Goal: Task Accomplishment & Management: Use online tool/utility

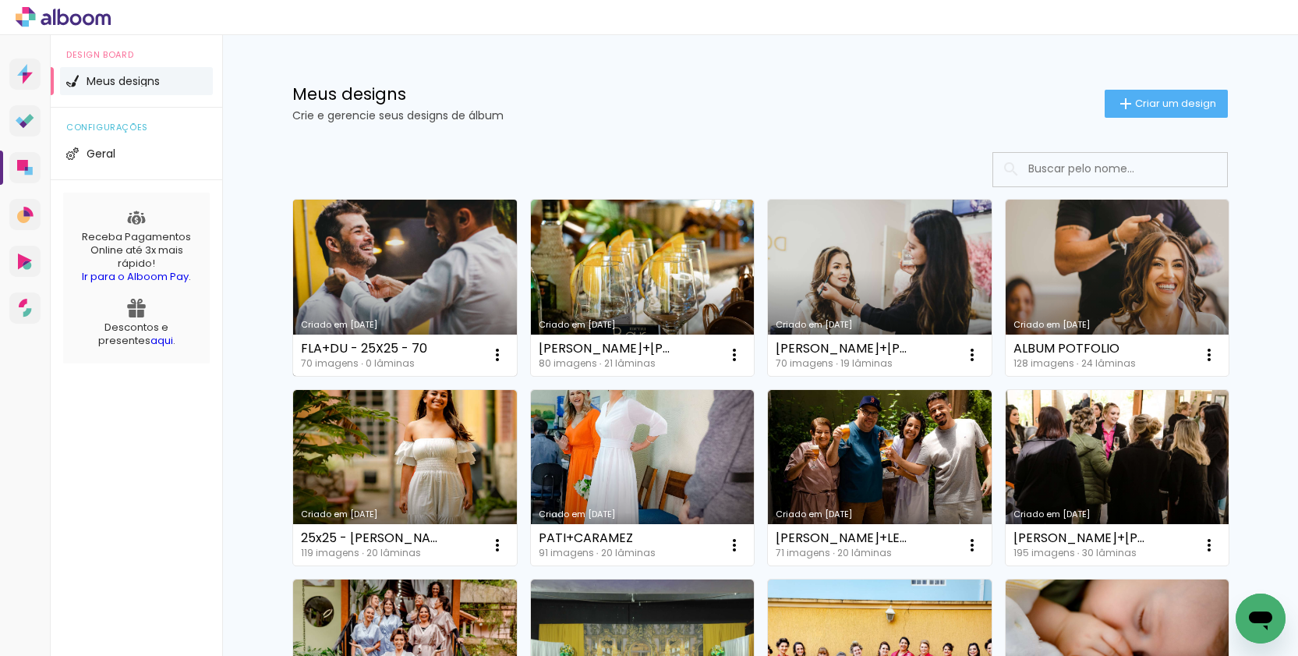
click at [444, 242] on link "Criado em [DATE]" at bounding box center [405, 288] width 224 height 176
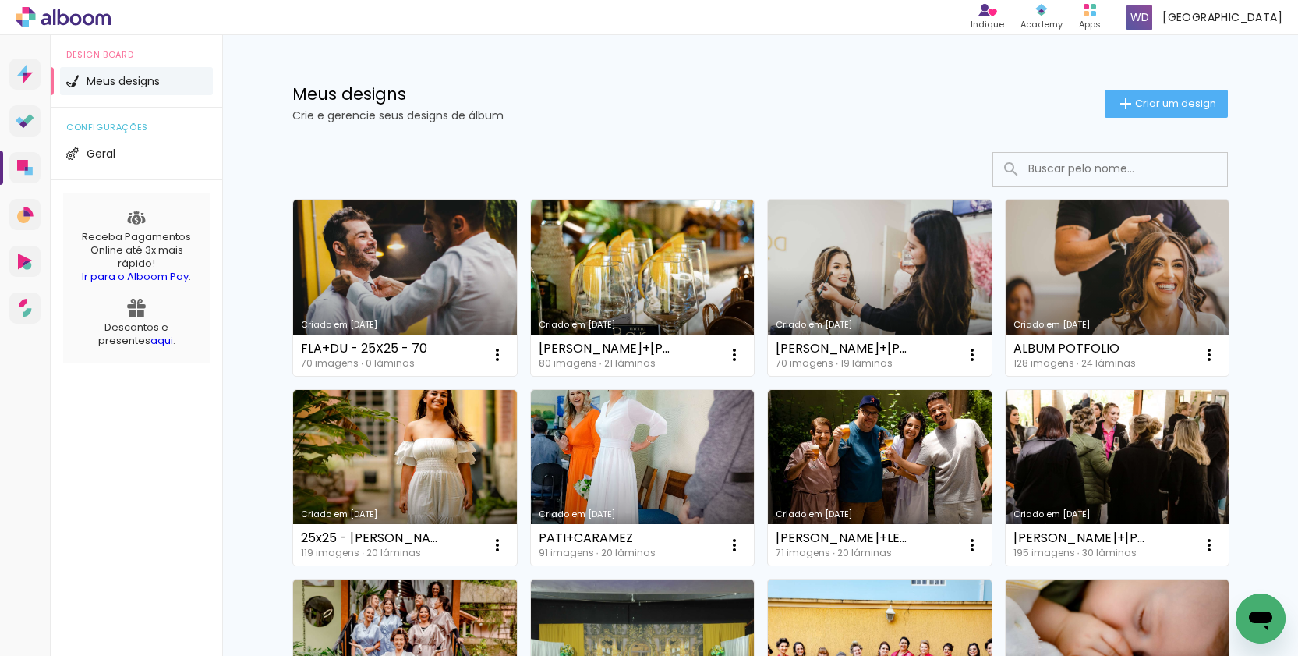
click at [1273, 616] on icon "Abrir janela de mensagens" at bounding box center [1261, 618] width 28 height 28
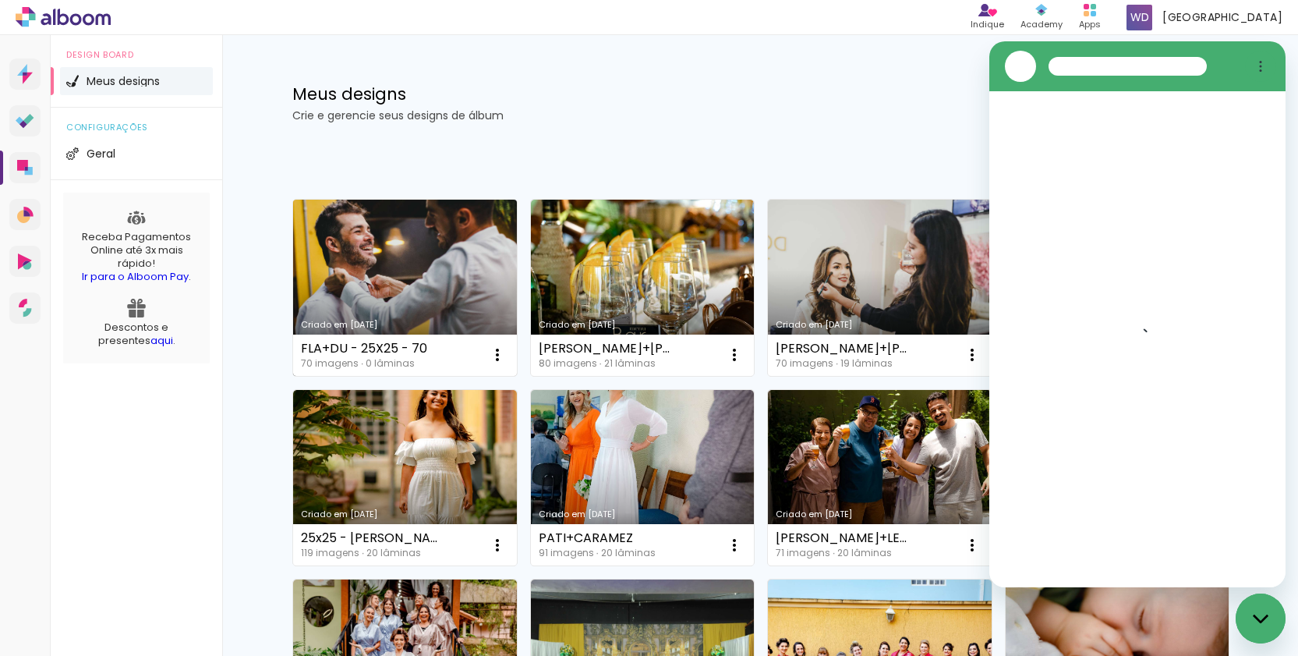
click at [416, 254] on link "Criado em [DATE]" at bounding box center [405, 288] width 224 height 176
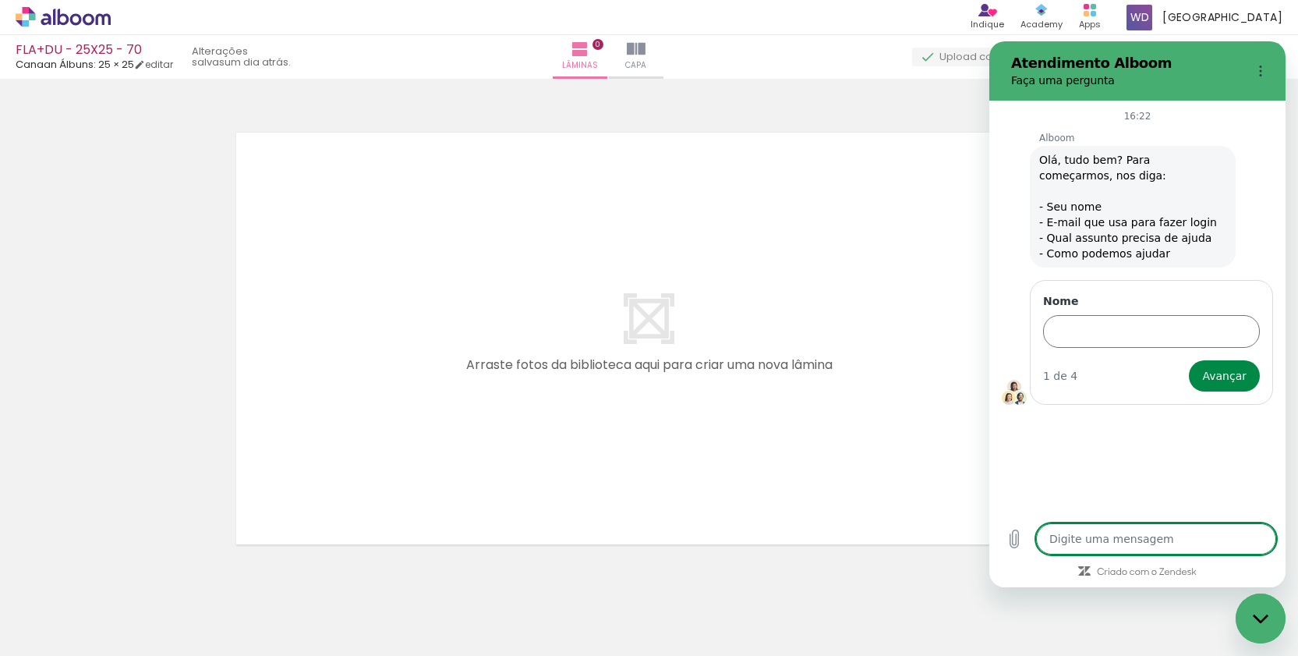
click at [1108, 543] on textarea at bounding box center [1156, 538] width 240 height 31
click at [1268, 611] on div "Fechar janela de mensagens" at bounding box center [1260, 618] width 47 height 47
type textarea "x"
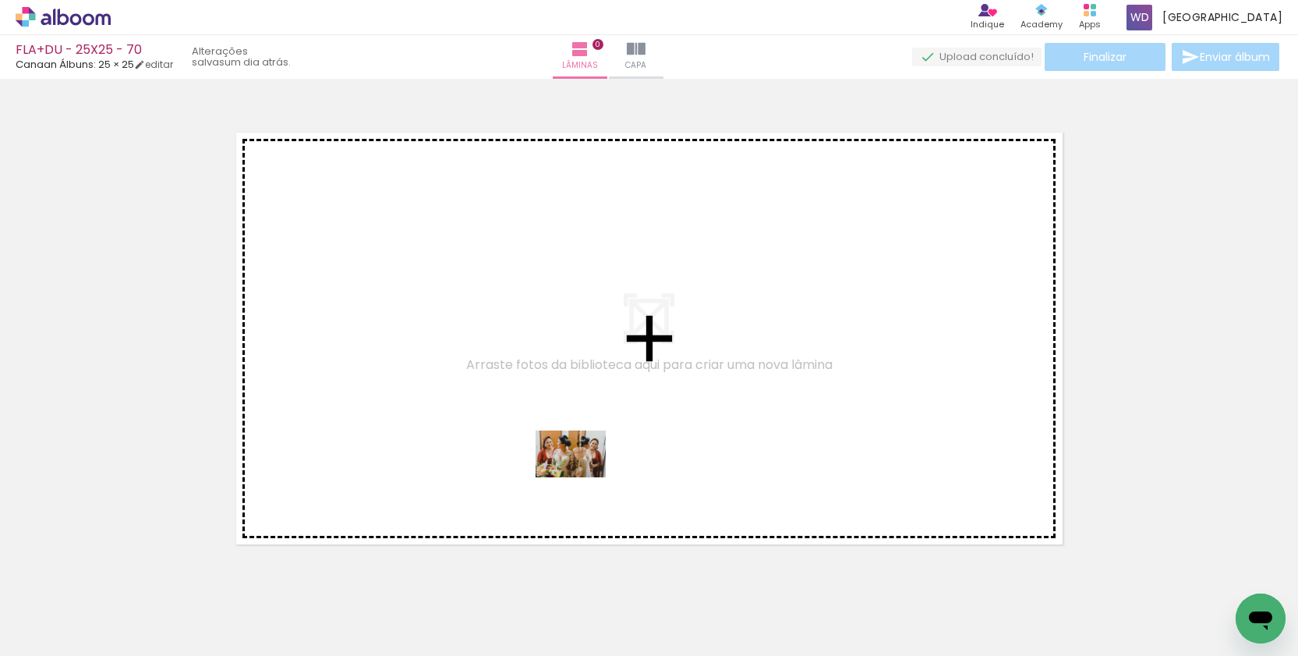
drag, startPoint x: 602, startPoint y: 614, endPoint x: 582, endPoint y: 477, distance: 137.8
click at [582, 477] on quentale-workspace at bounding box center [649, 328] width 1298 height 656
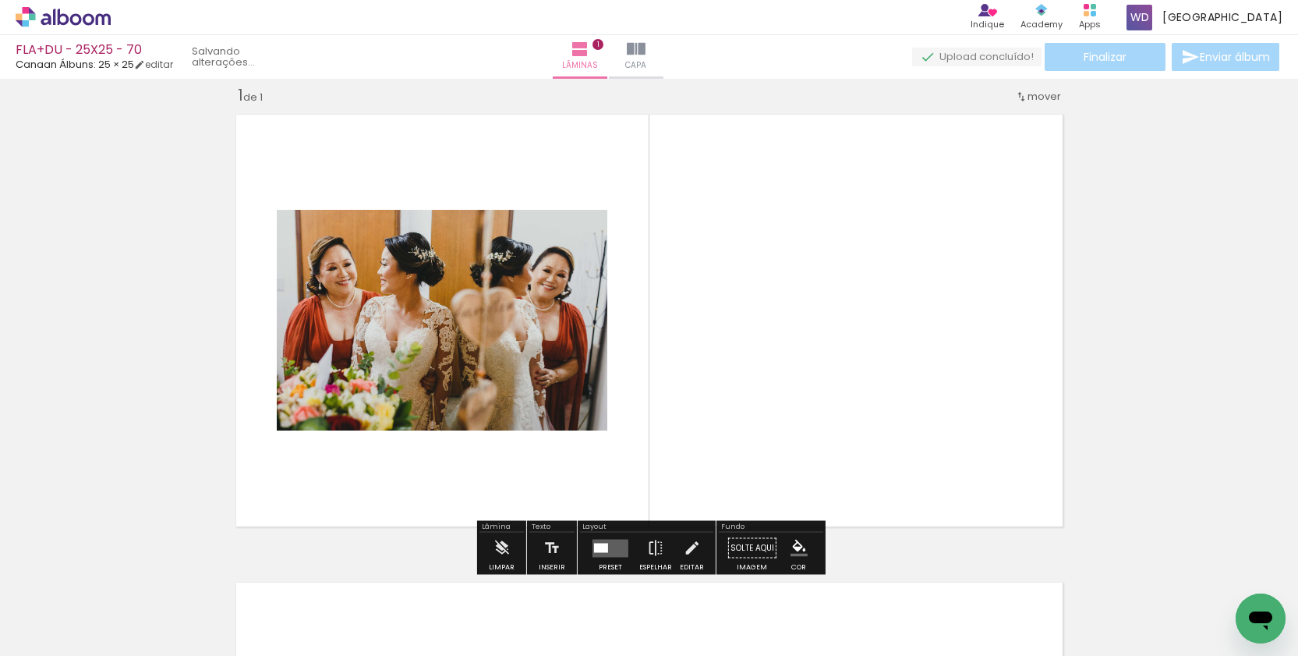
scroll to position [19, 0]
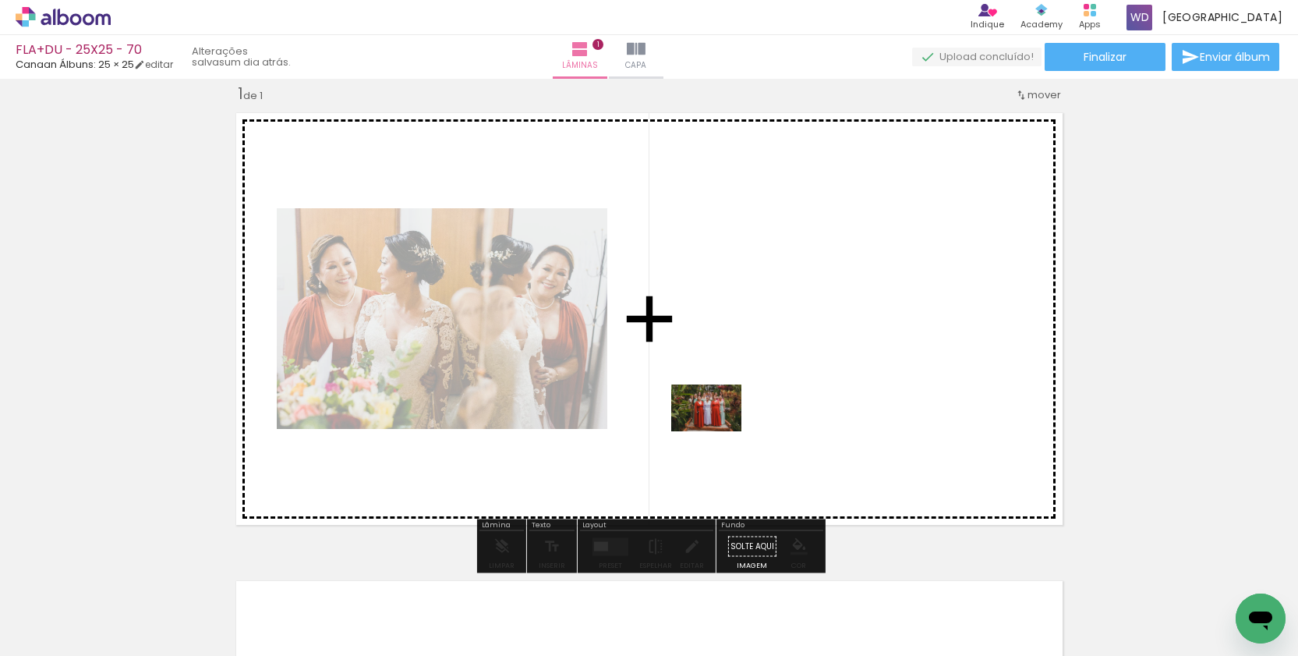
drag, startPoint x: 512, startPoint y: 612, endPoint x: 720, endPoint y: 430, distance: 276.2
click at [720, 430] on quentale-workspace at bounding box center [649, 328] width 1298 height 656
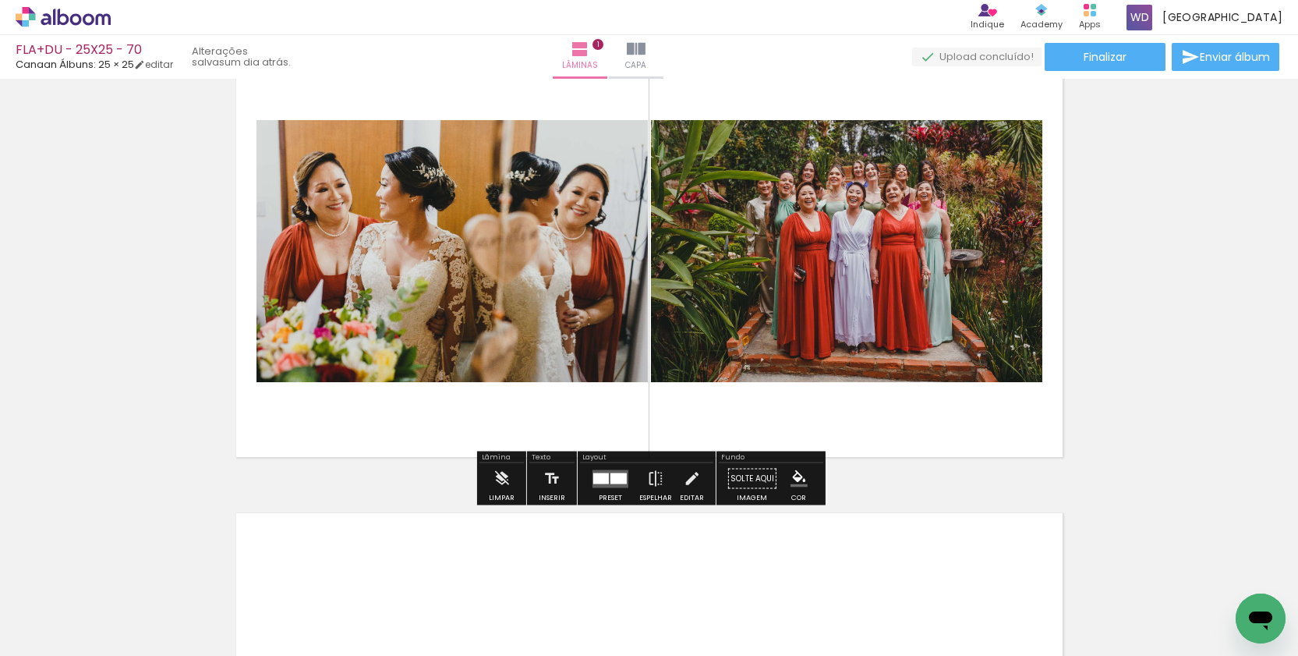
scroll to position [122, 0]
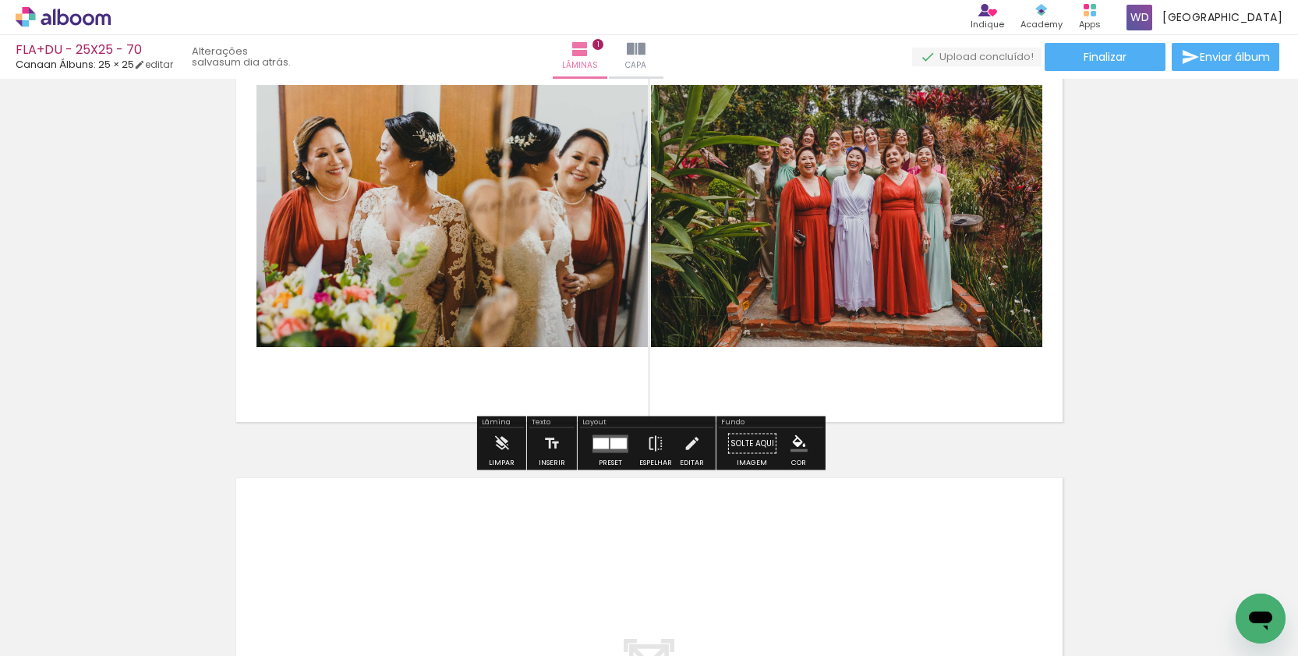
click at [615, 438] on div at bounding box center [619, 442] width 16 height 11
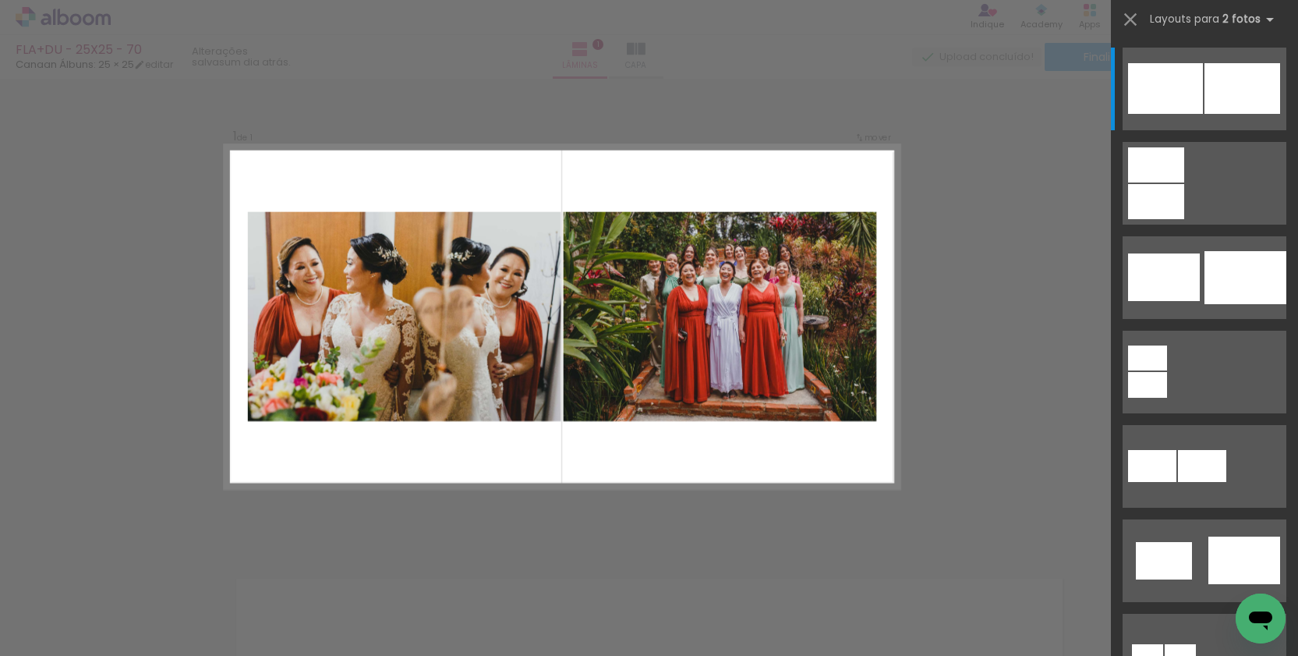
scroll to position [19, 0]
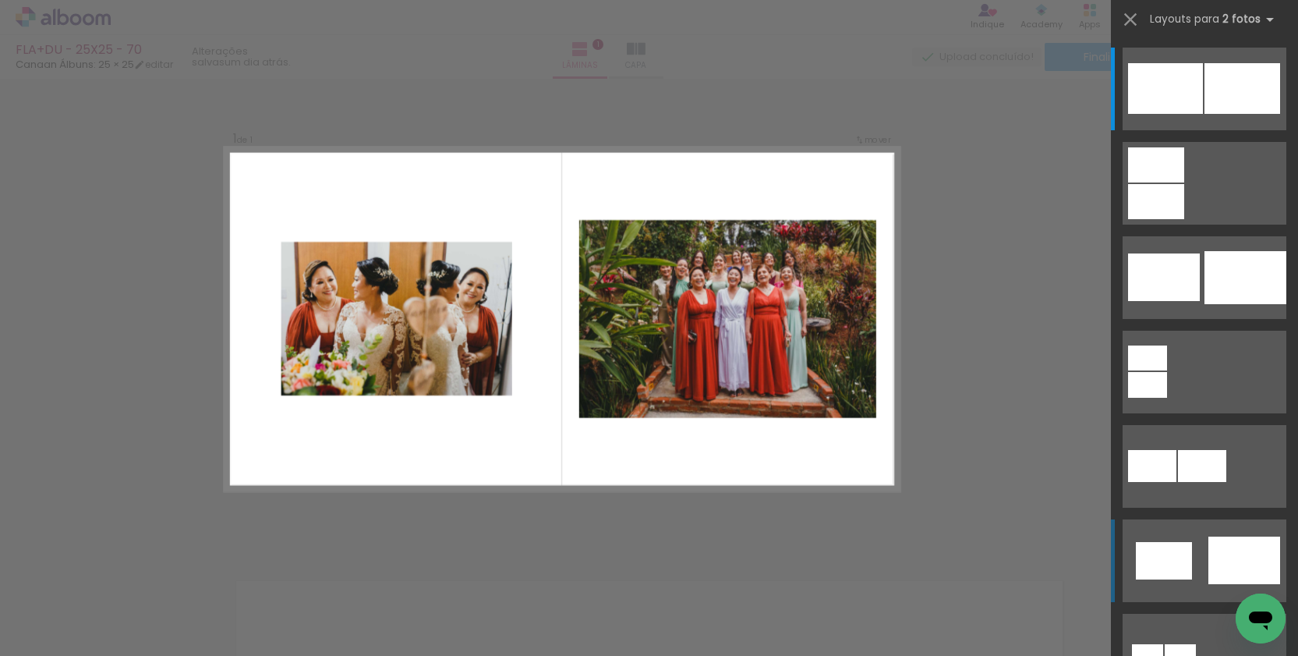
click at [1230, 553] on div at bounding box center [1245, 560] width 72 height 48
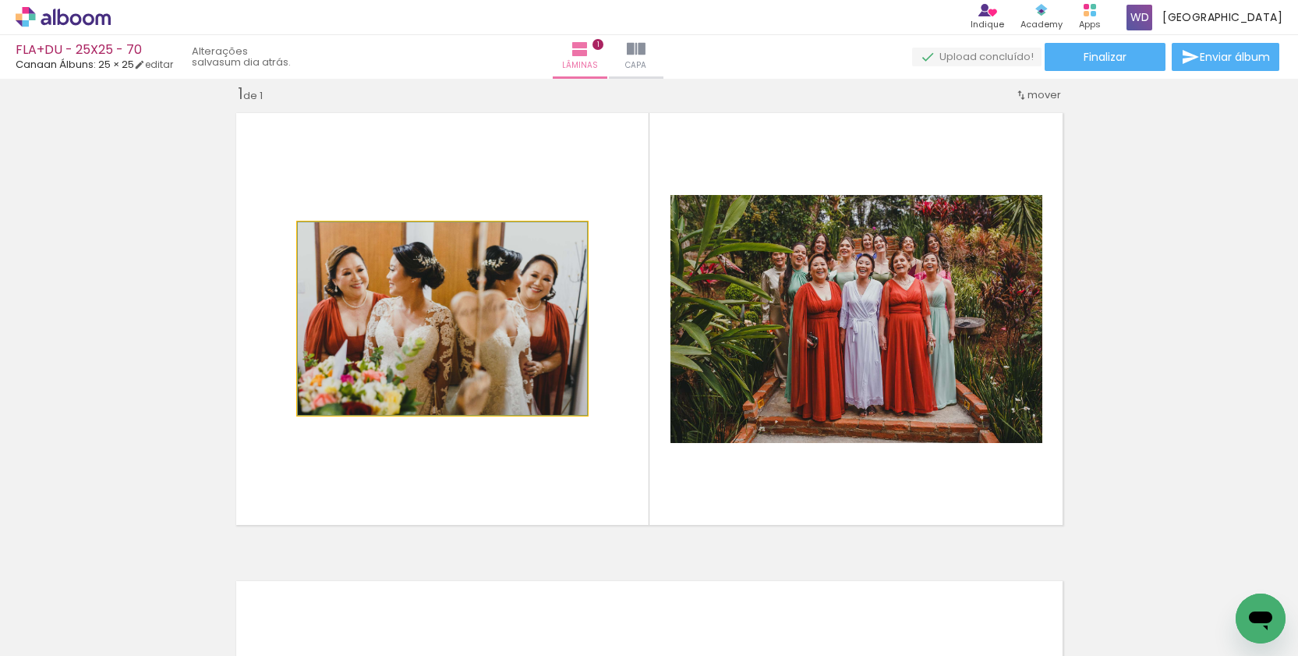
click at [493, 354] on quentale-photo at bounding box center [442, 318] width 289 height 193
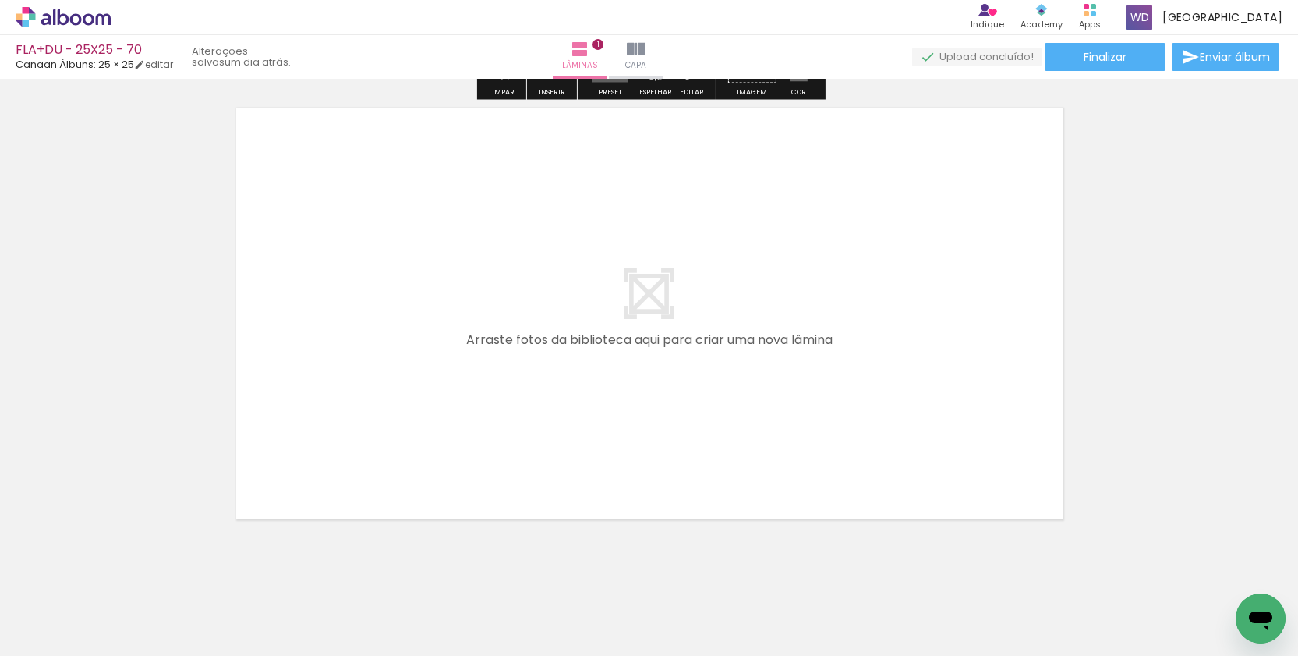
scroll to position [494, 0]
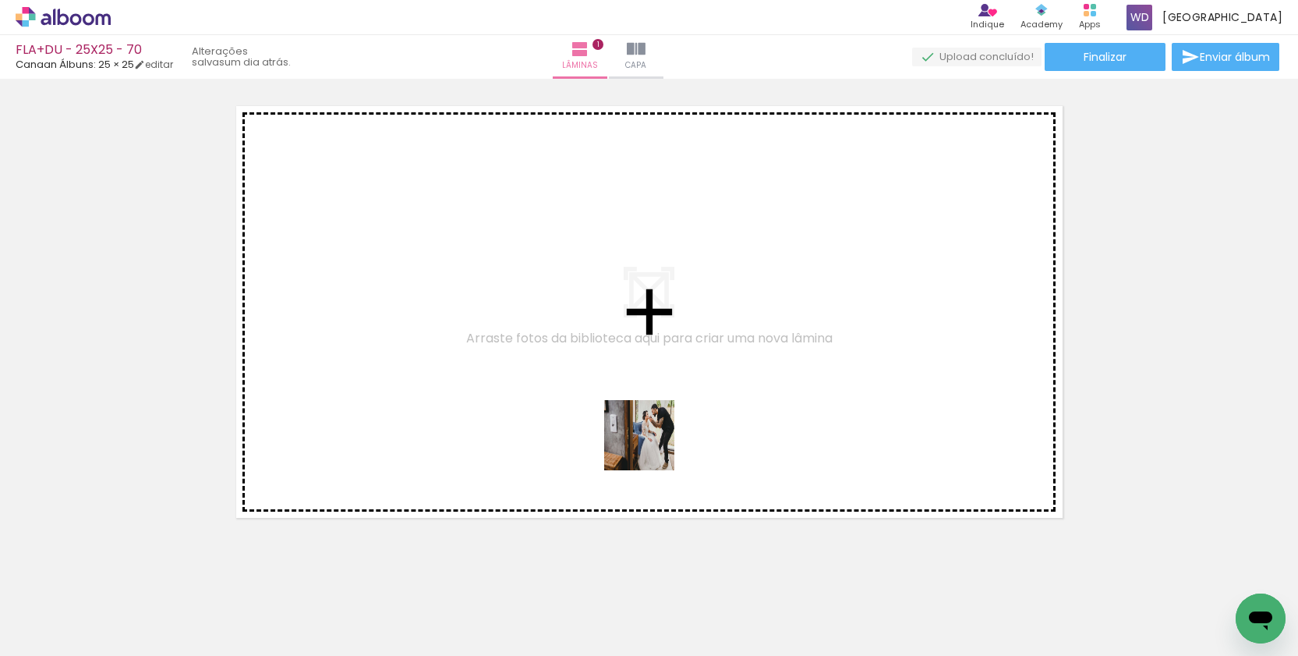
drag, startPoint x: 693, startPoint y: 613, endPoint x: 649, endPoint y: 441, distance: 178.0
click at [649, 441] on quentale-workspace at bounding box center [649, 328] width 1298 height 656
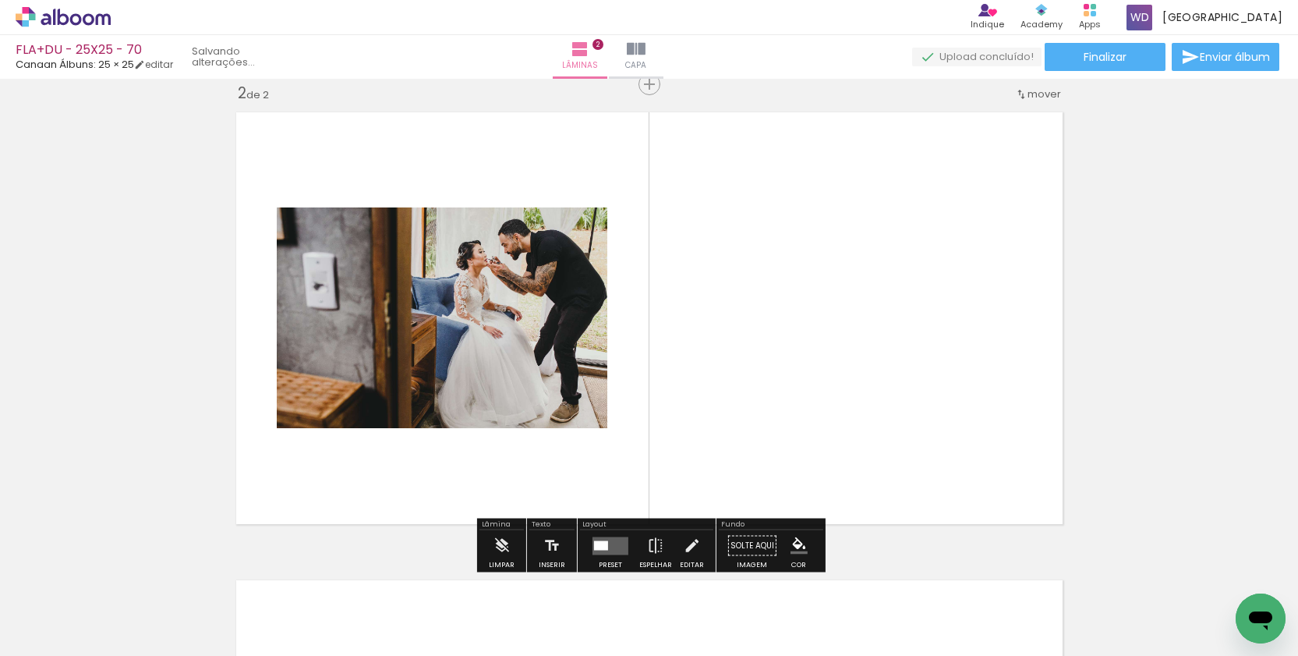
scroll to position [487, 0]
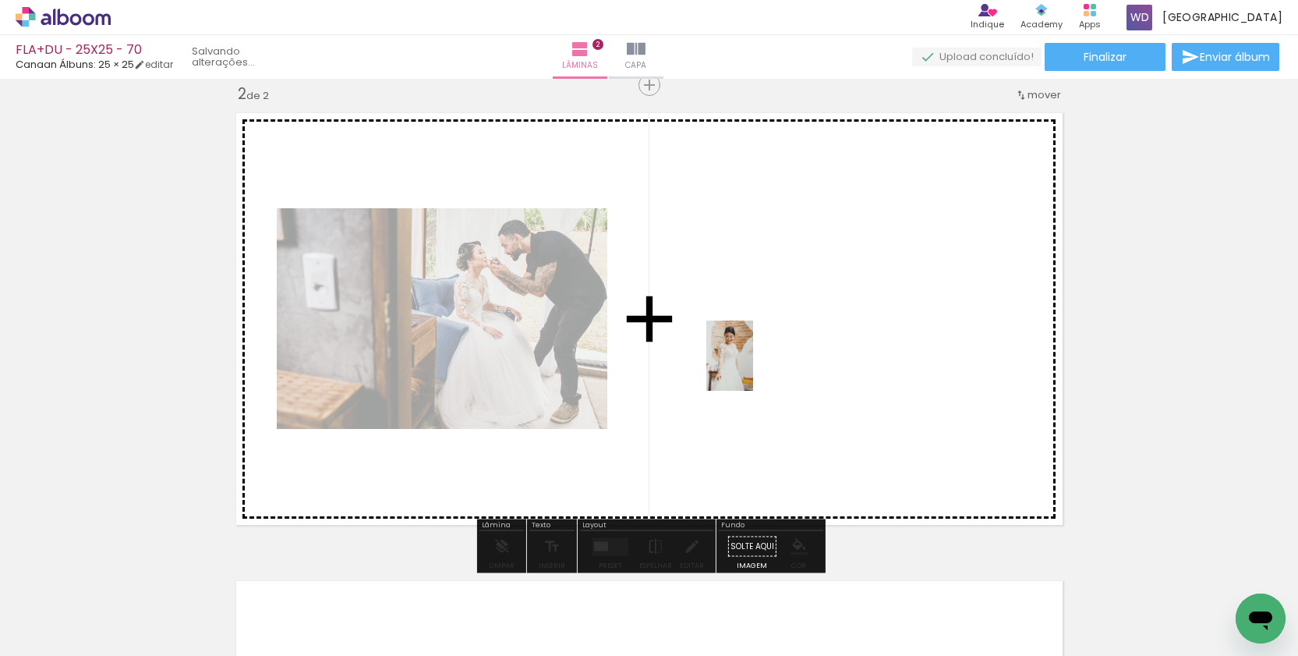
drag, startPoint x: 777, startPoint y: 607, endPoint x: 753, endPoint y: 366, distance: 241.4
click at [753, 366] on quentale-workspace at bounding box center [649, 328] width 1298 height 656
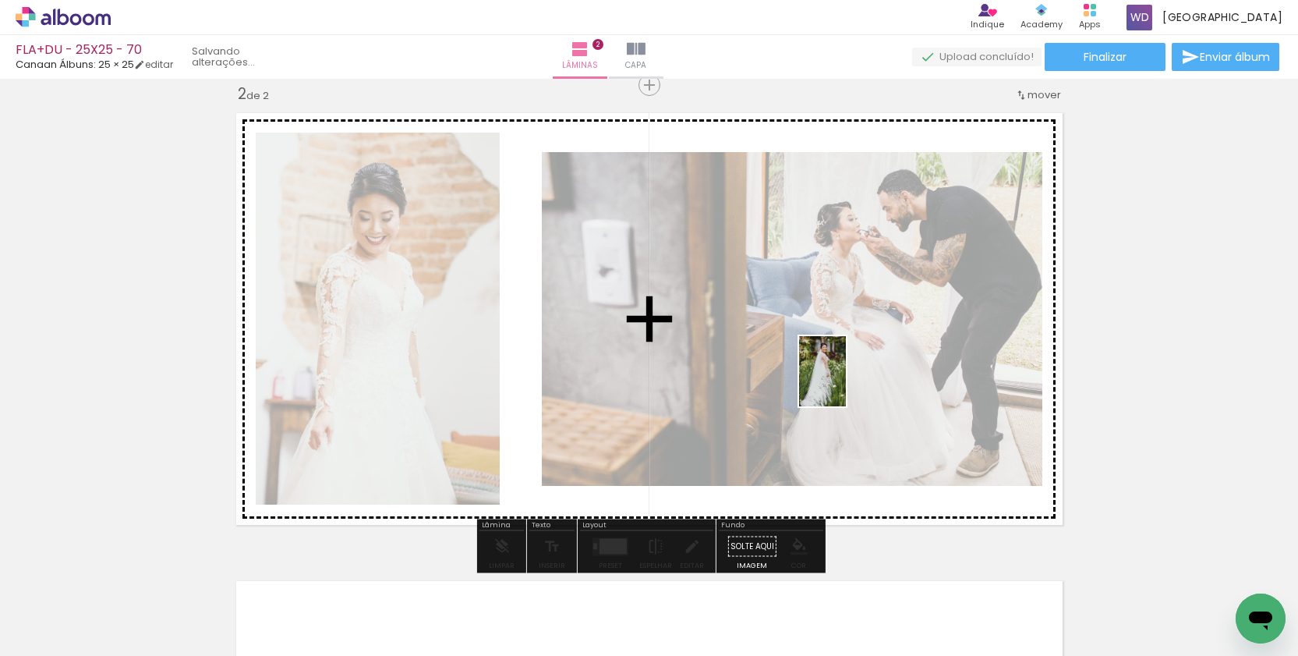
drag, startPoint x: 863, startPoint y: 610, endPoint x: 845, endPoint y: 383, distance: 227.6
click at [845, 383] on quentale-workspace at bounding box center [649, 328] width 1298 height 656
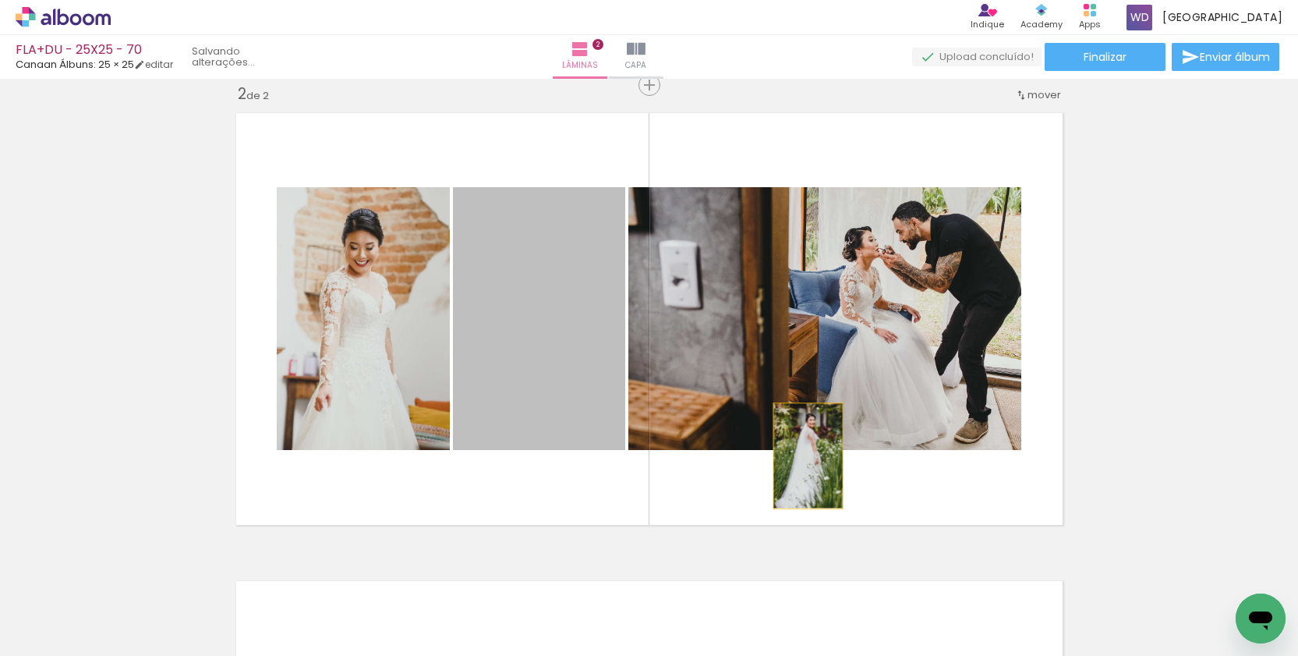
drag, startPoint x: 503, startPoint y: 274, endPoint x: 808, endPoint y: 455, distance: 354.5
click at [808, 455] on quentale-layouter at bounding box center [650, 318] width 844 height 429
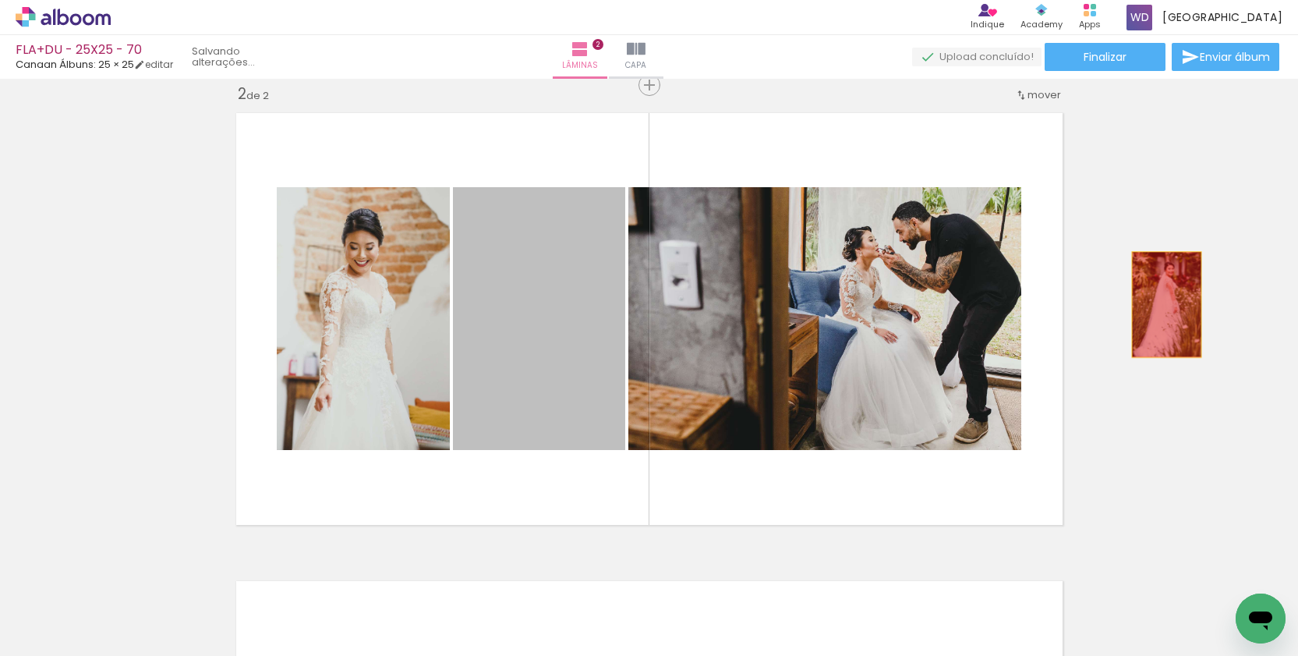
drag, startPoint x: 548, startPoint y: 289, endPoint x: 1166, endPoint y: 304, distance: 618.5
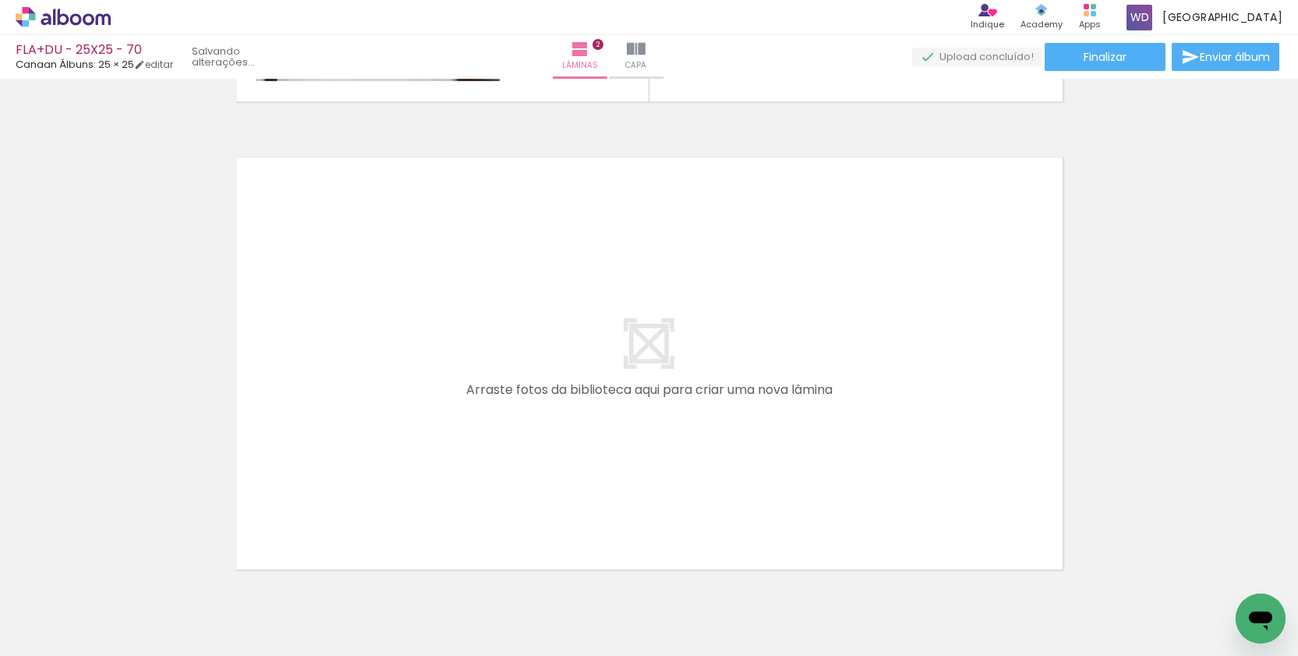
scroll to position [919, 0]
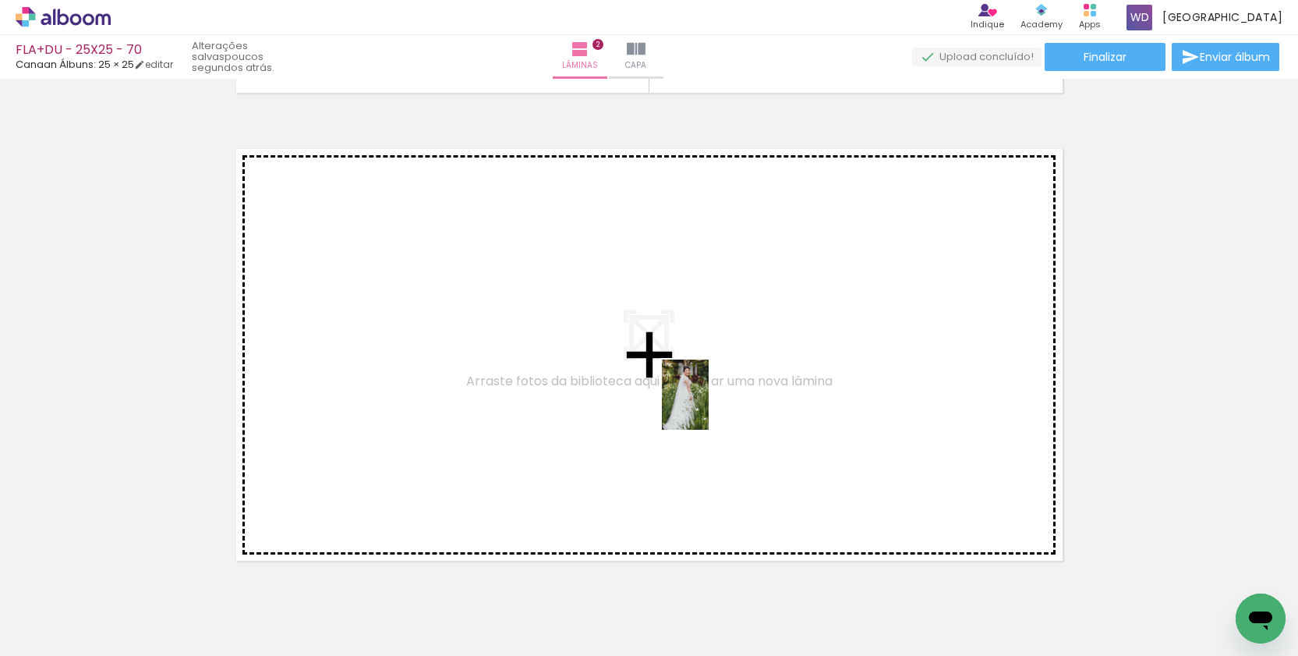
drag, startPoint x: 861, startPoint y: 623, endPoint x: 708, endPoint y: 405, distance: 265.9
click at [708, 405] on quentale-workspace at bounding box center [649, 328] width 1298 height 656
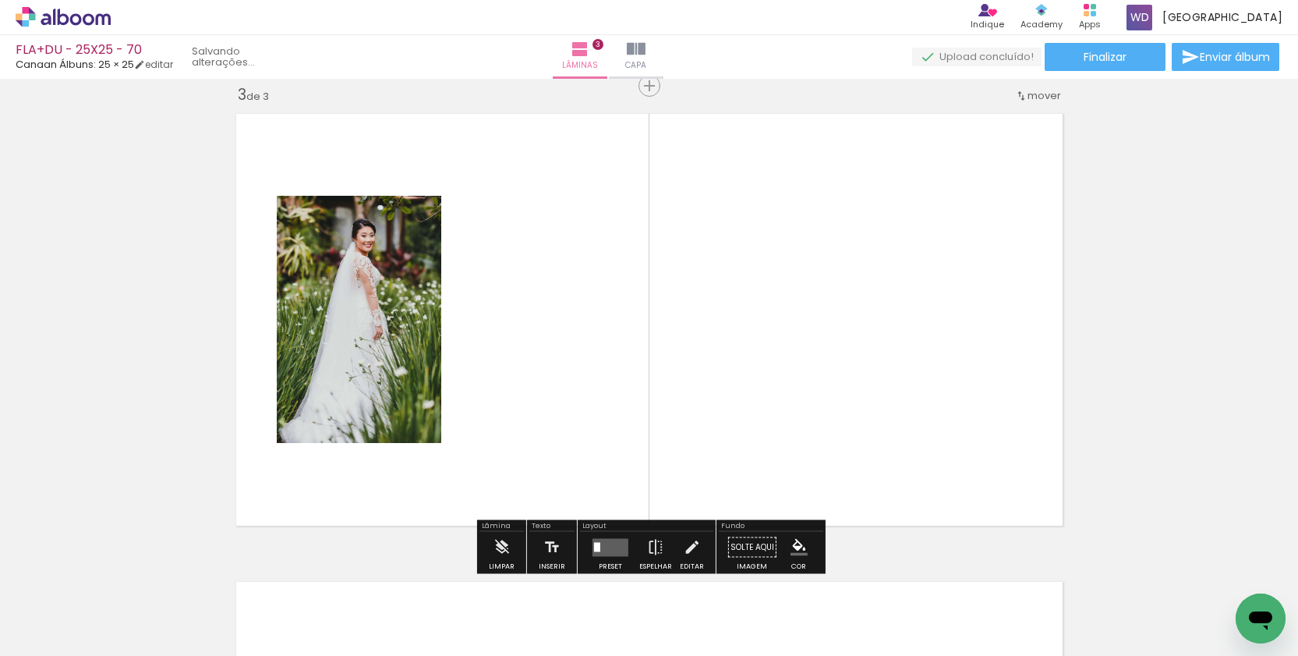
scroll to position [955, 0]
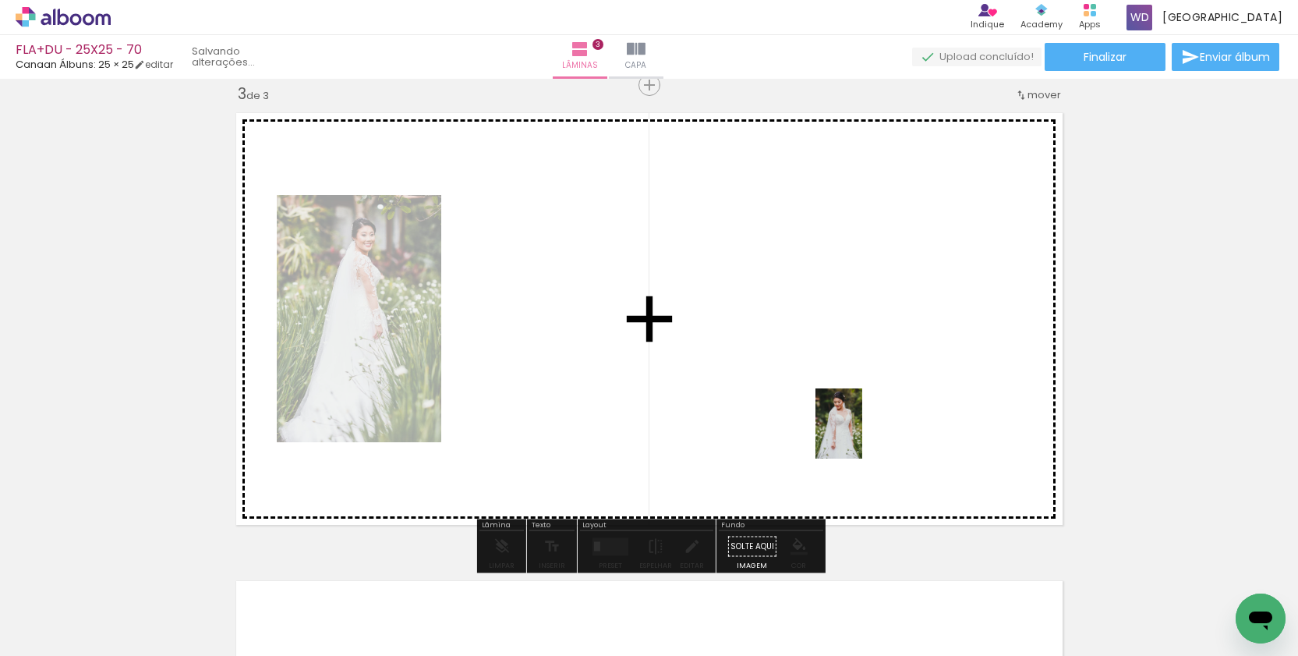
drag, startPoint x: 939, startPoint y: 611, endPoint x: 860, endPoint y: 433, distance: 195.2
click at [860, 433] on quentale-workspace at bounding box center [649, 328] width 1298 height 656
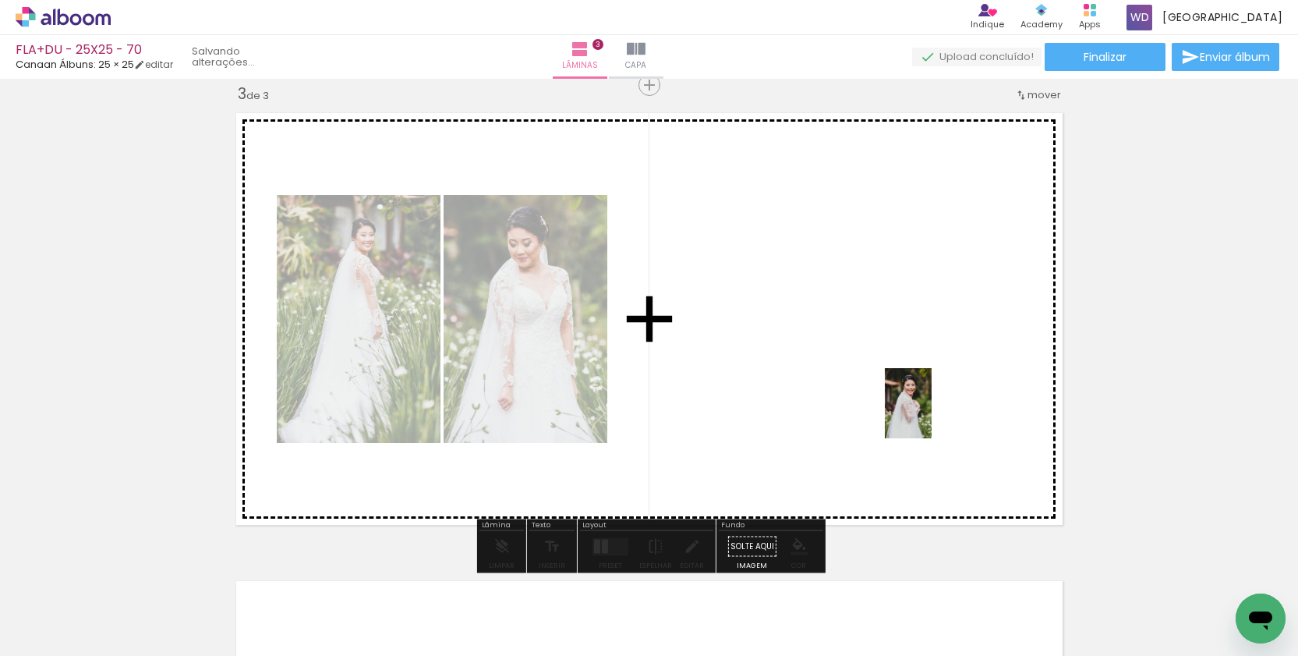
drag, startPoint x: 1039, startPoint y: 617, endPoint x: 932, endPoint y: 415, distance: 228.8
click at [932, 415] on quentale-workspace at bounding box center [649, 328] width 1298 height 656
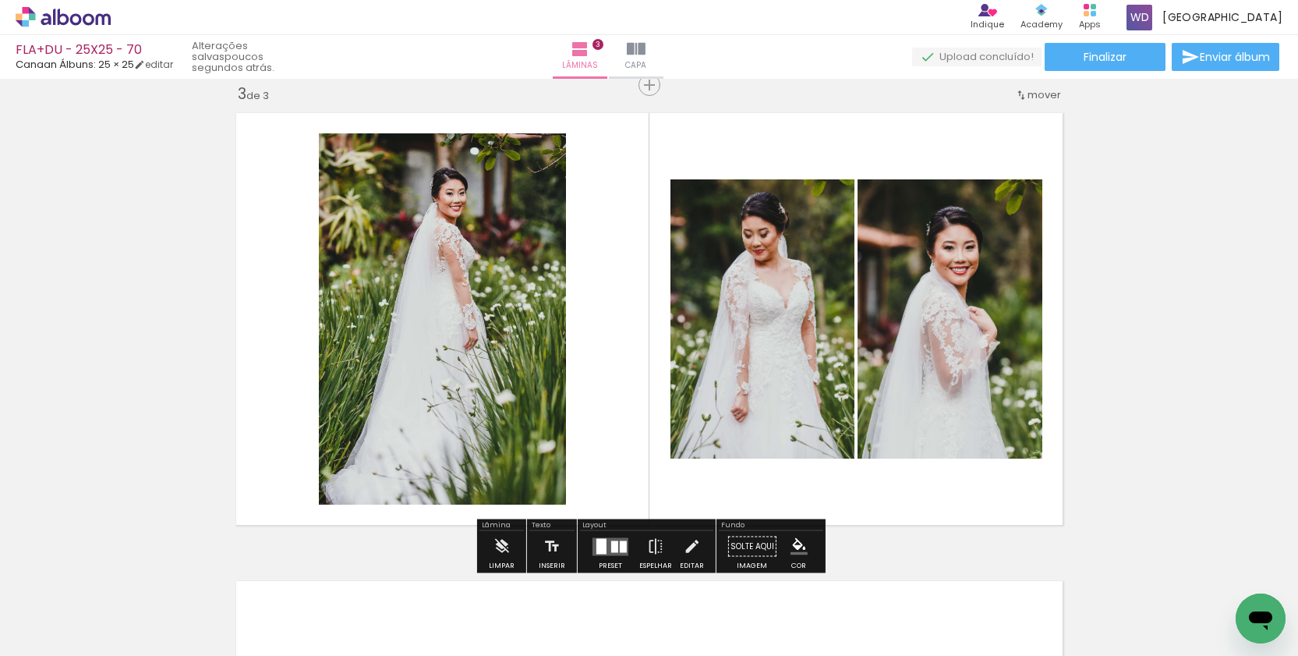
click at [611, 544] on div at bounding box center [614, 546] width 7 height 12
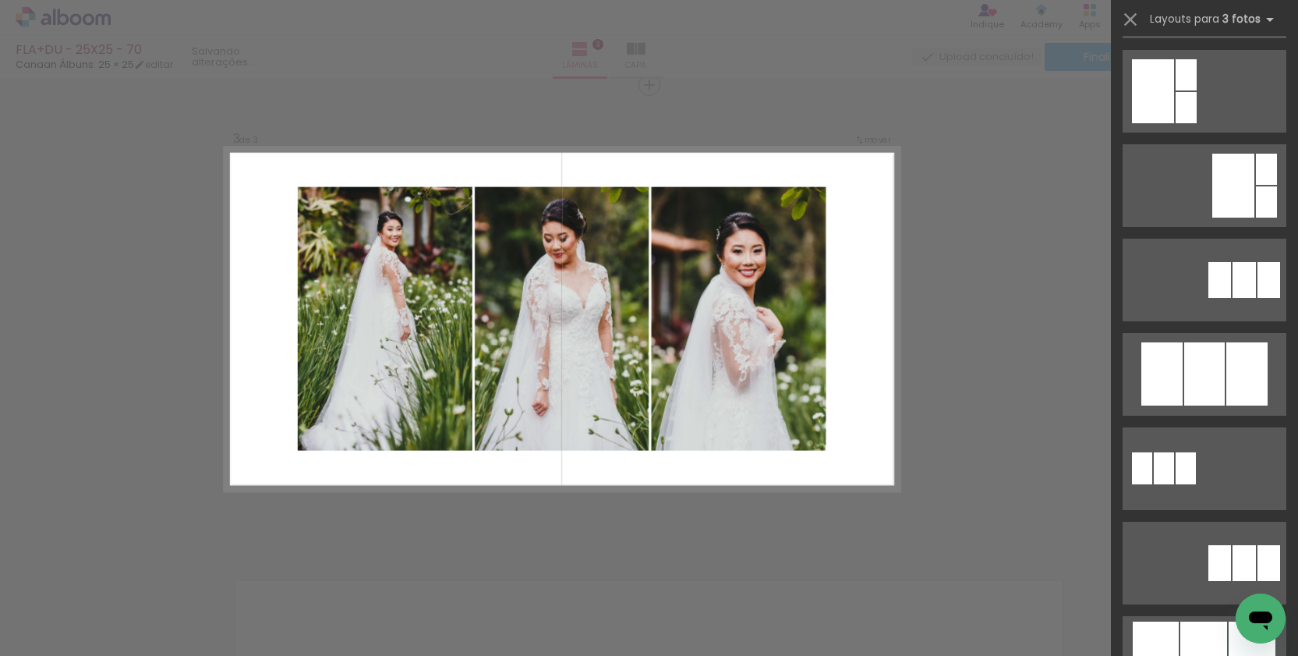
scroll to position [526, 0]
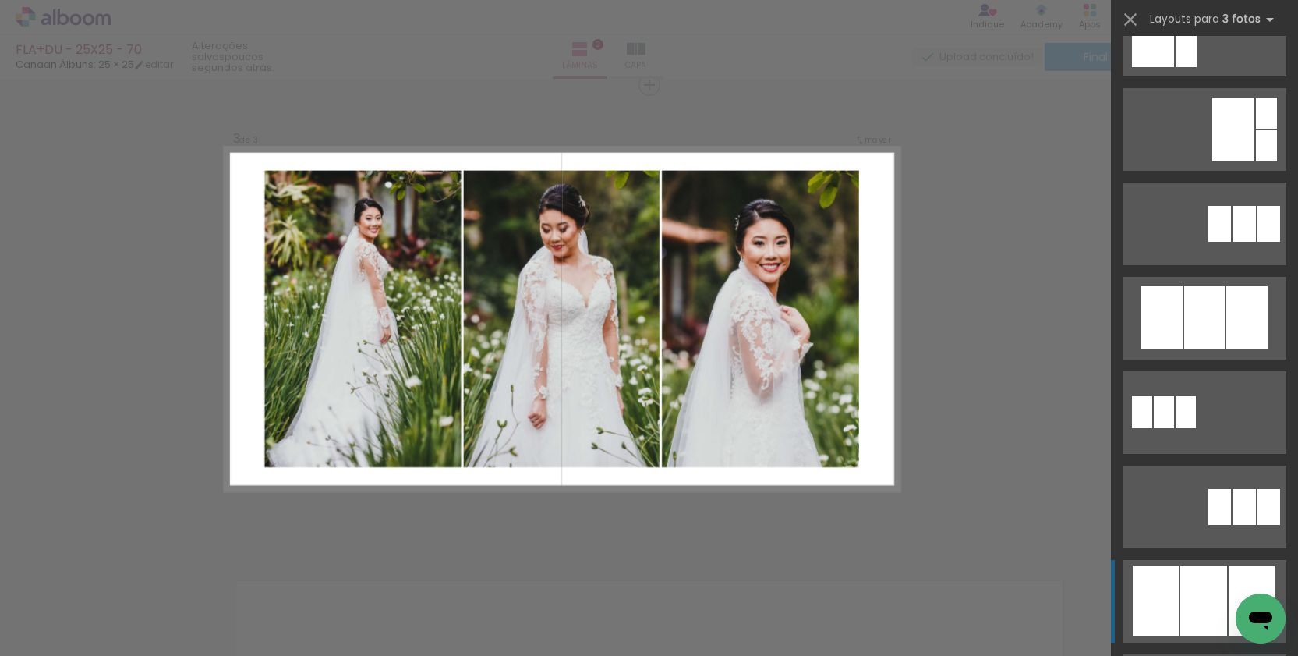
click at [1191, 597] on div at bounding box center [1204, 600] width 47 height 71
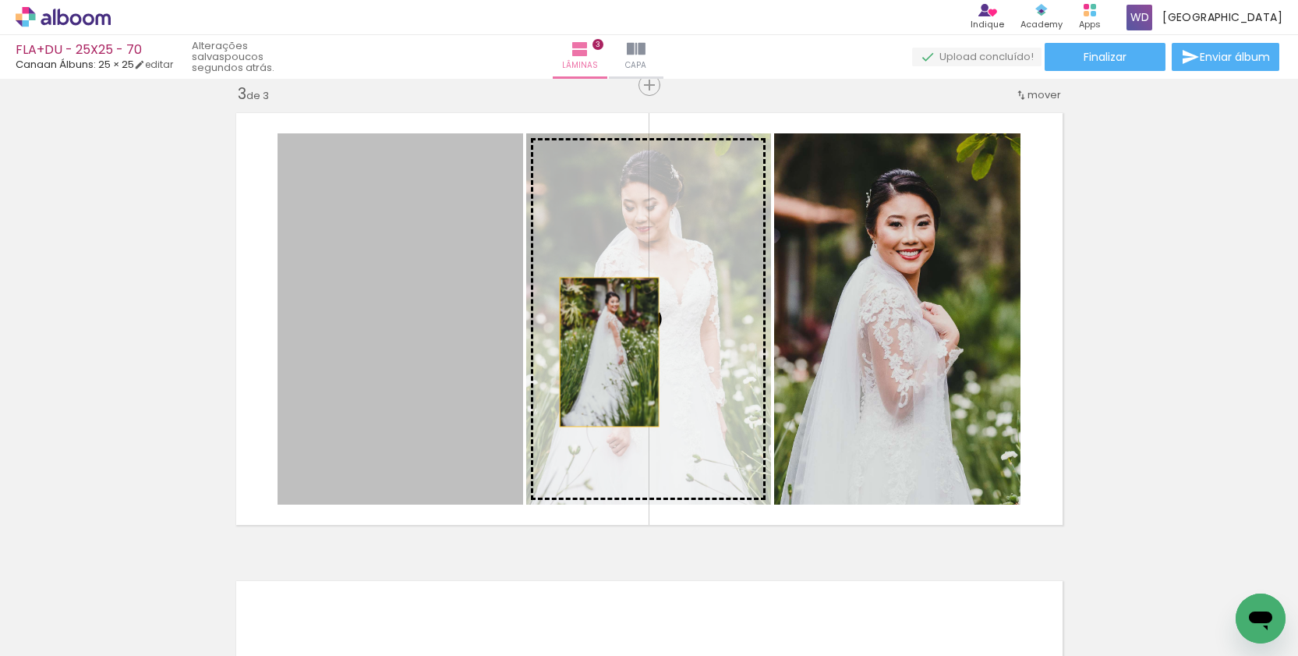
drag, startPoint x: 453, startPoint y: 352, endPoint x: 610, endPoint y: 352, distance: 156.7
click at [0, 0] on slot at bounding box center [0, 0] width 0 height 0
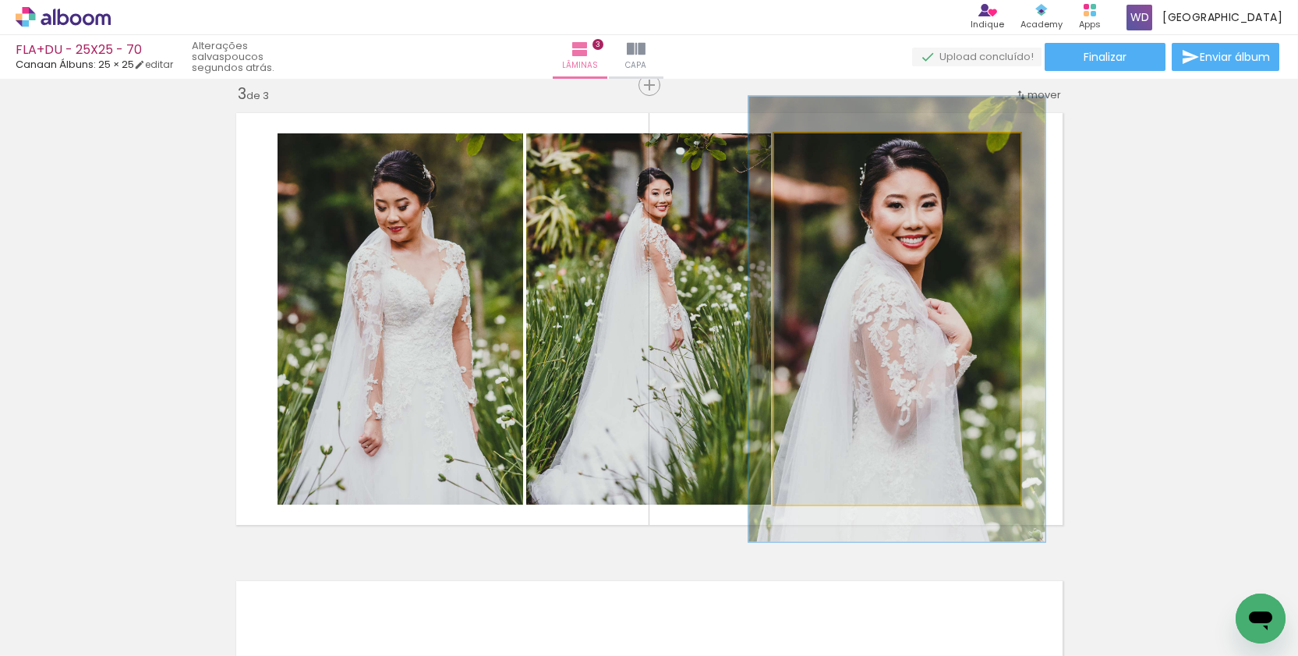
drag, startPoint x: 813, startPoint y: 149, endPoint x: 824, endPoint y: 149, distance: 10.9
click at [824, 149] on div at bounding box center [821, 150] width 14 height 14
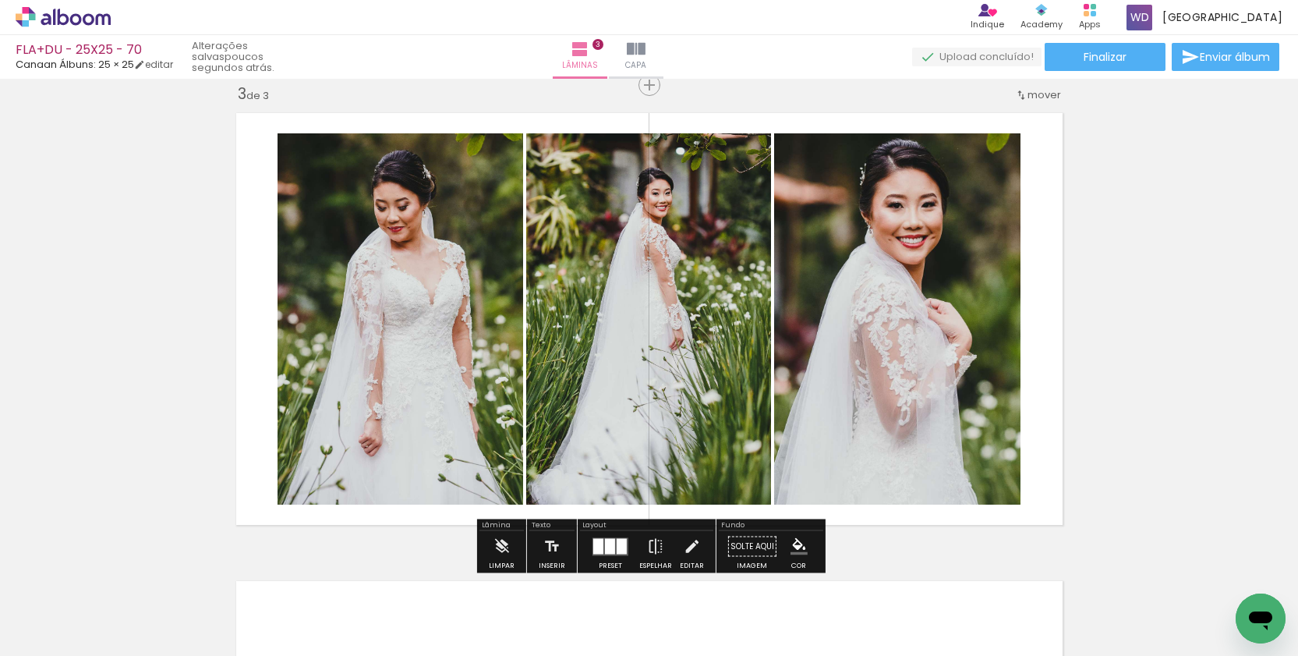
click at [1171, 286] on div "Inserir lâmina 1 de 3 Inserir lâmina 2 de 3 Inserir lâmina 3 de 3" at bounding box center [649, 65] width 1298 height 1872
click at [926, 295] on quentale-photo at bounding box center [897, 318] width 246 height 371
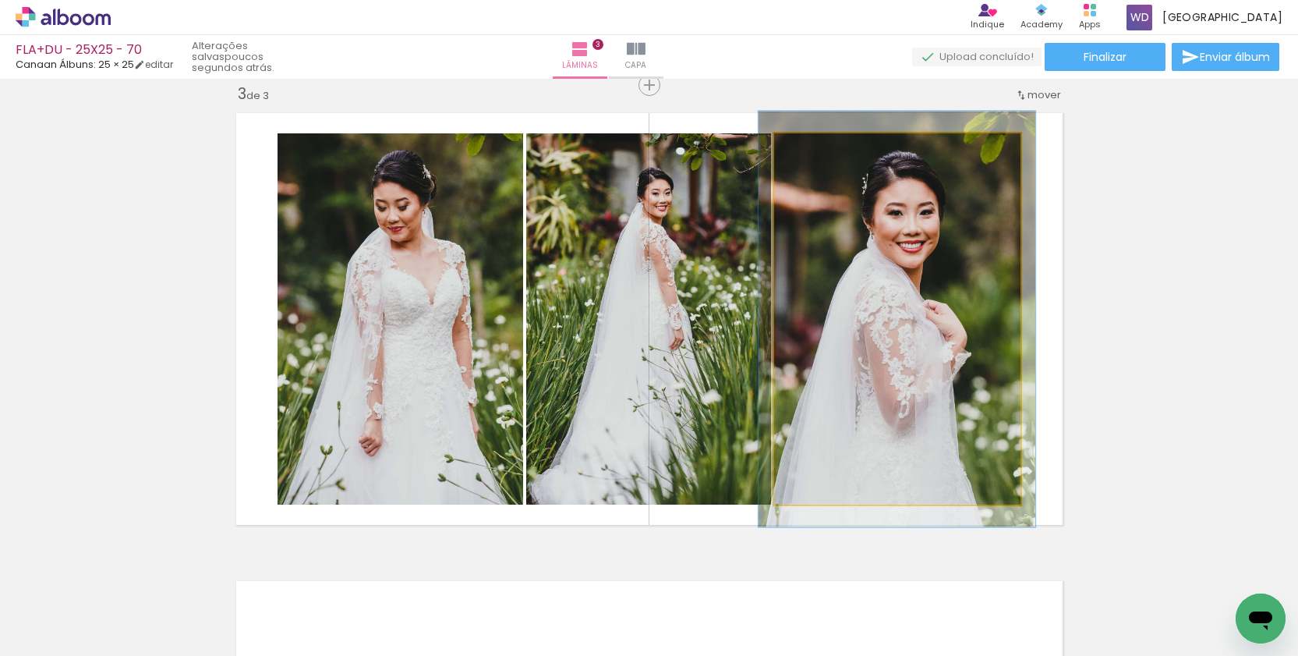
type paper-slider "112"
click at [816, 148] on div at bounding box center [818, 150] width 14 height 14
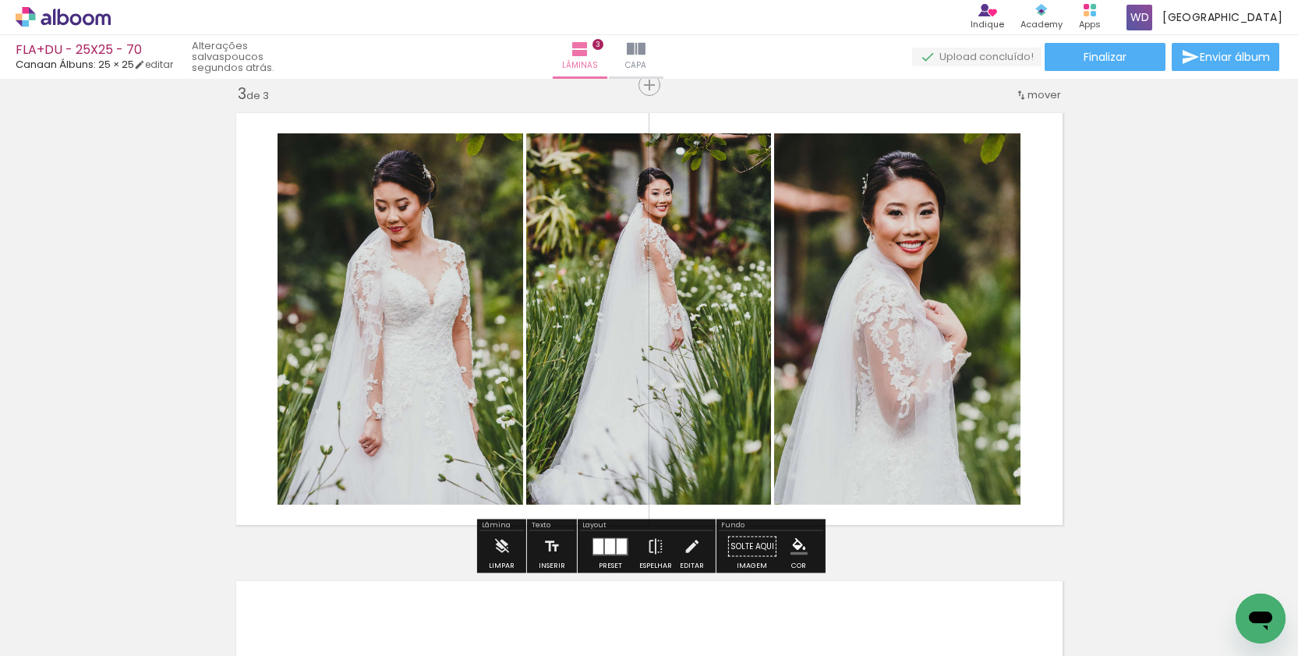
click at [1161, 223] on div "Inserir lâmina 1 de 3 Inserir lâmina 2 de 3 Inserir lâmina 3 de 3" at bounding box center [649, 65] width 1298 height 1872
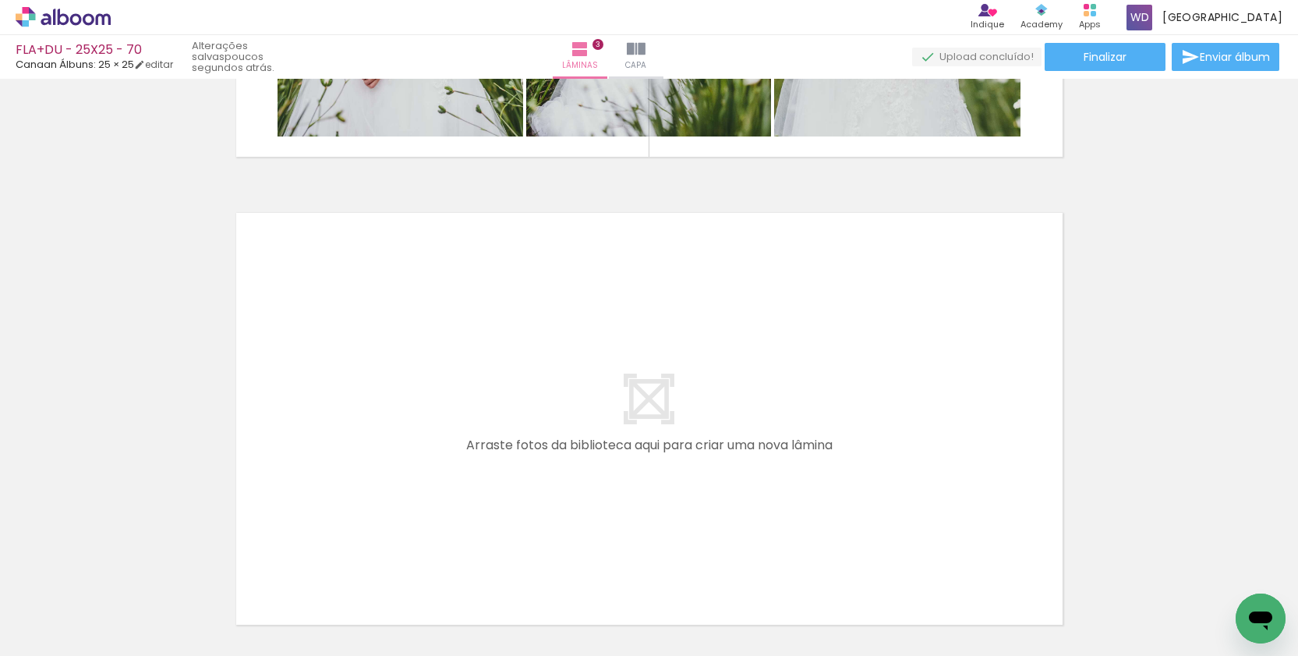
scroll to position [1453, 0]
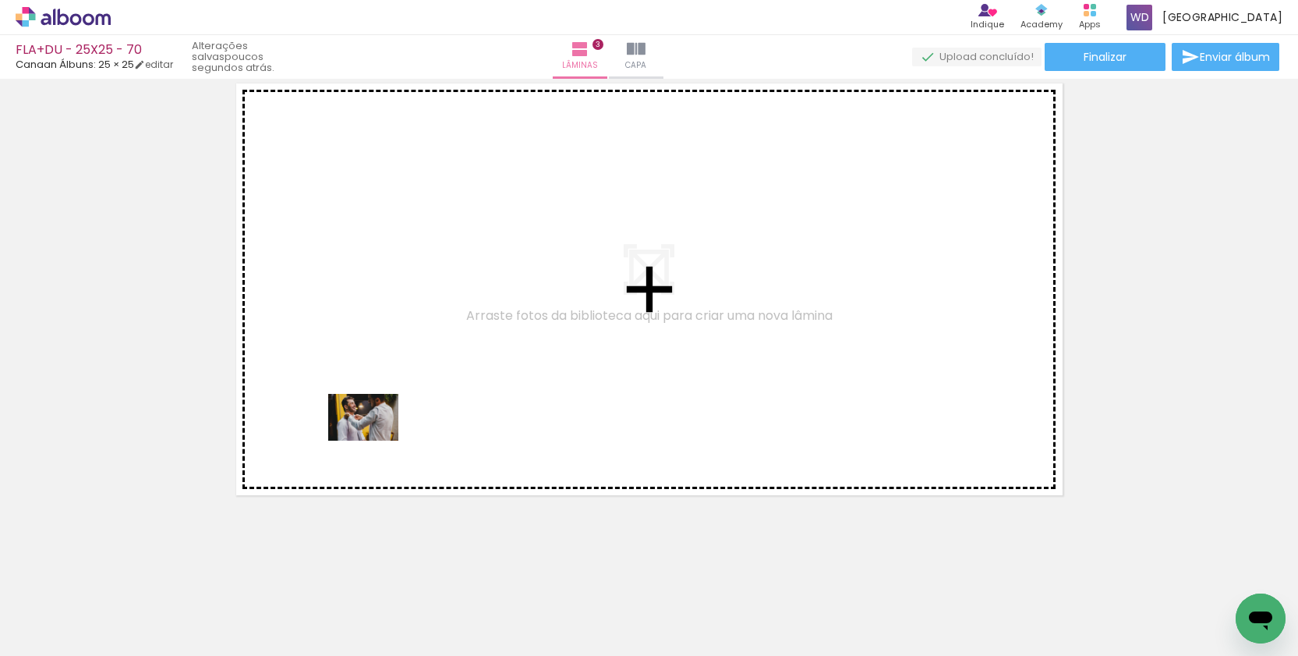
drag, startPoint x: 168, startPoint y: 610, endPoint x: 375, endPoint y: 441, distance: 267.7
click at [375, 441] on quentale-workspace at bounding box center [649, 328] width 1298 height 656
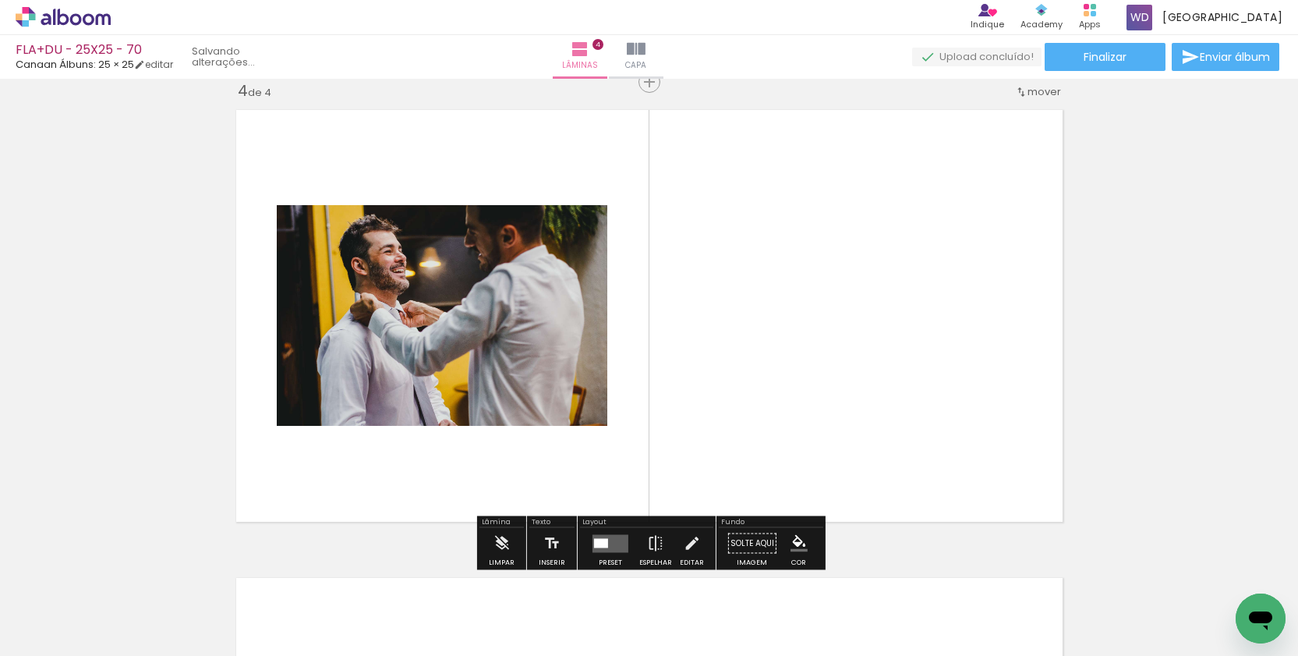
scroll to position [1423, 0]
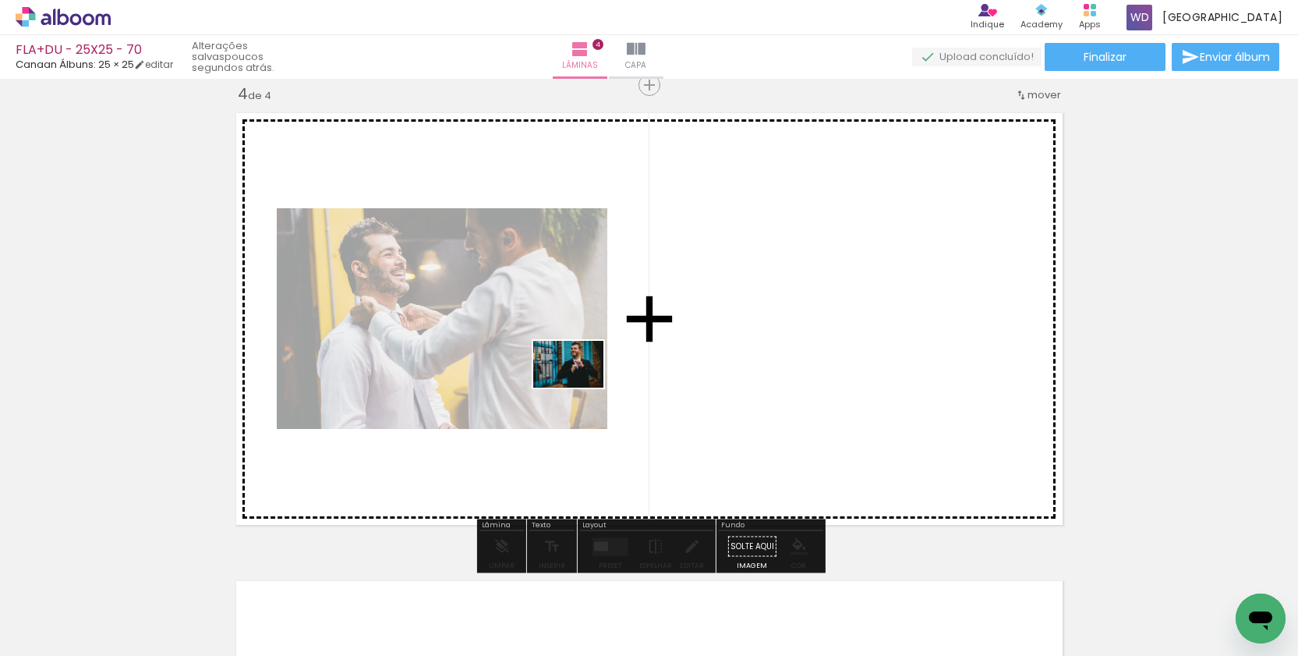
drag, startPoint x: 259, startPoint y: 598, endPoint x: 600, endPoint y: 373, distance: 408.5
click at [600, 373] on quentale-workspace at bounding box center [649, 328] width 1298 height 656
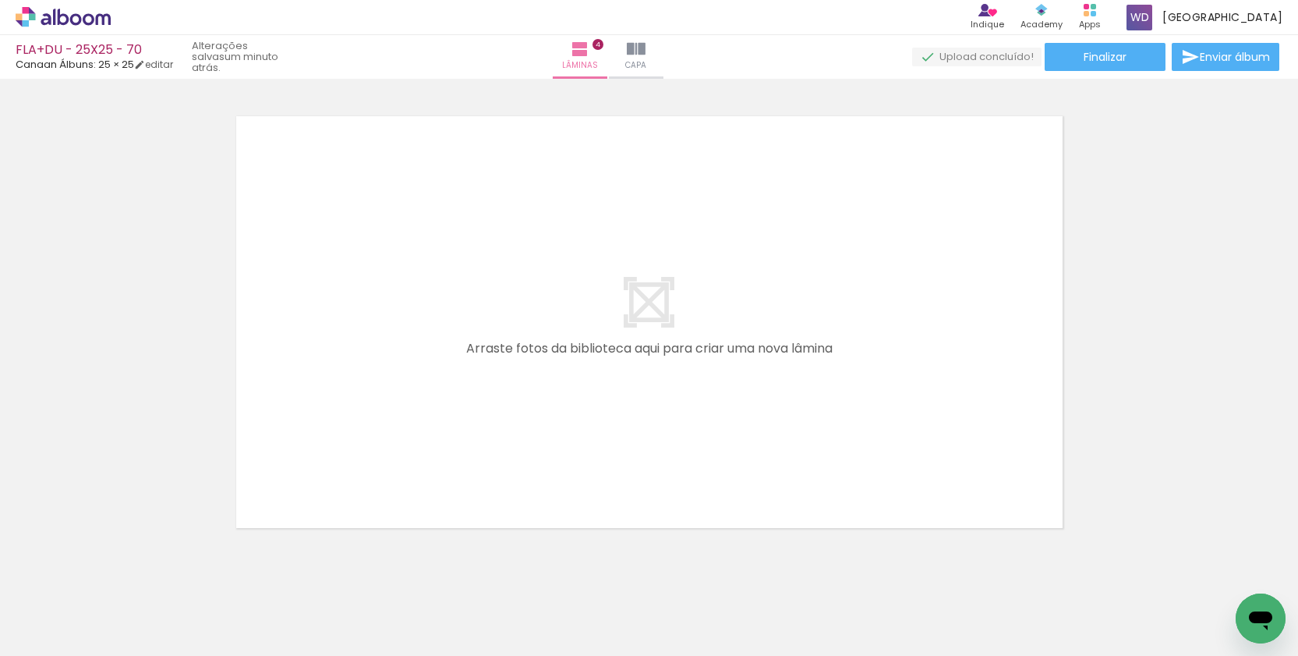
scroll to position [1889, 0]
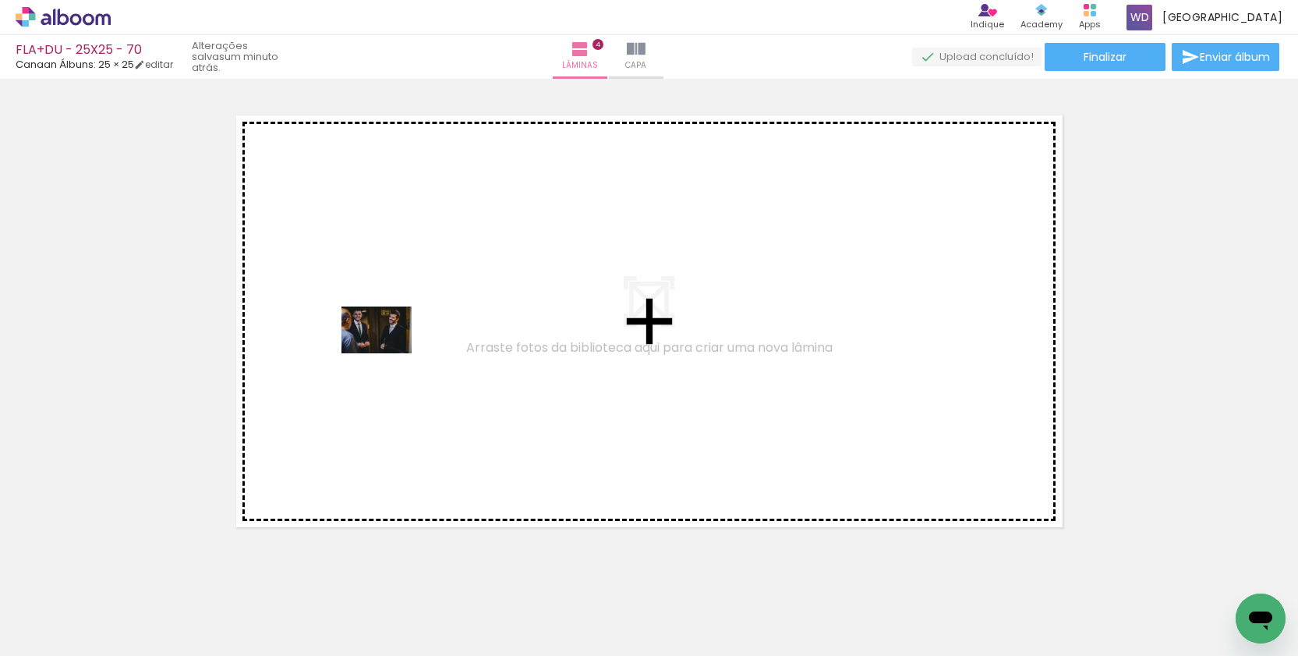
drag, startPoint x: 343, startPoint y: 600, endPoint x: 388, endPoint y: 353, distance: 251.3
click at [388, 353] on quentale-workspace at bounding box center [649, 328] width 1298 height 656
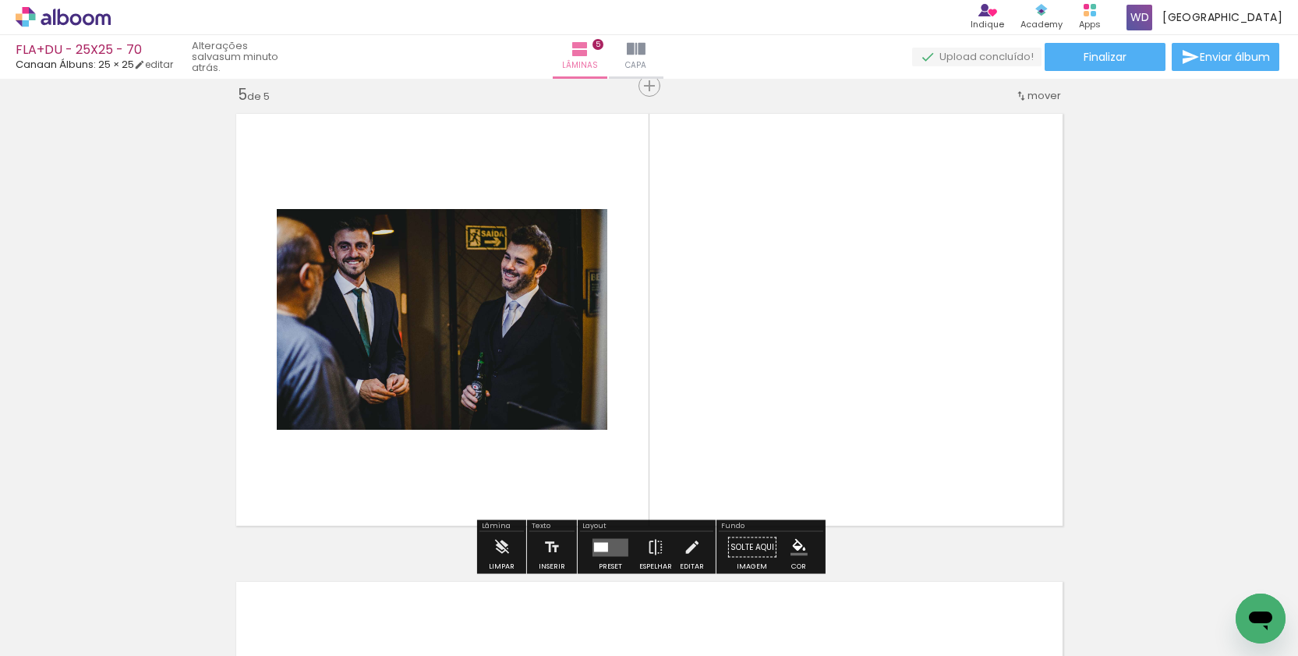
scroll to position [1891, 0]
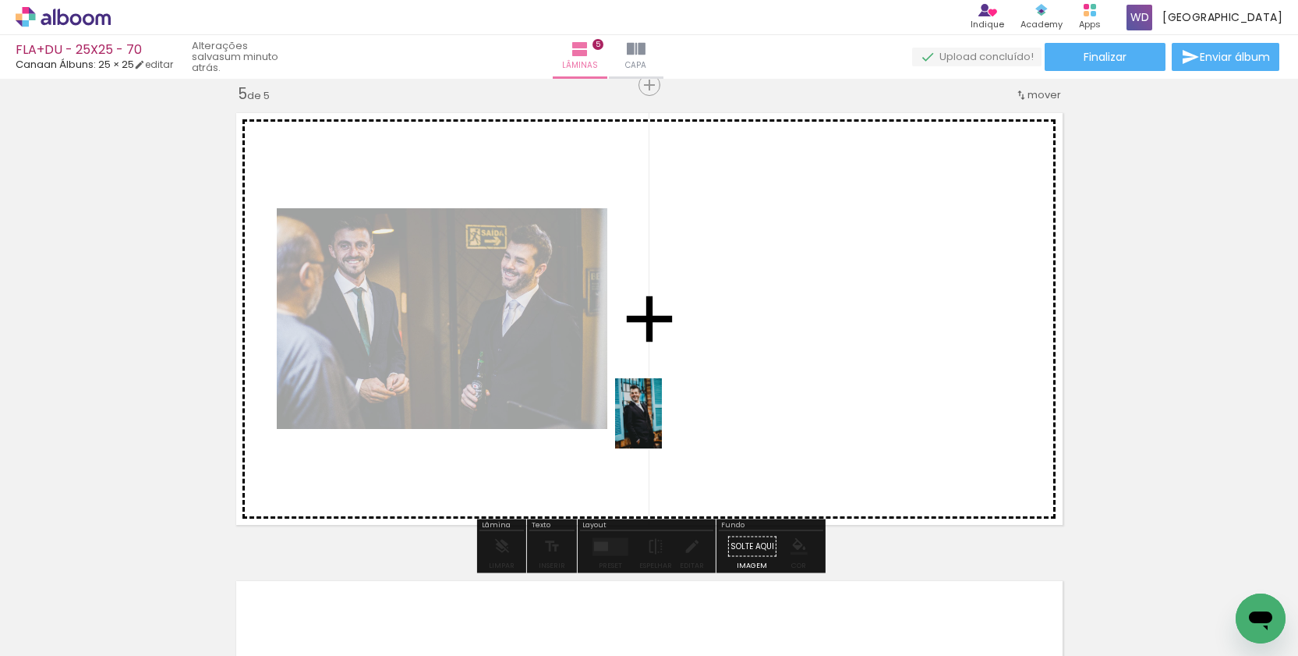
drag, startPoint x: 431, startPoint y: 604, endPoint x: 682, endPoint y: 413, distance: 315.0
click at [682, 413] on quentale-workspace at bounding box center [649, 328] width 1298 height 656
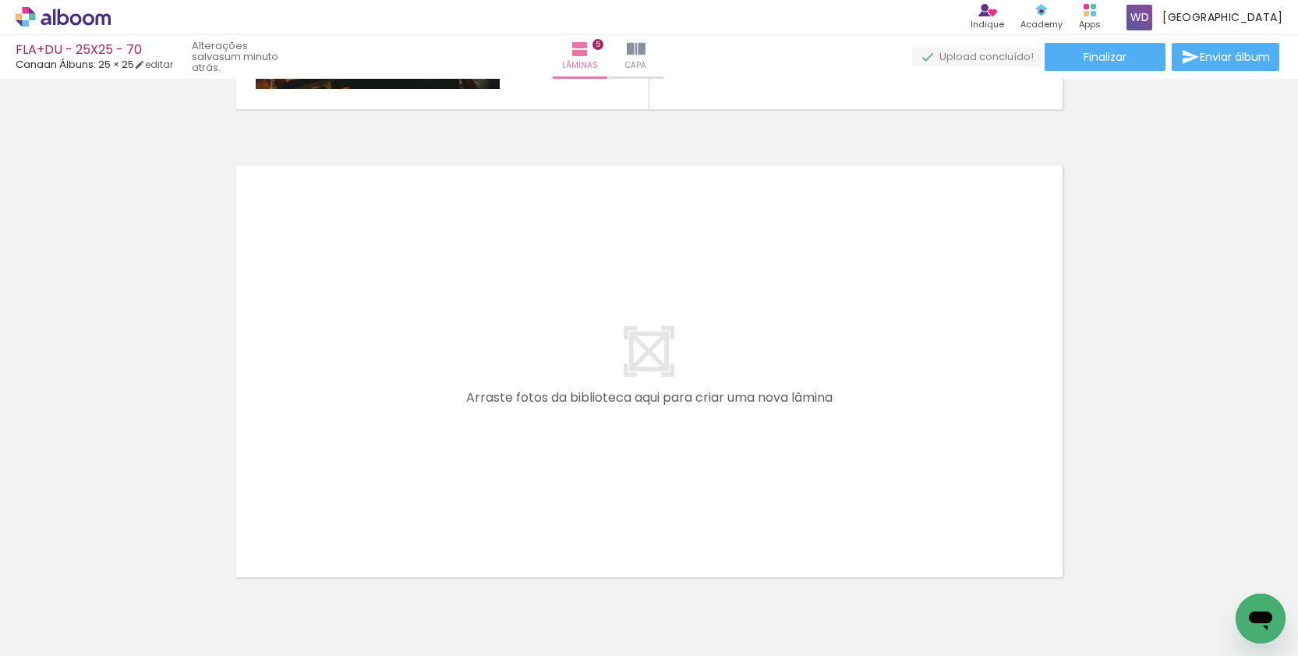
scroll to position [0, 726]
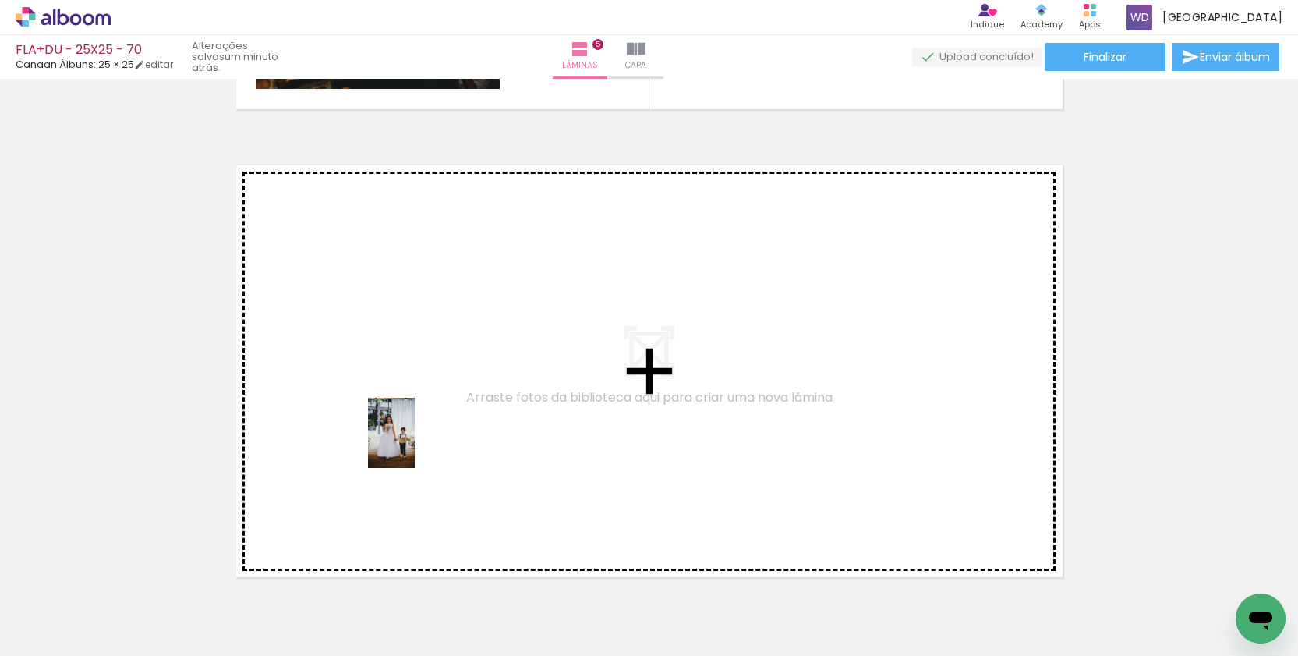
drag, startPoint x: 391, startPoint y: 621, endPoint x: 421, endPoint y: 421, distance: 201.8
click at [421, 421] on quentale-workspace at bounding box center [649, 328] width 1298 height 656
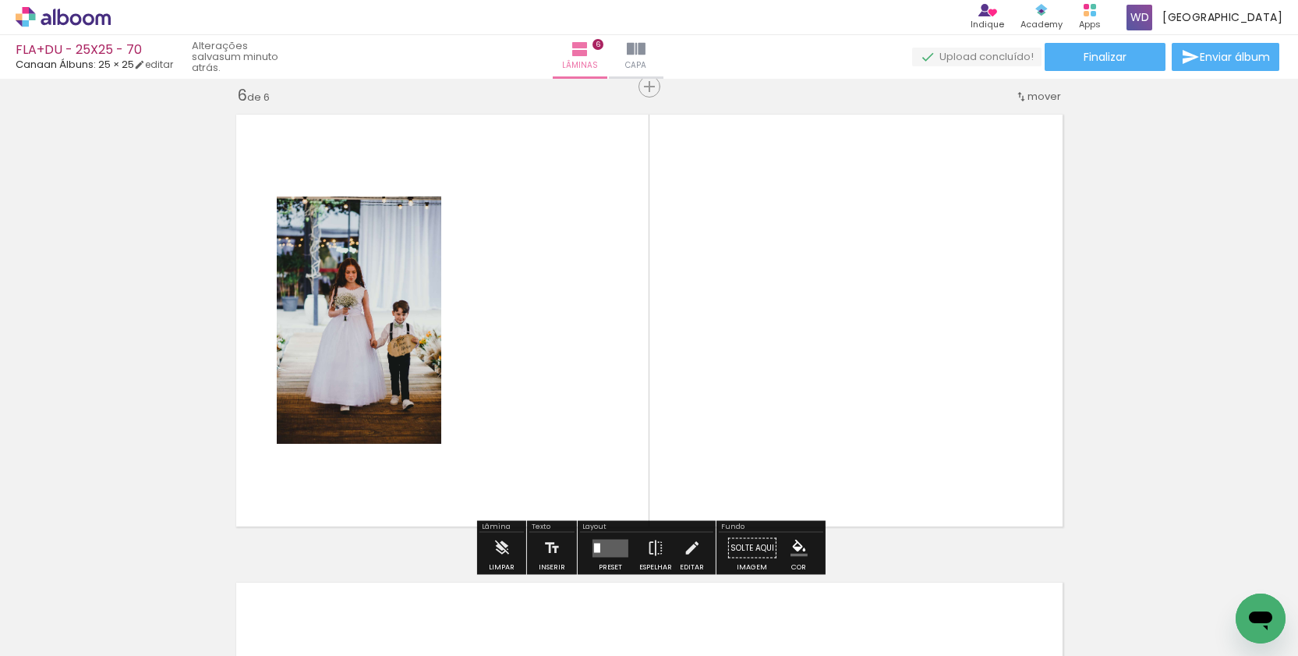
scroll to position [2359, 0]
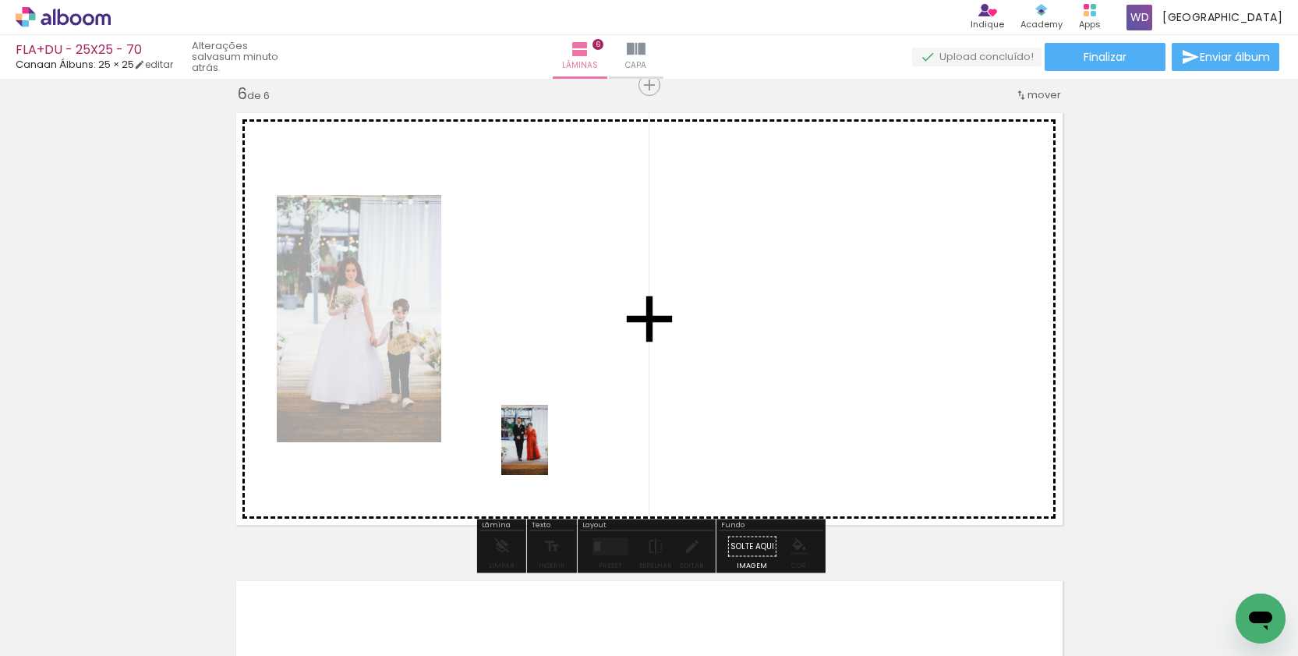
drag, startPoint x: 483, startPoint y: 619, endPoint x: 548, endPoint y: 451, distance: 180.0
click at [548, 451] on quentale-workspace at bounding box center [649, 328] width 1298 height 656
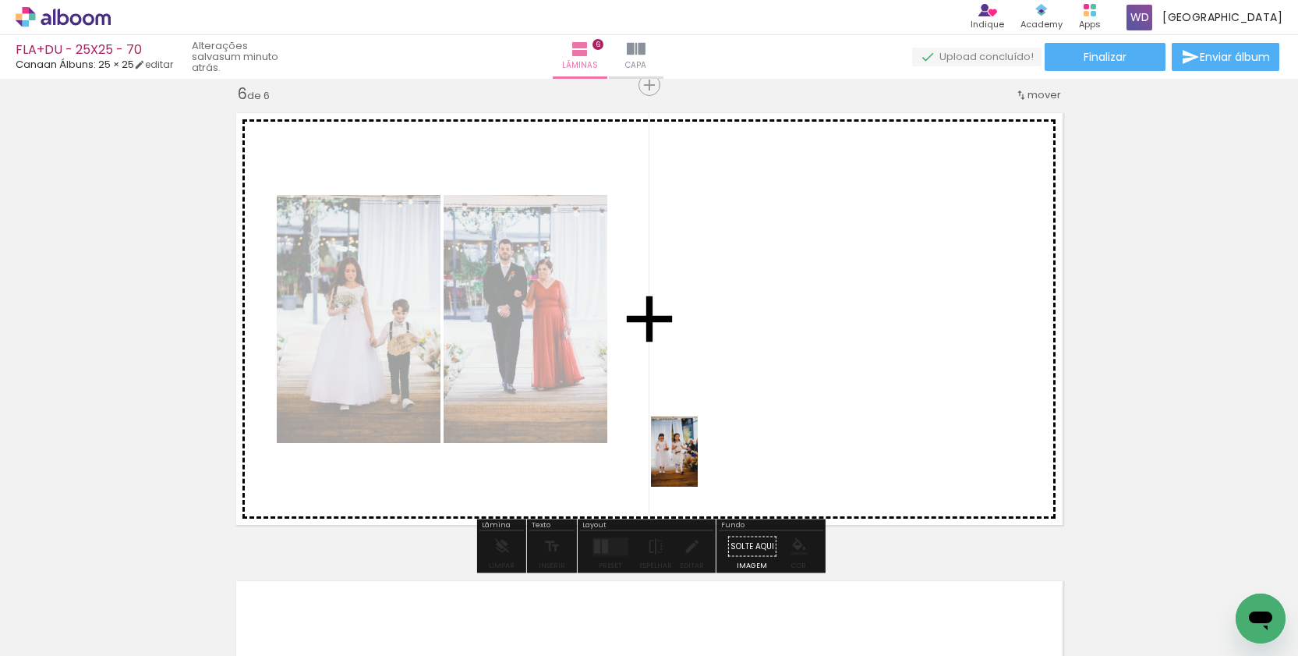
drag, startPoint x: 660, startPoint y: 606, endPoint x: 712, endPoint y: 413, distance: 199.4
click at [712, 413] on quentale-workspace at bounding box center [649, 328] width 1298 height 656
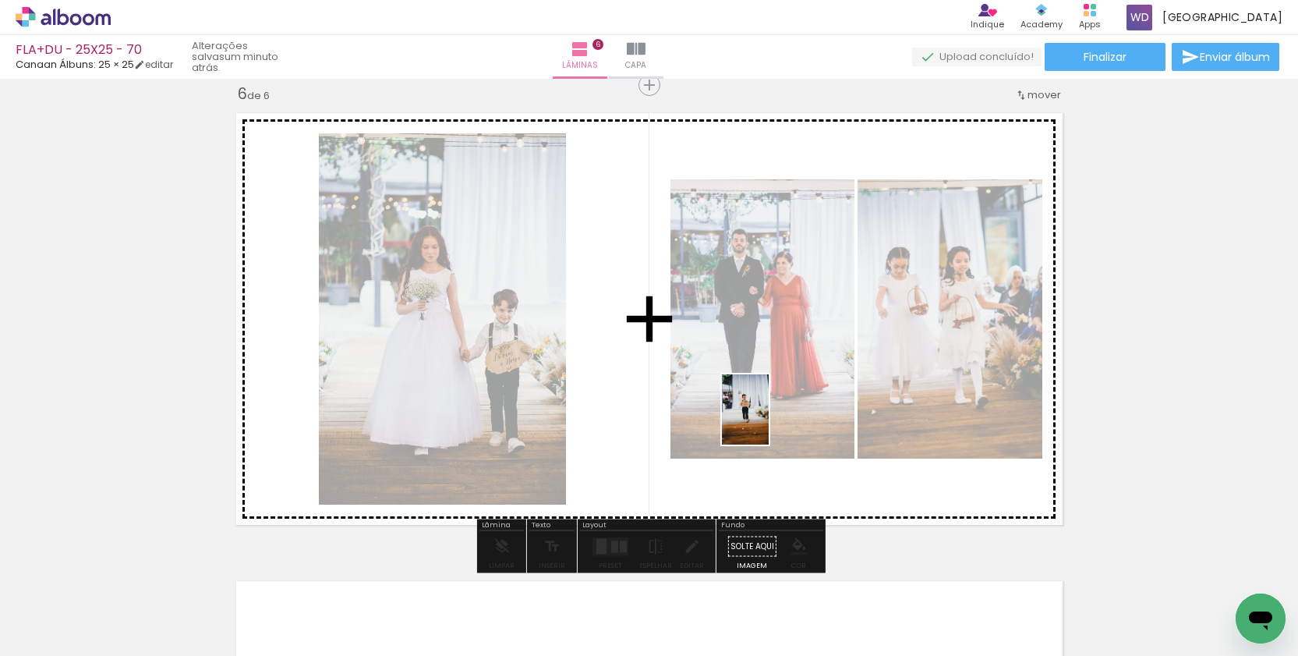
drag, startPoint x: 742, startPoint y: 597, endPoint x: 769, endPoint y: 421, distance: 178.2
click at [769, 421] on quentale-workspace at bounding box center [649, 328] width 1298 height 656
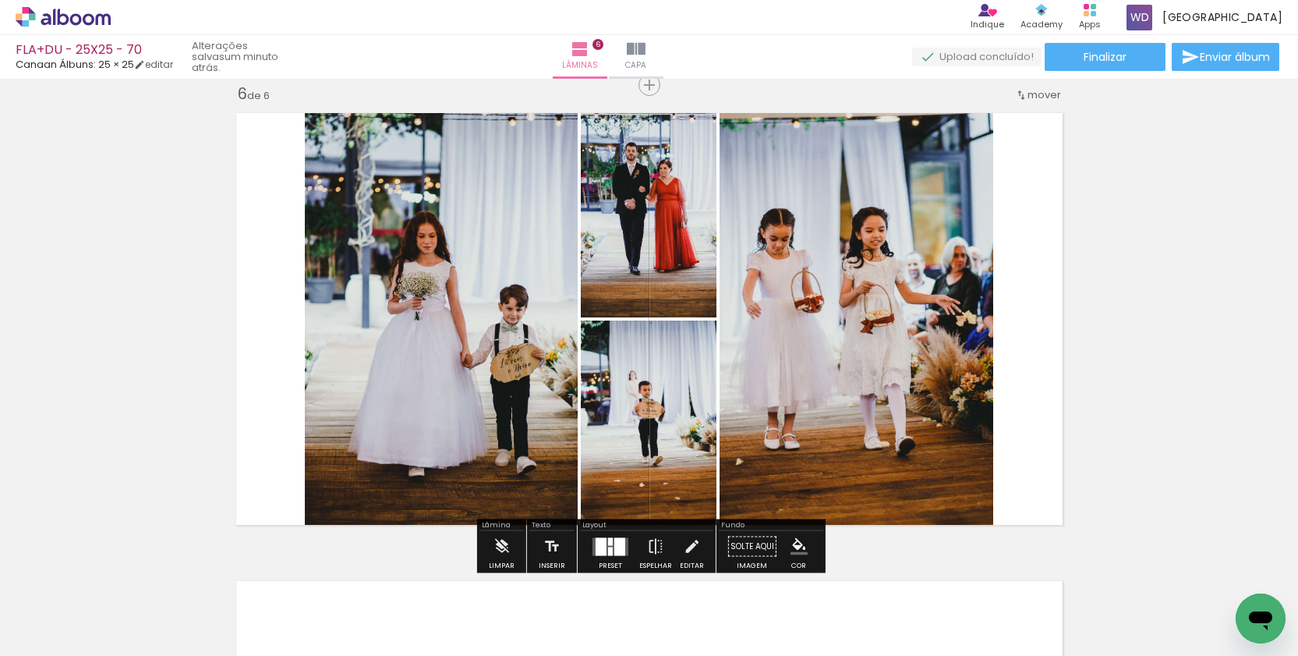
click at [610, 552] on quentale-layouter at bounding box center [611, 546] width 36 height 18
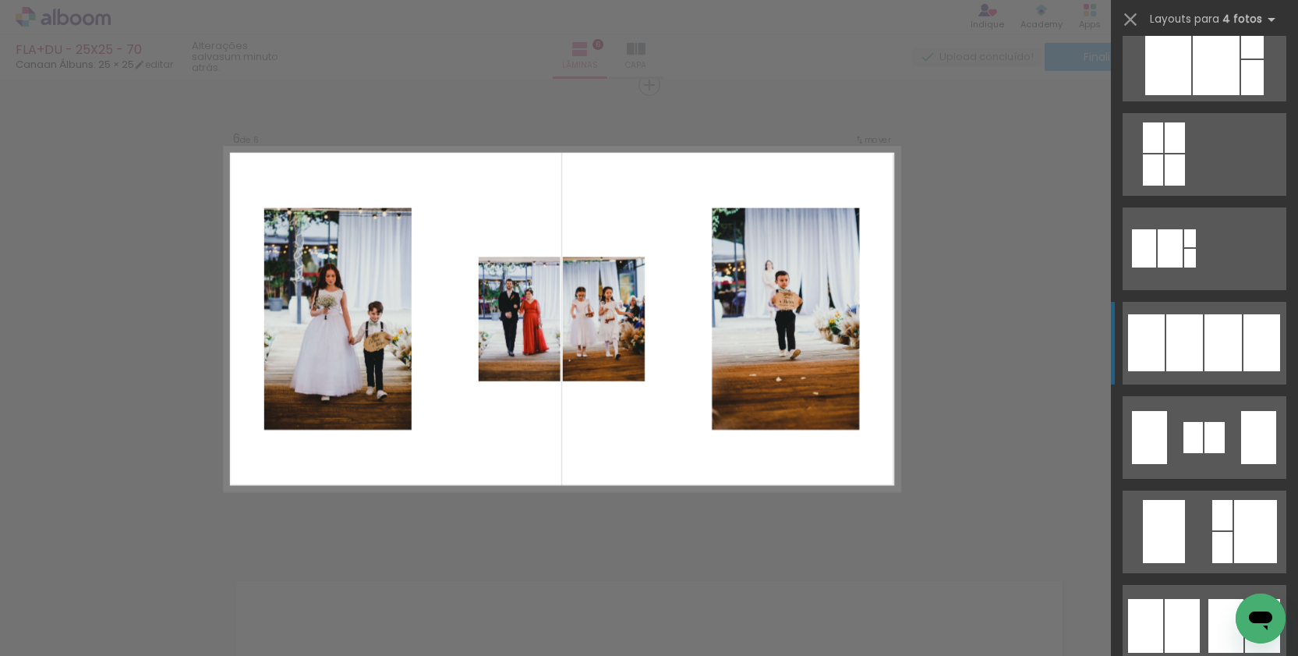
scroll to position [879, 0]
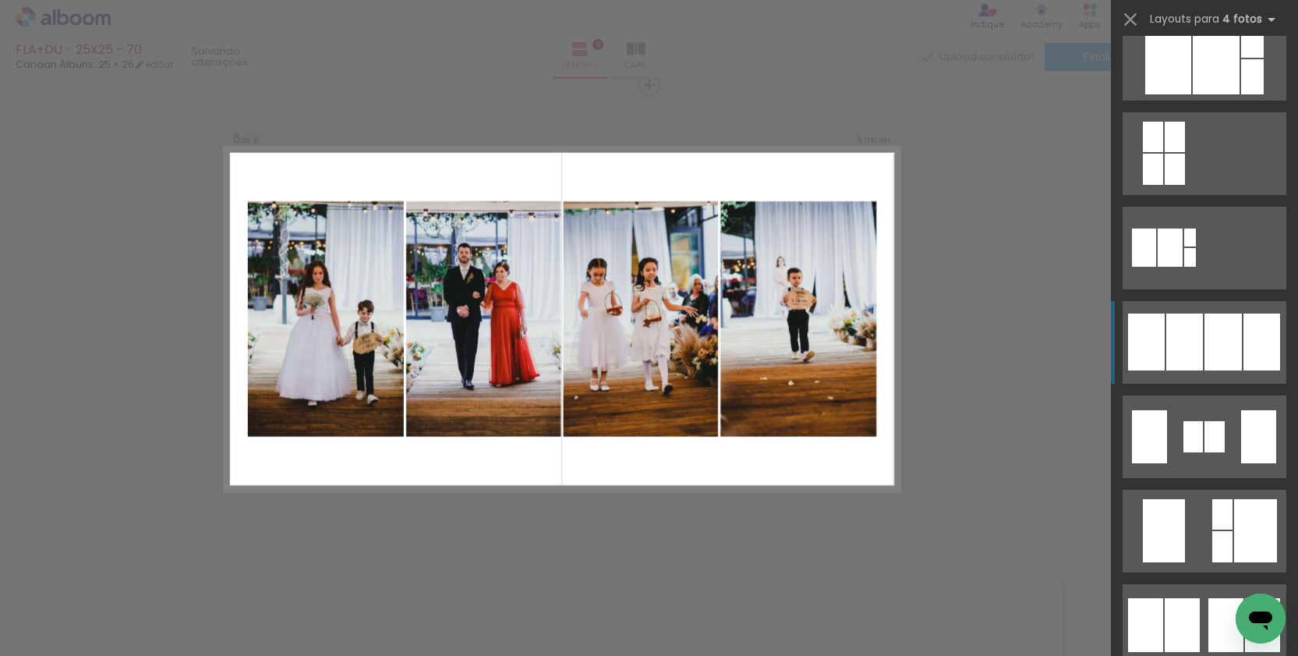
click at [1189, 345] on div at bounding box center [1184, 341] width 37 height 57
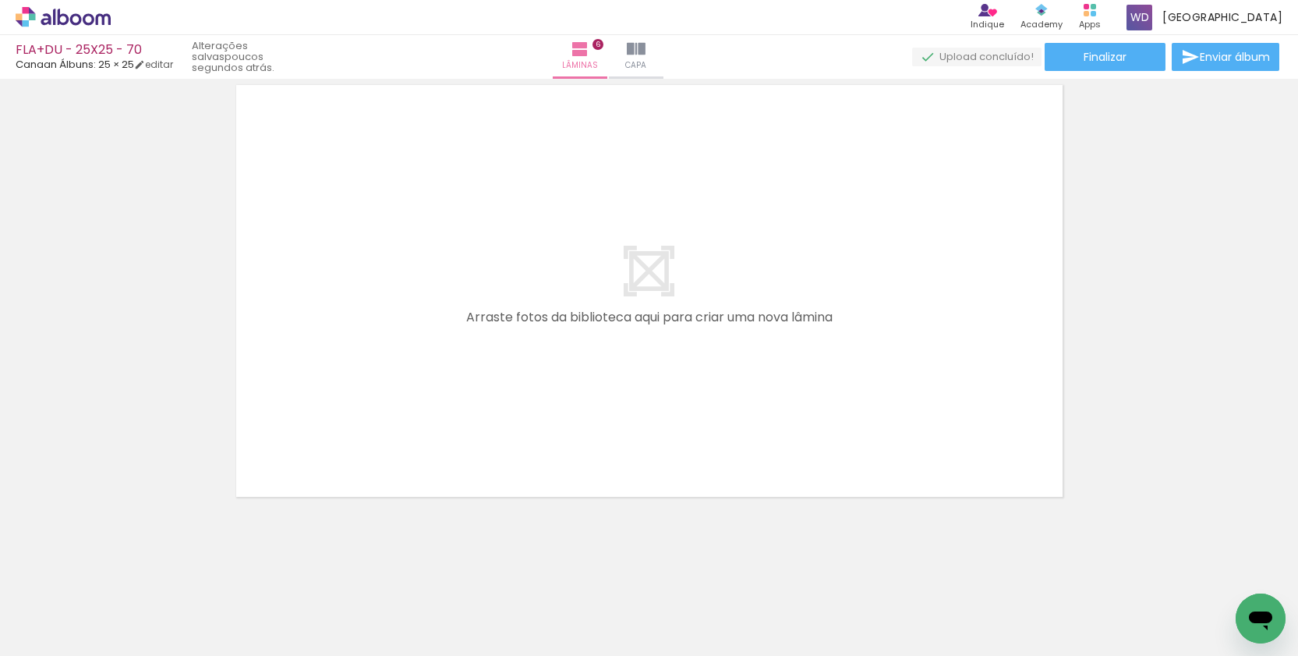
scroll to position [2856, 0]
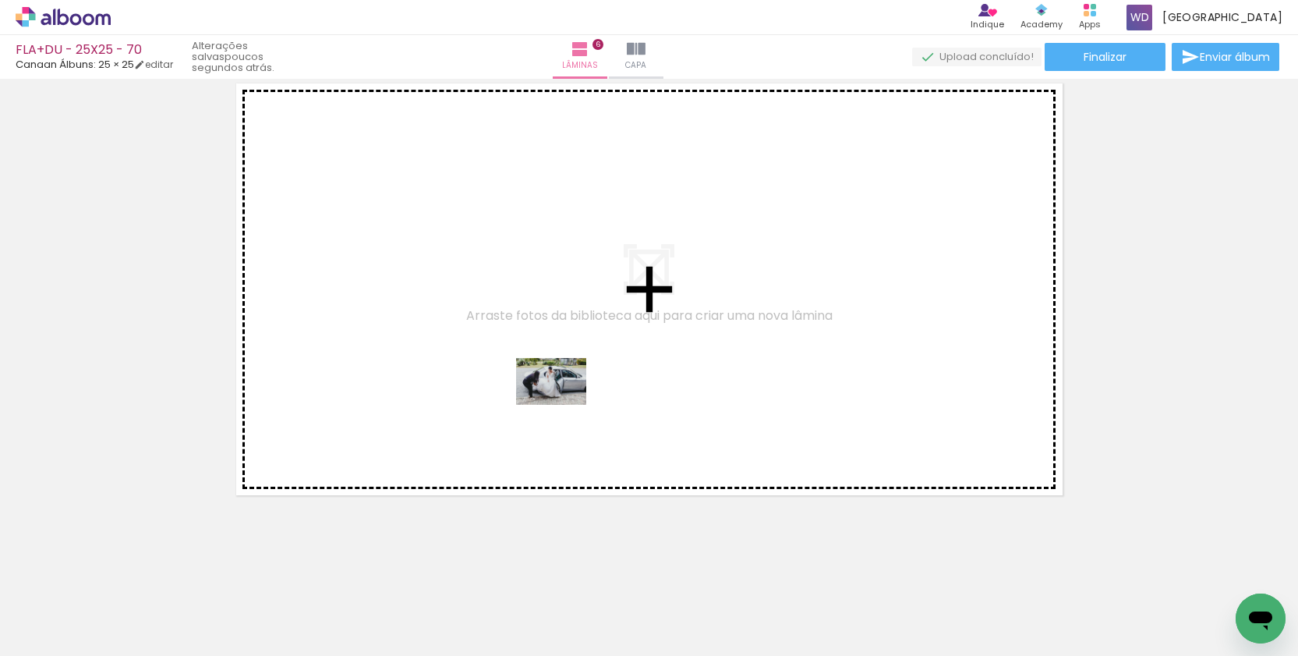
drag, startPoint x: 563, startPoint y: 609, endPoint x: 563, endPoint y: 405, distance: 204.3
click at [563, 405] on quentale-workspace at bounding box center [649, 328] width 1298 height 656
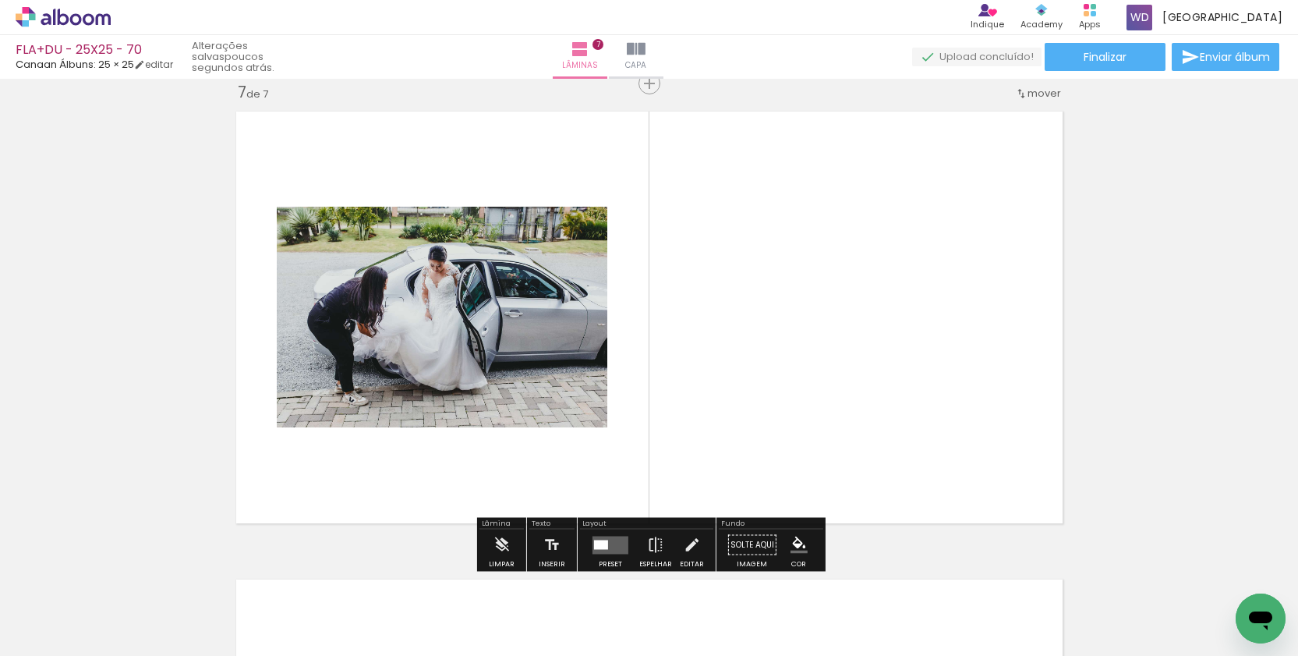
scroll to position [2827, 0]
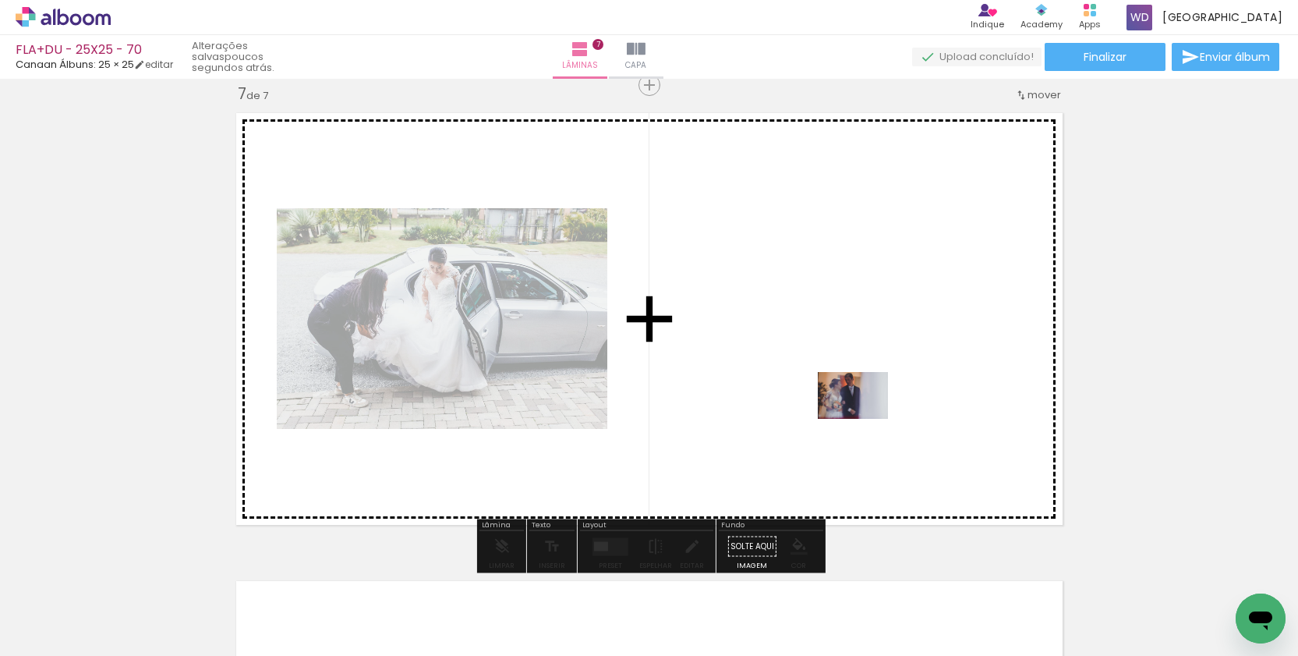
drag, startPoint x: 834, startPoint y: 622, endPoint x: 865, endPoint y: 419, distance: 205.9
click at [865, 419] on quentale-workspace at bounding box center [649, 328] width 1298 height 656
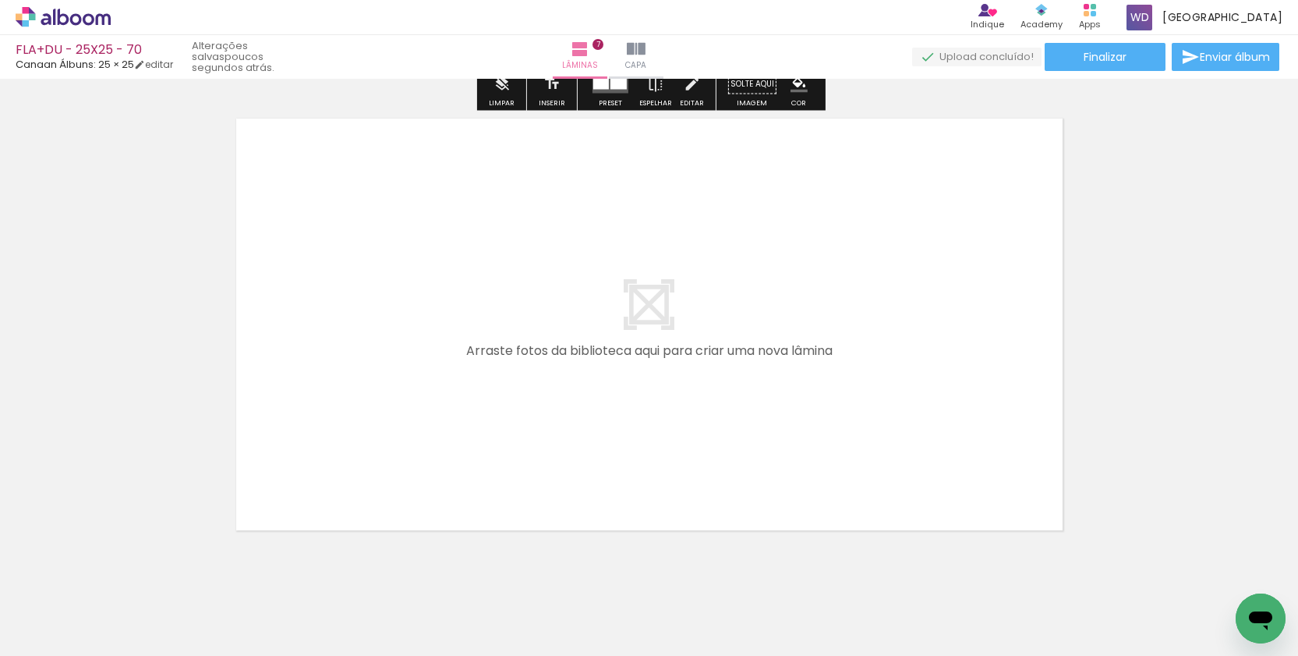
scroll to position [3290, 0]
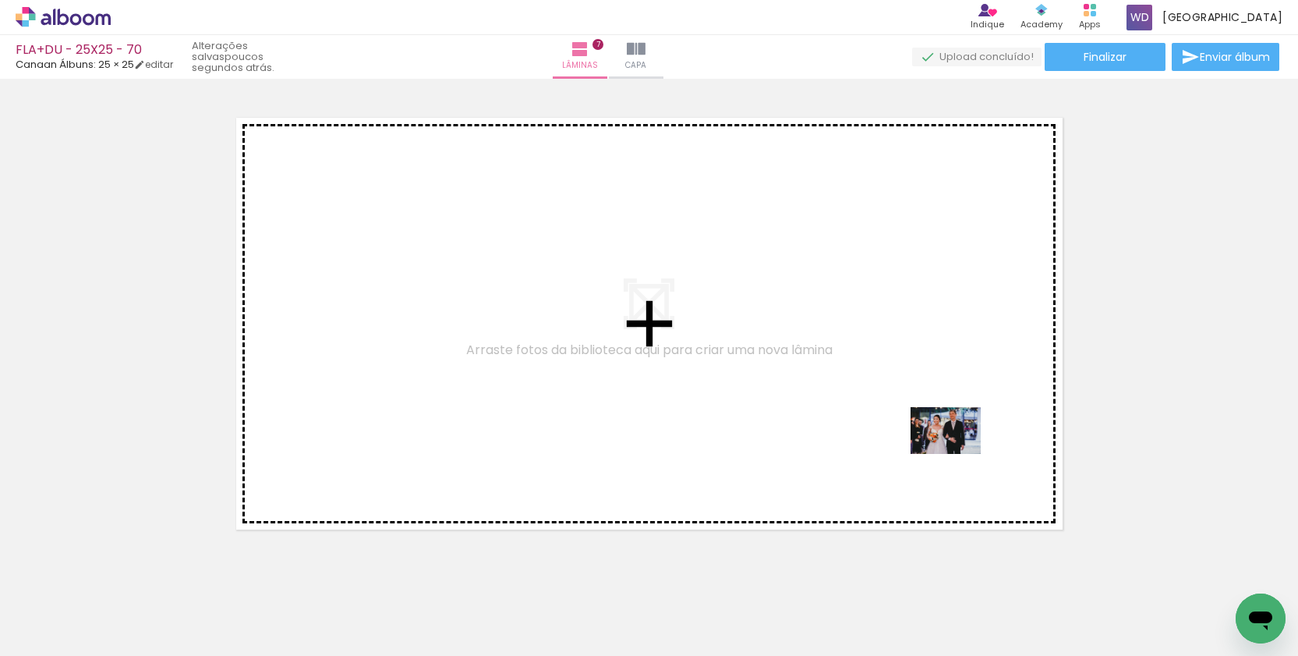
drag, startPoint x: 996, startPoint y: 607, endPoint x: 958, endPoint y: 454, distance: 158.3
click at [958, 454] on quentale-workspace at bounding box center [649, 328] width 1298 height 656
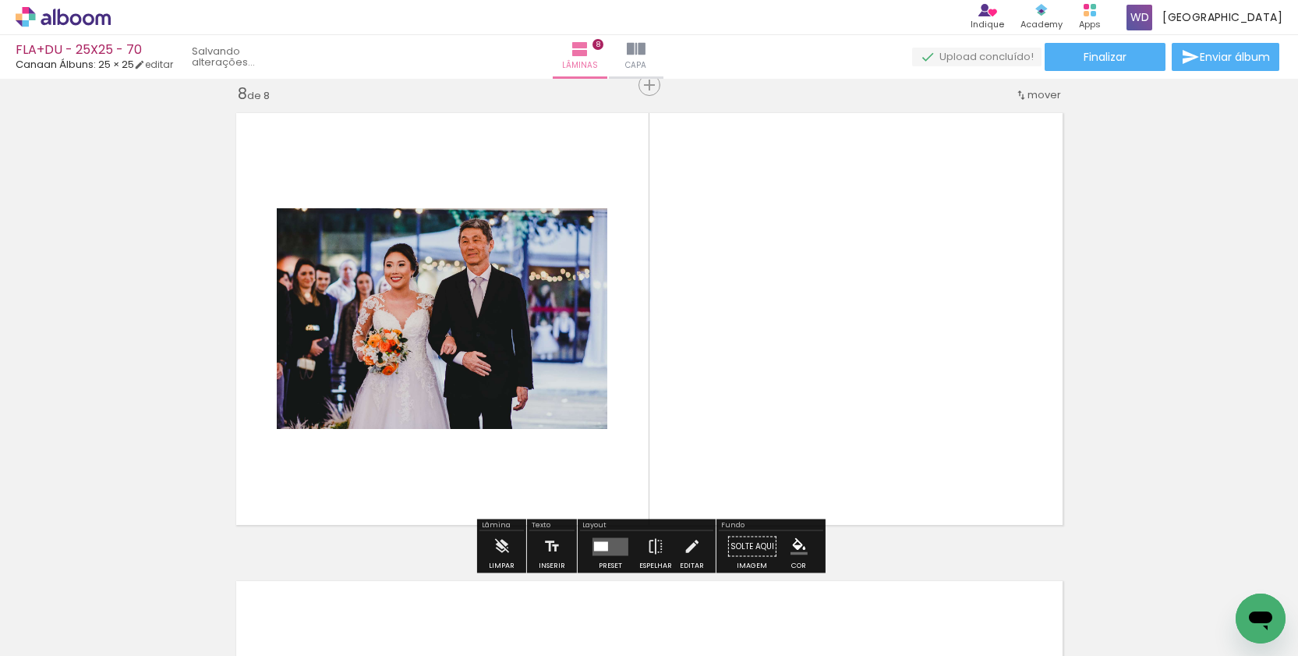
scroll to position [3294, 0]
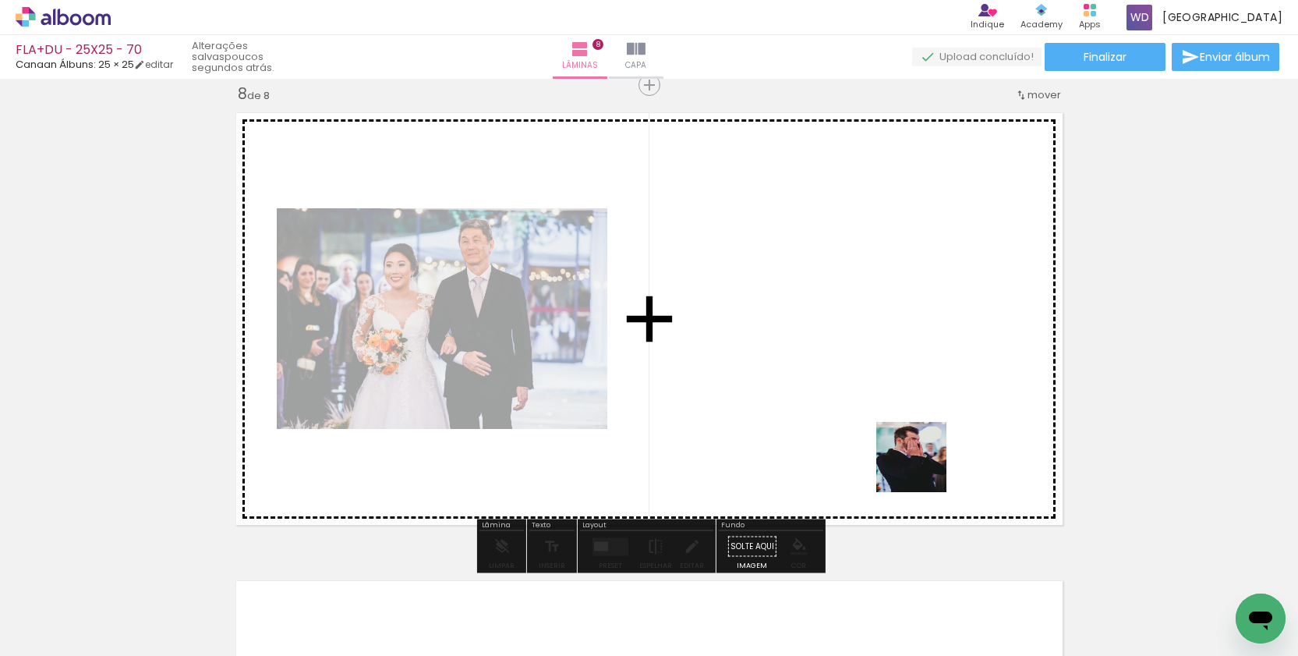
drag, startPoint x: 919, startPoint y: 643, endPoint x: 911, endPoint y: 407, distance: 235.6
click at [911, 407] on quentale-workspace at bounding box center [649, 328] width 1298 height 656
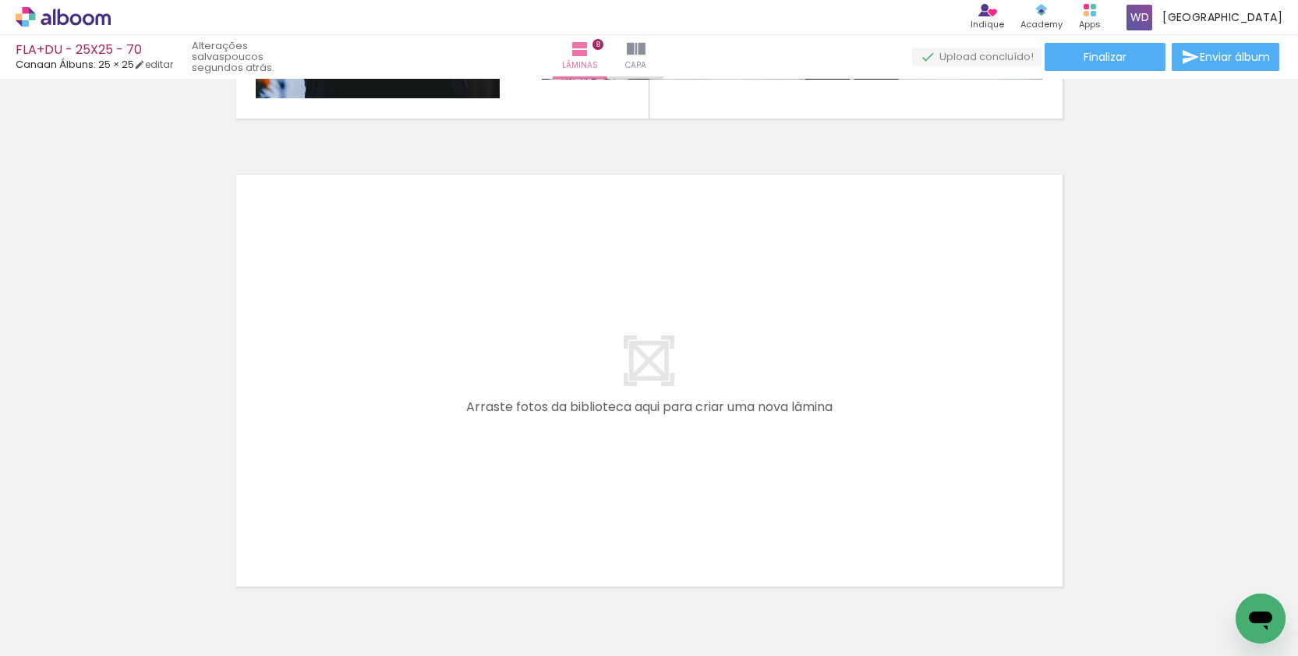
scroll to position [3705, 0]
click at [78, 612] on iron-icon at bounding box center [79, 609] width 12 height 12
click at [74, 600] on paper-item "Não utilizadas" at bounding box center [50, 603] width 80 height 13
type input "Não utilizadas"
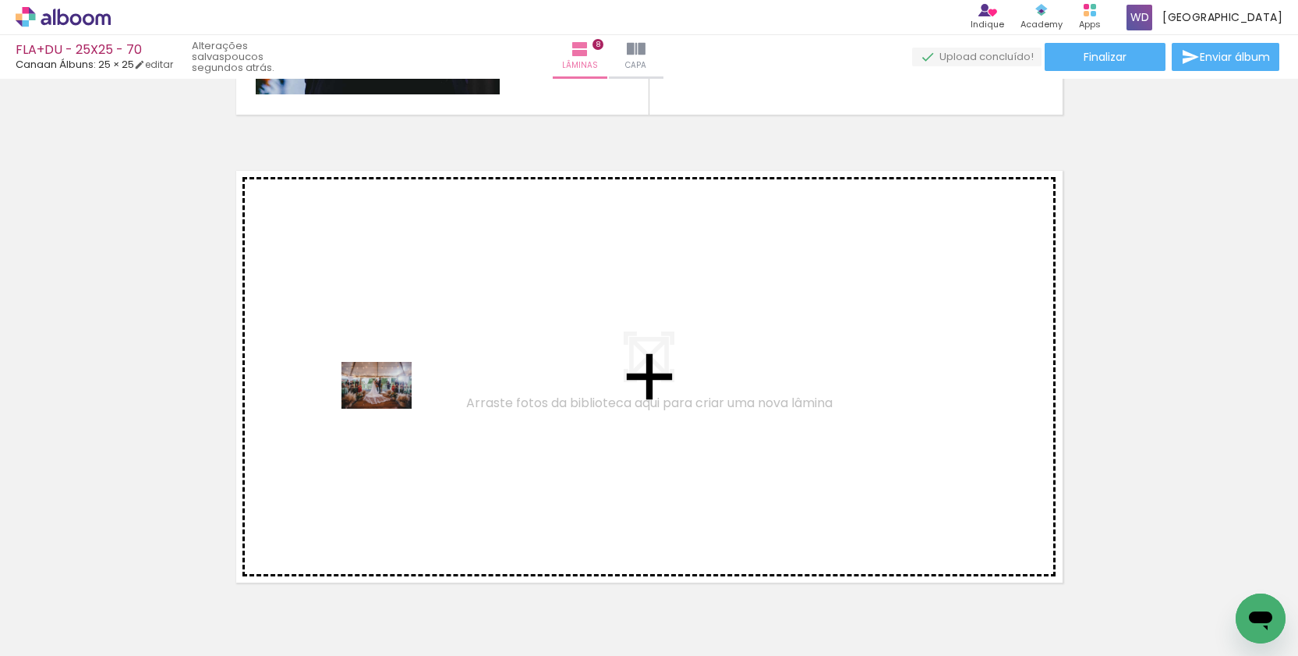
drag, startPoint x: 165, startPoint y: 610, endPoint x: 388, endPoint y: 409, distance: 300.3
click at [388, 409] on quentale-workspace at bounding box center [649, 328] width 1298 height 656
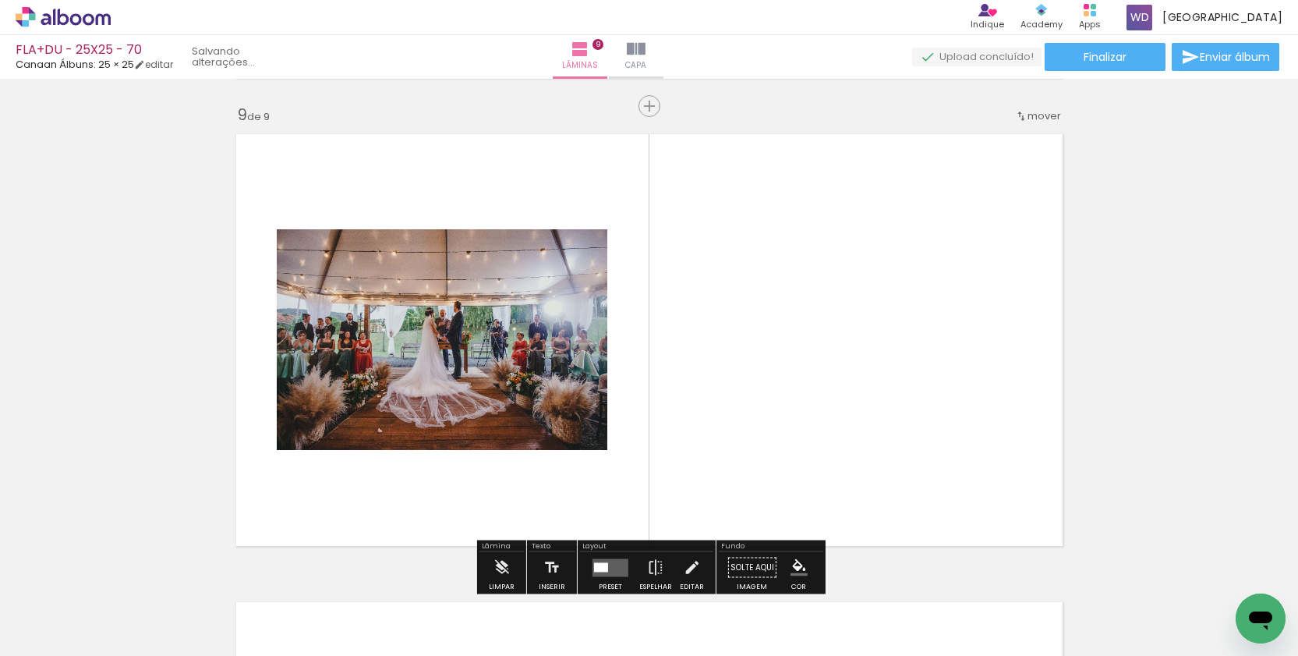
scroll to position [3762, 0]
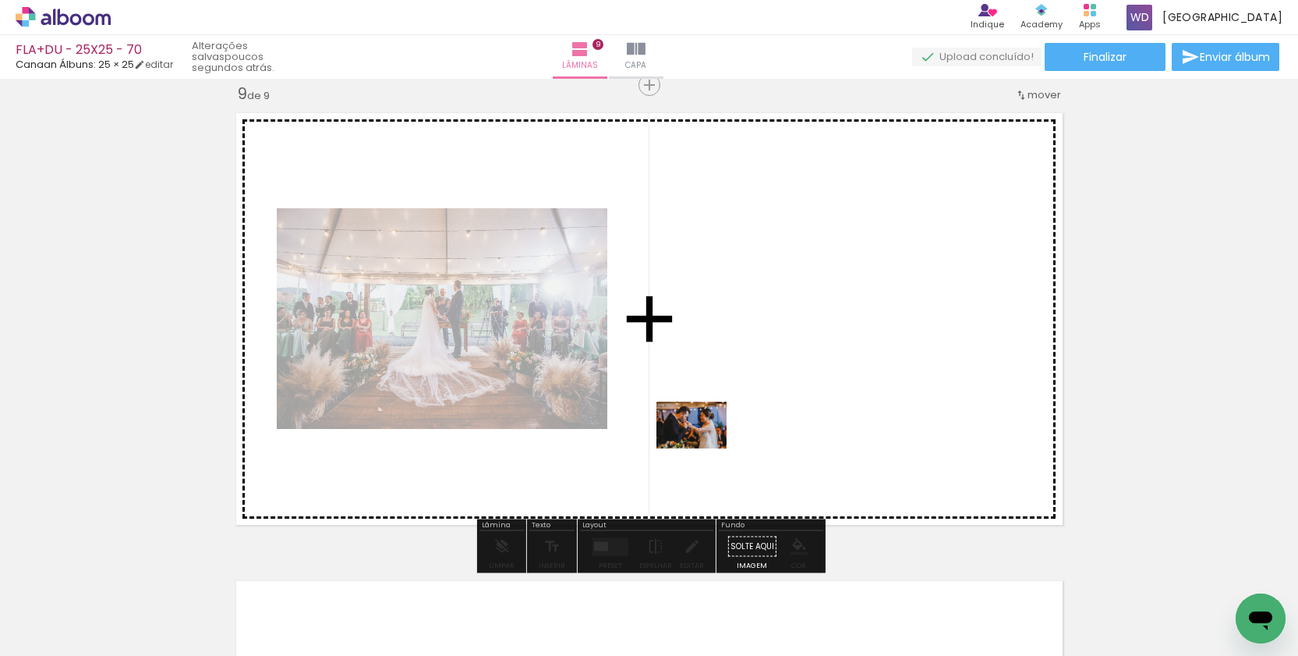
drag, startPoint x: 420, startPoint y: 610, endPoint x: 703, endPoint y: 448, distance: 326.5
click at [703, 448] on quentale-workspace at bounding box center [649, 328] width 1298 height 656
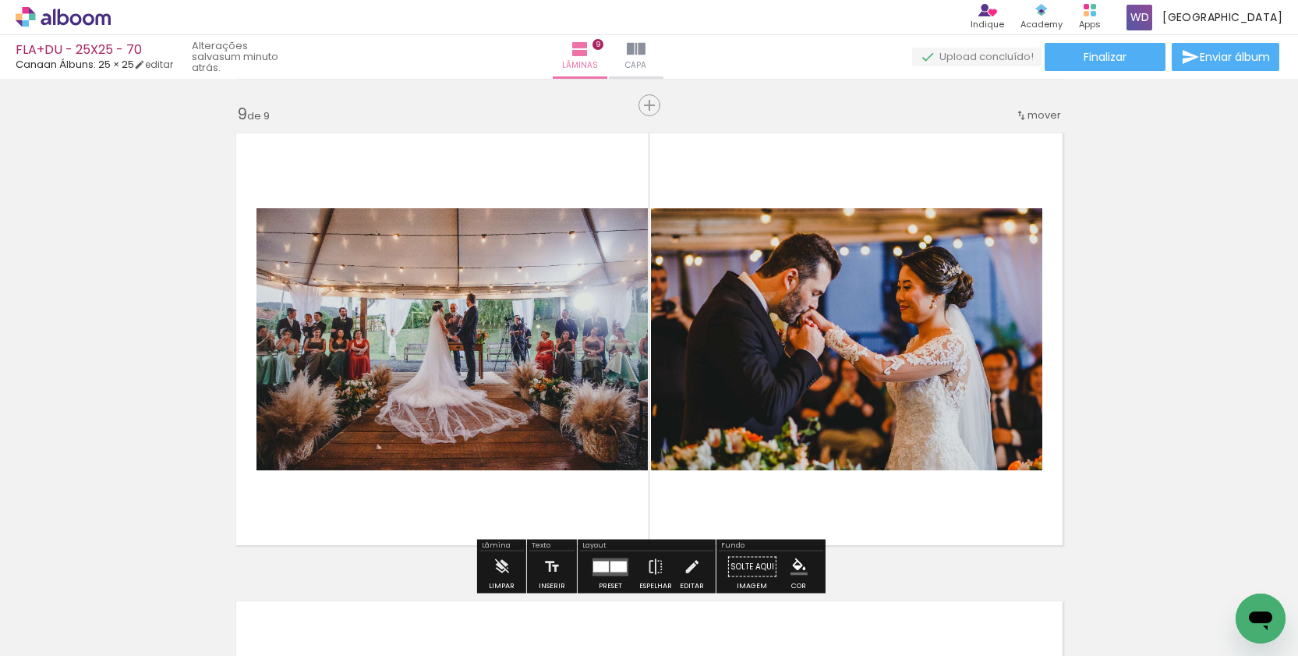
scroll to position [3737, 0]
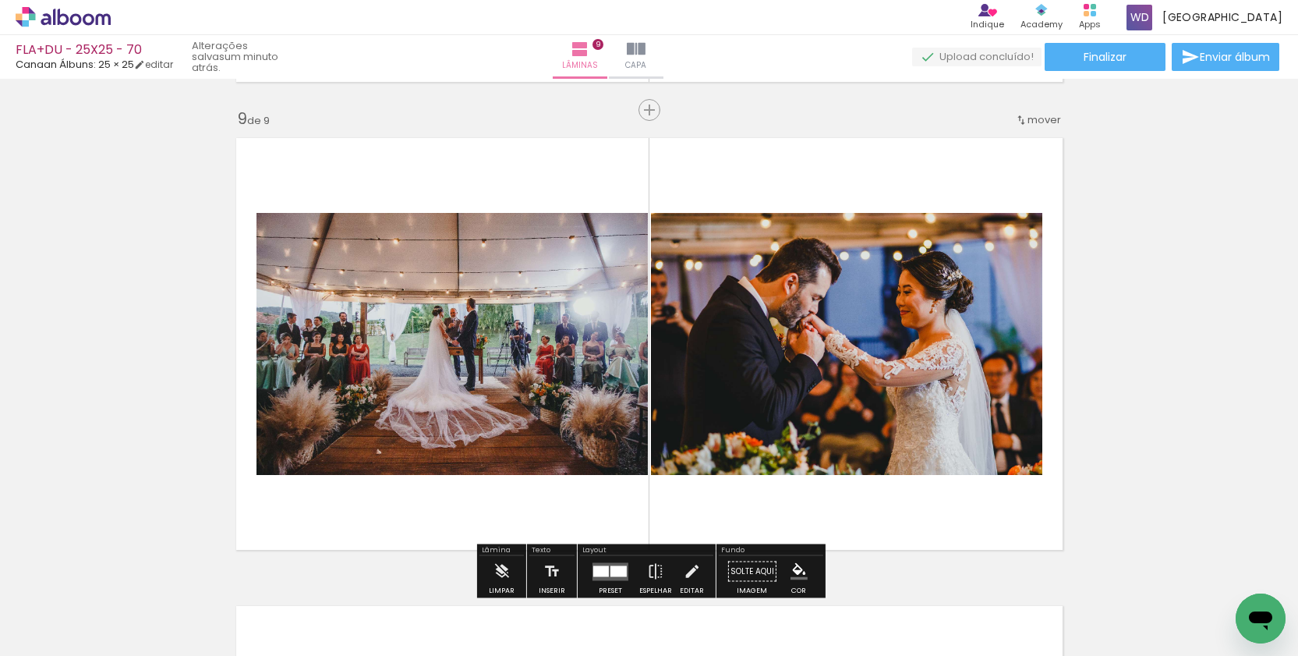
click at [1036, 118] on span "mover" at bounding box center [1045, 119] width 34 height 15
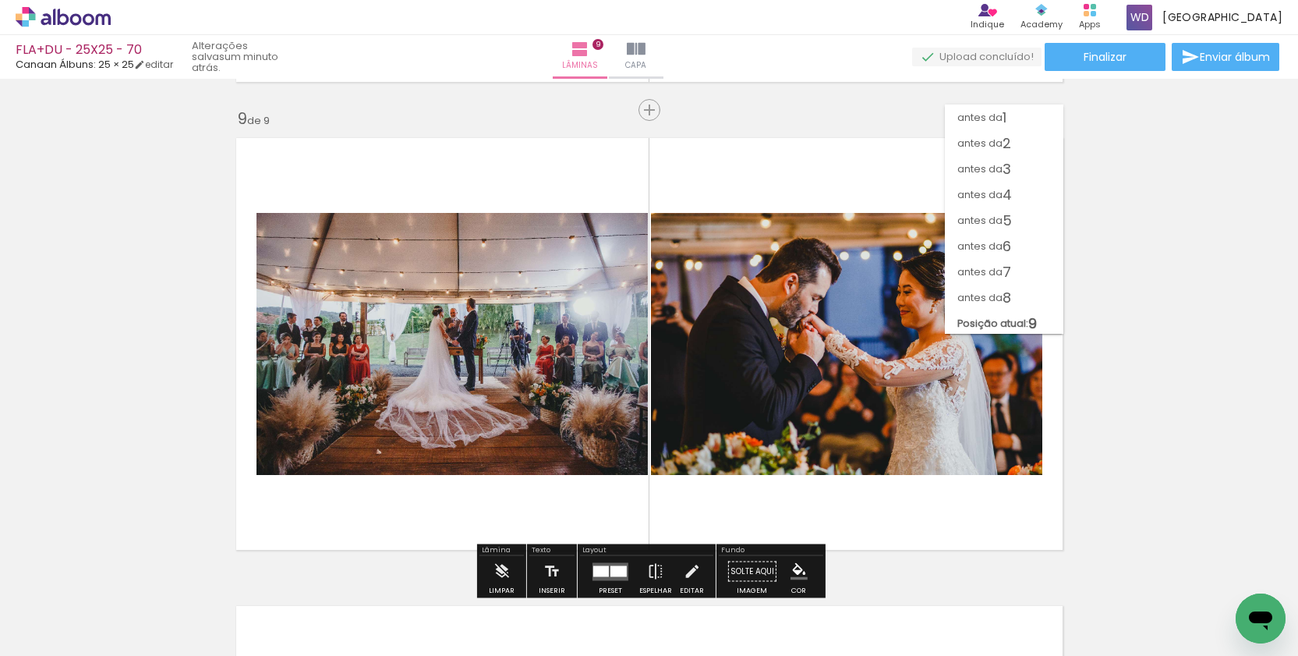
scroll to position [2, 0]
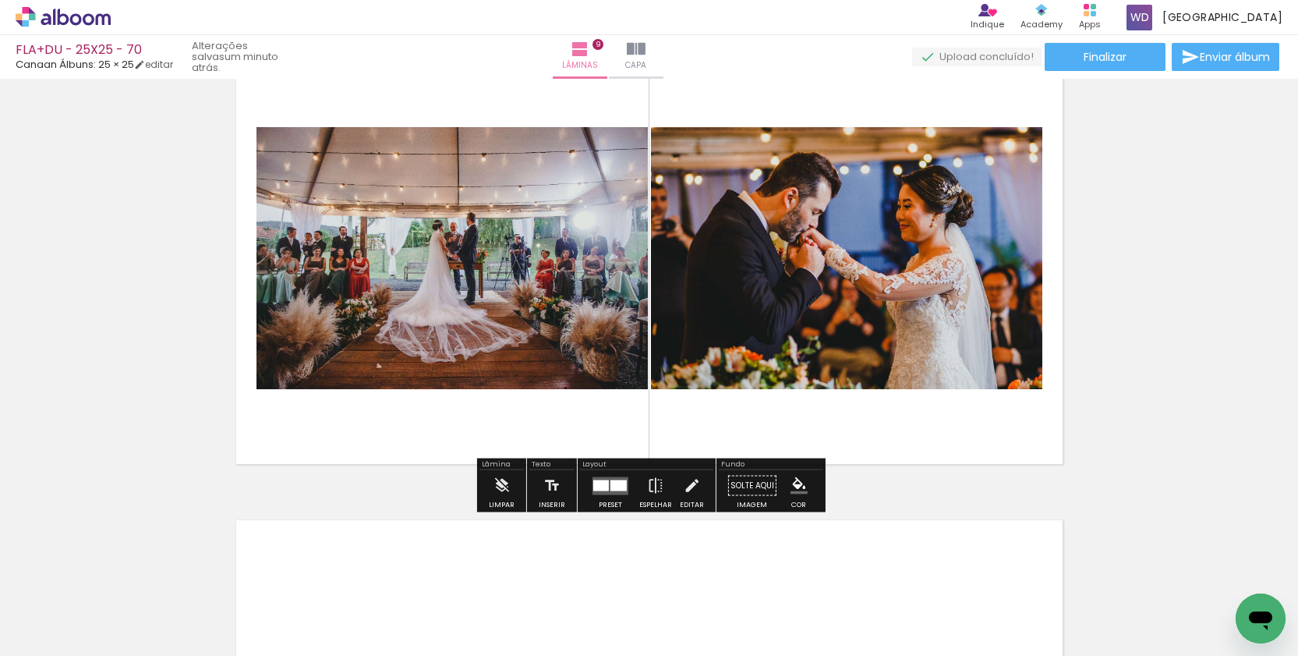
scroll to position [3750, 0]
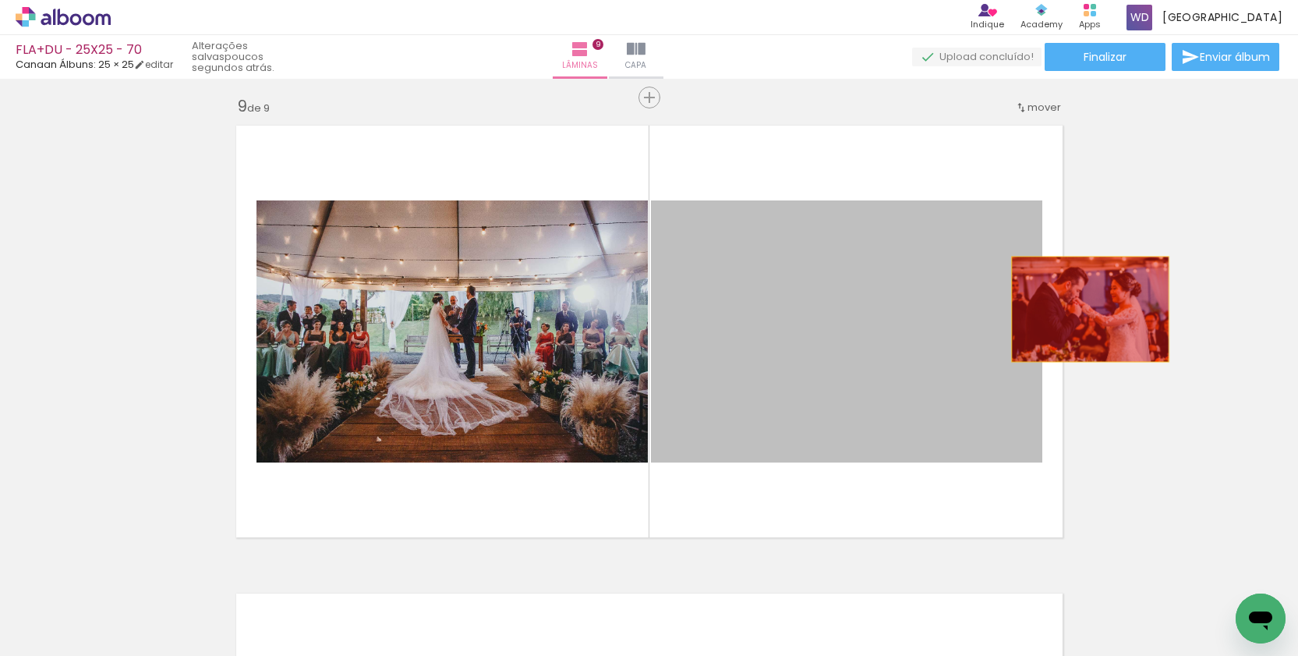
drag, startPoint x: 704, startPoint y: 306, endPoint x: 1131, endPoint y: 306, distance: 427.3
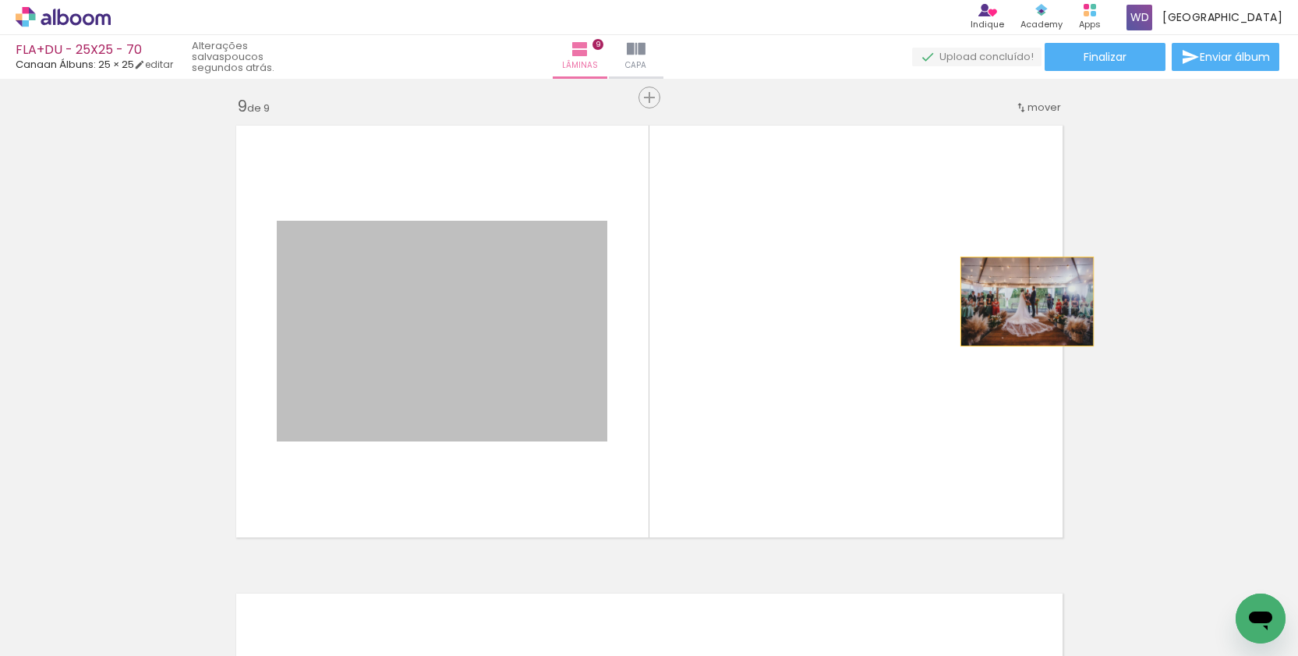
drag, startPoint x: 480, startPoint y: 281, endPoint x: 1106, endPoint y: 299, distance: 626.4
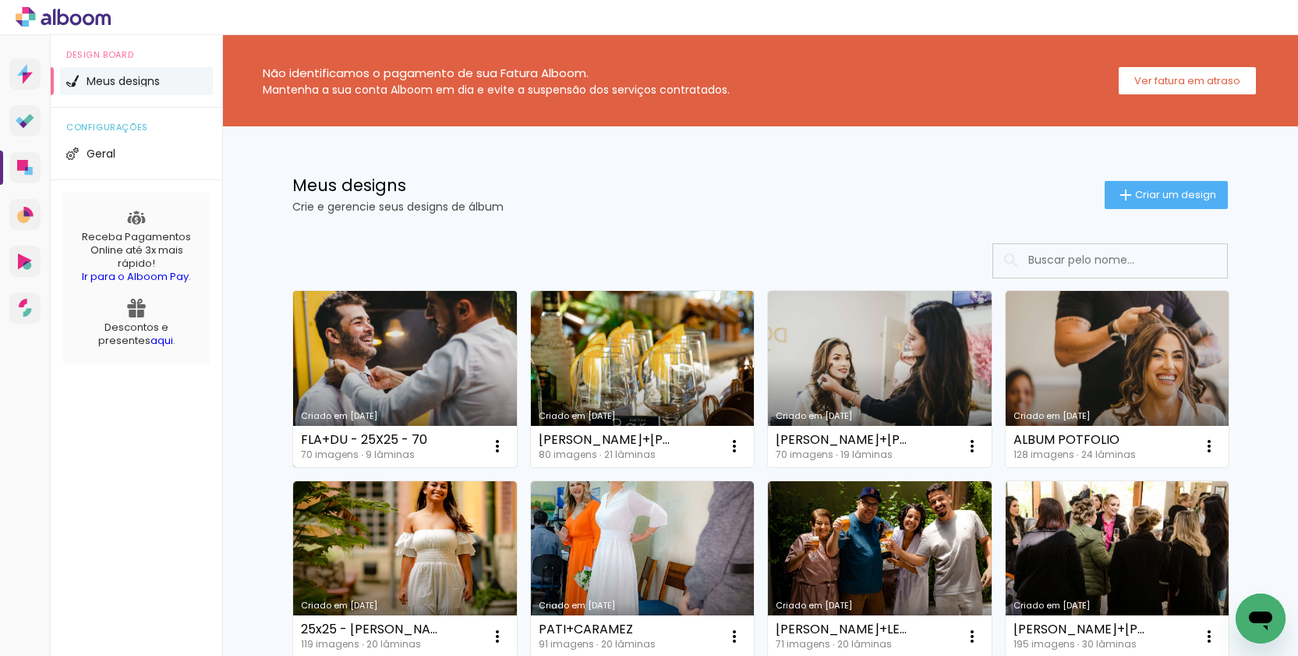
click at [448, 326] on link "Criado em [DATE]" at bounding box center [405, 379] width 224 height 176
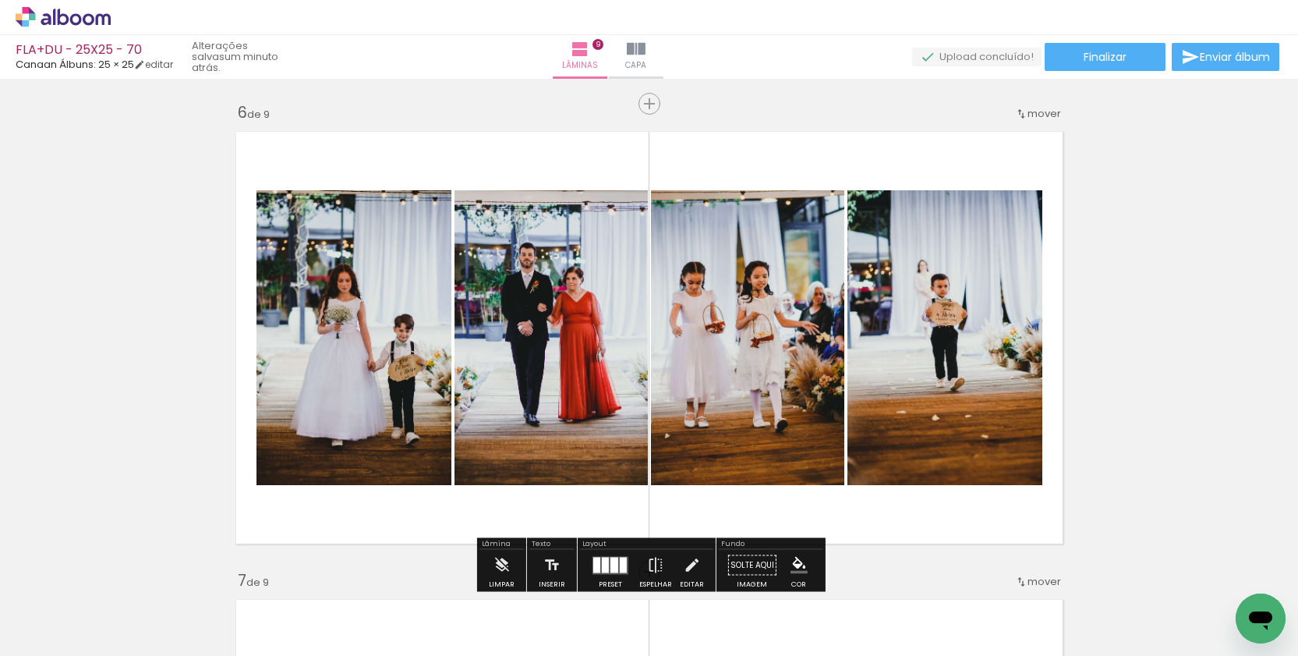
scroll to position [2342, 0]
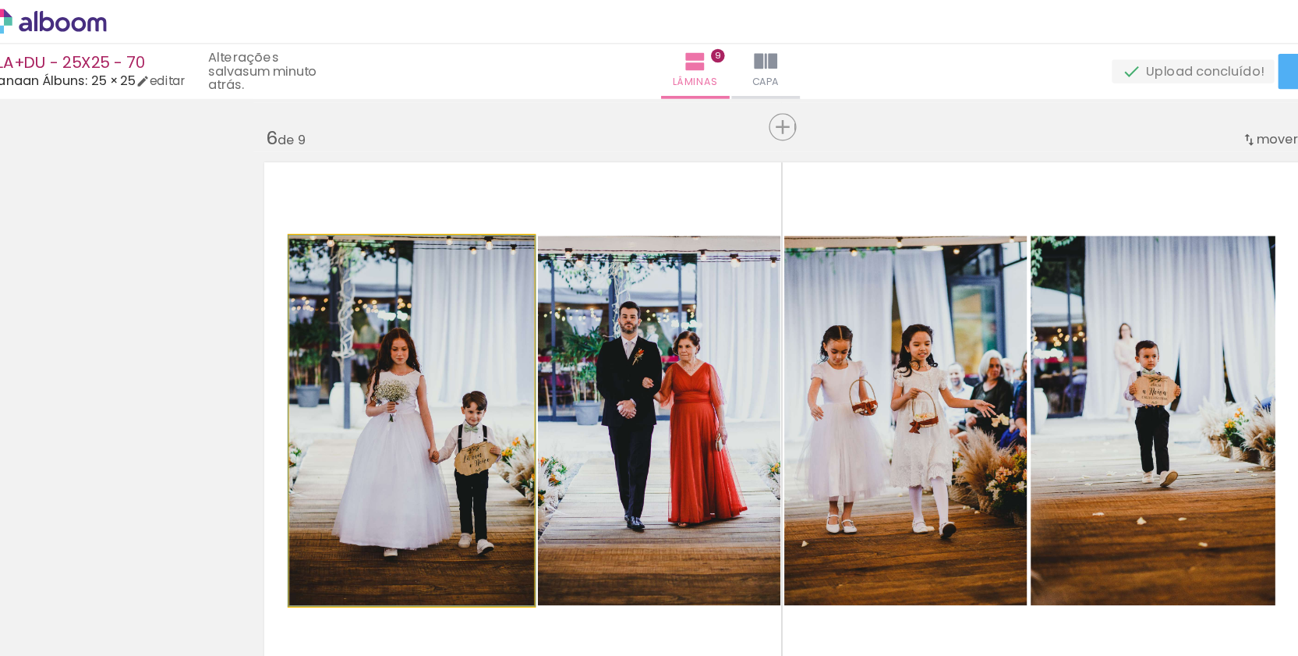
click at [351, 373] on quentale-photo at bounding box center [354, 335] width 195 height 295
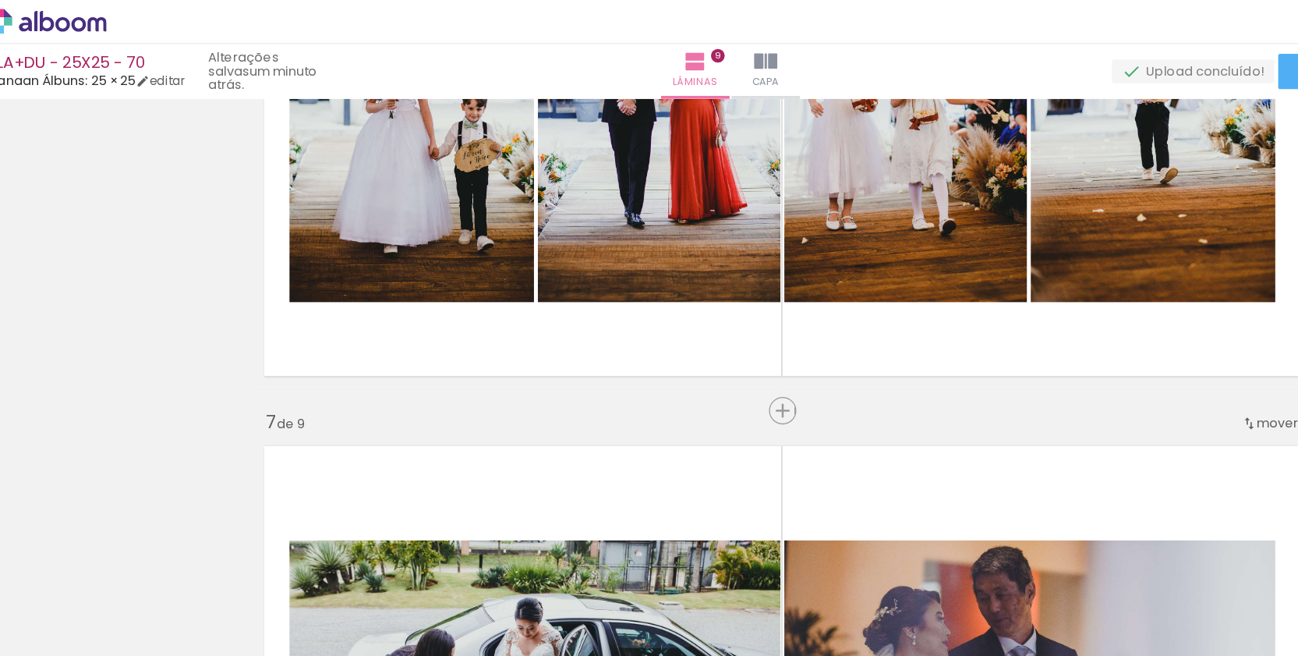
scroll to position [2526, 0]
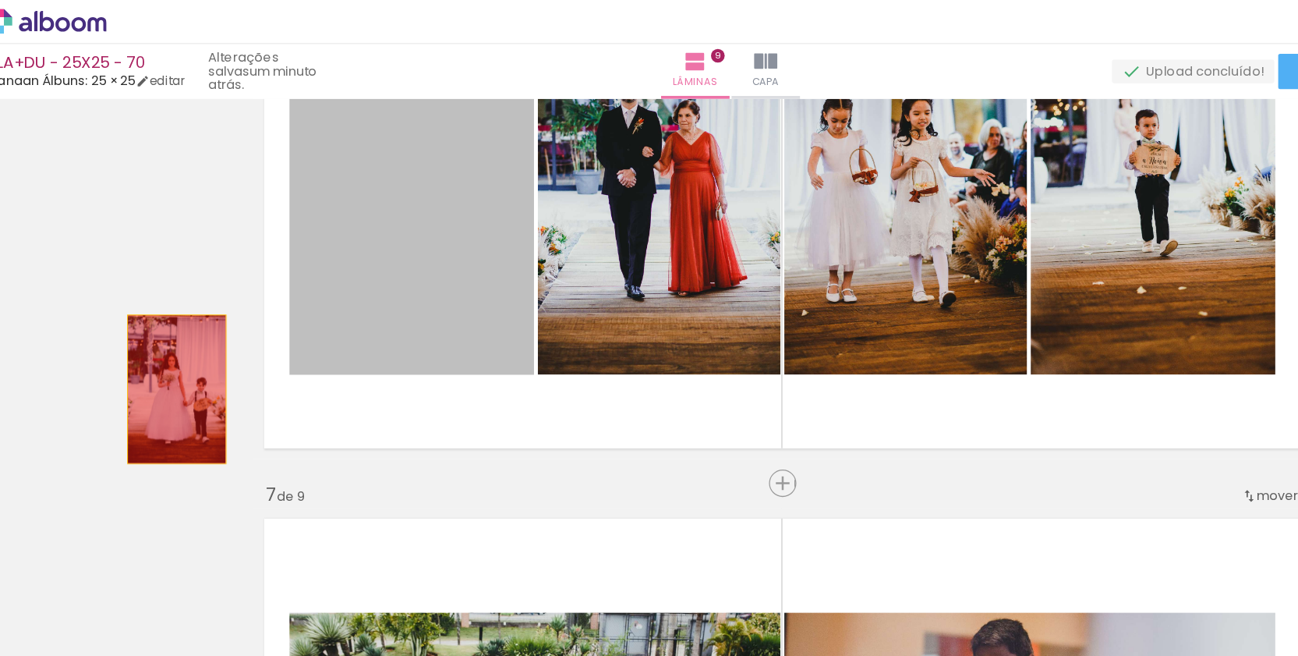
drag, startPoint x: 345, startPoint y: 189, endPoint x: 160, endPoint y: 313, distance: 222.5
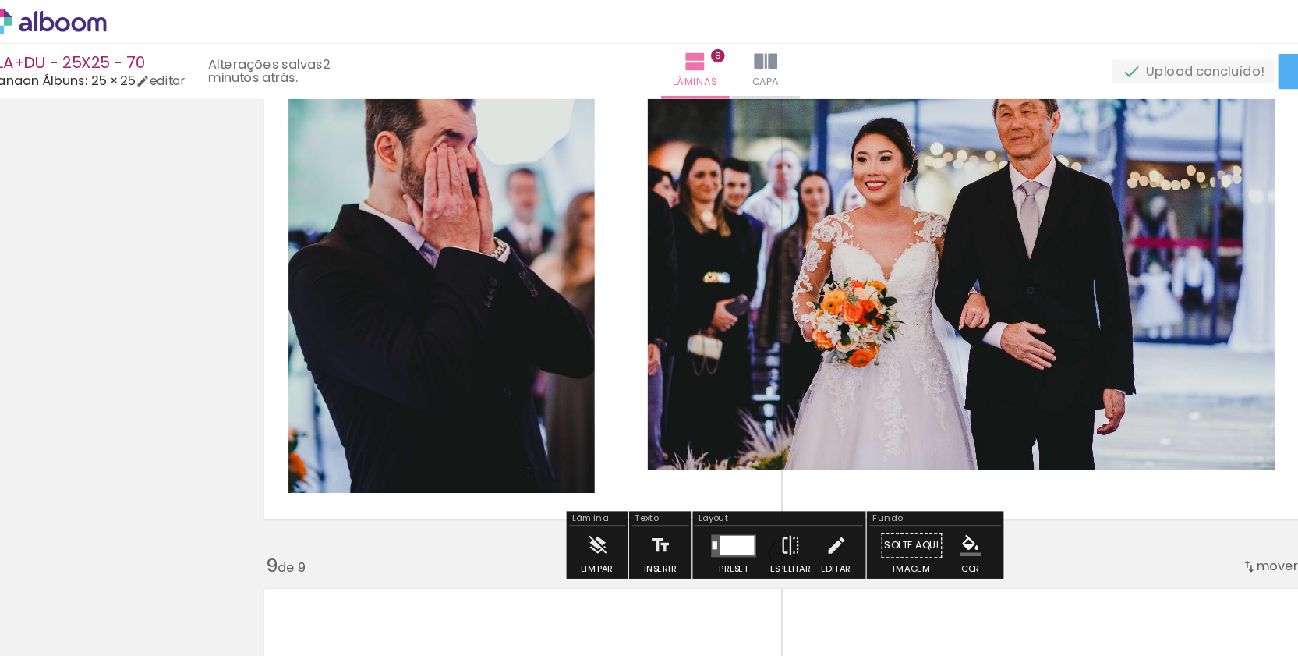
scroll to position [3432, 0]
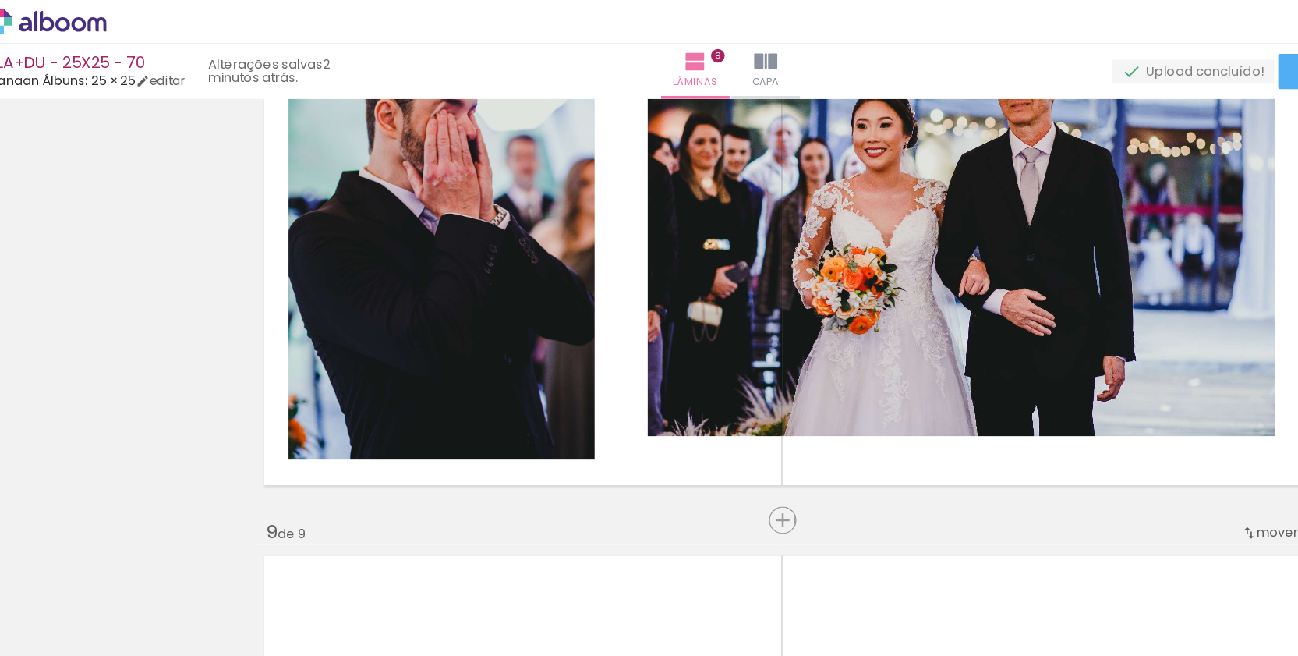
click at [462, 456] on quentale-layouter at bounding box center [650, 648] width 844 height 429
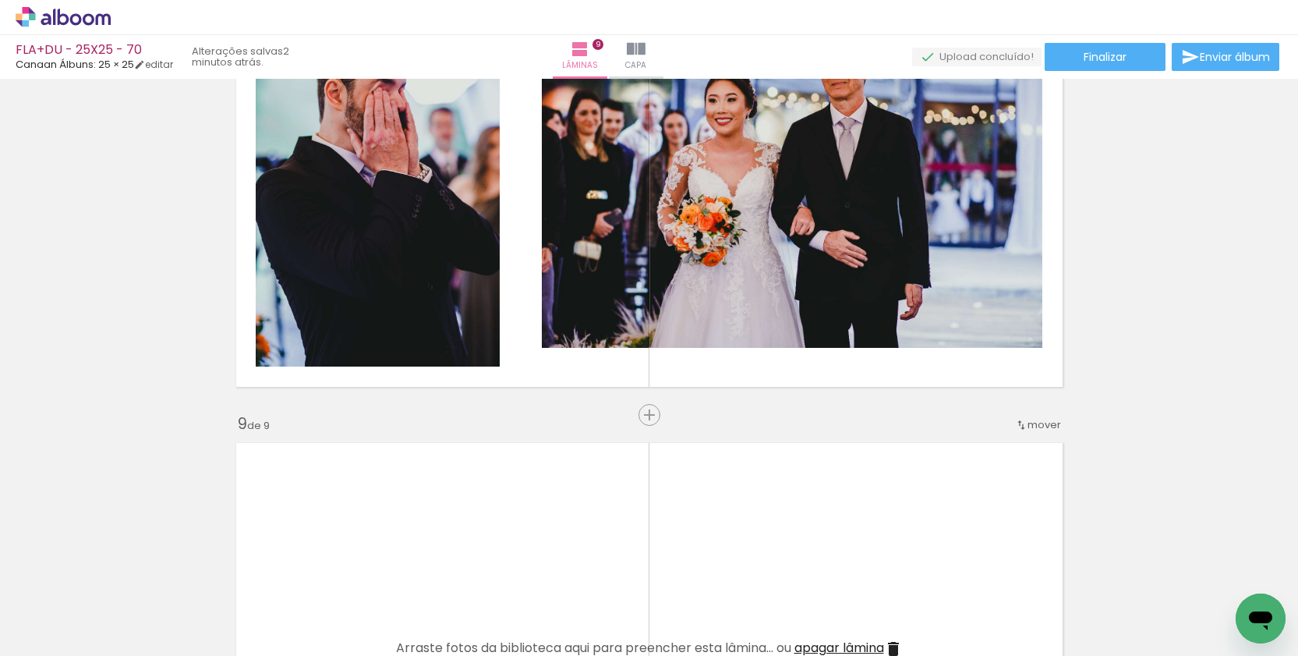
click at [549, 574] on quentale-thumb at bounding box center [505, 603] width 87 height 90
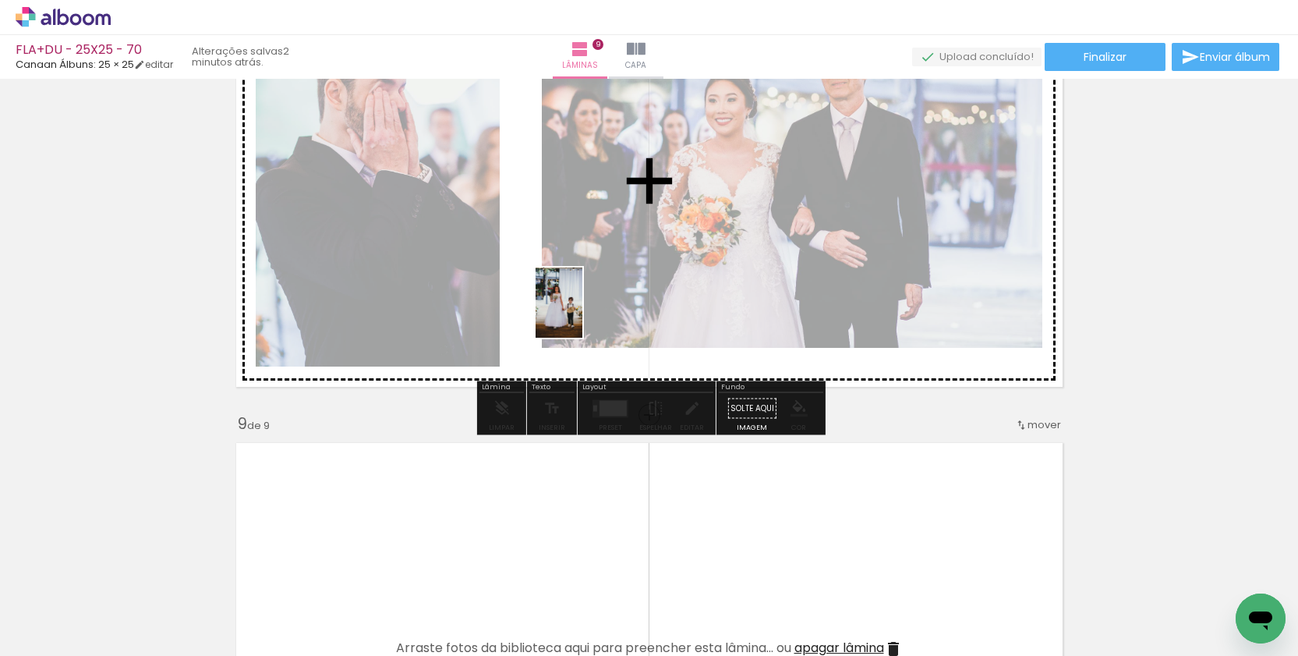
drag, startPoint x: 1130, startPoint y: 614, endPoint x: 581, endPoint y: 313, distance: 626.0
click at [581, 313] on quentale-workspace at bounding box center [649, 328] width 1298 height 656
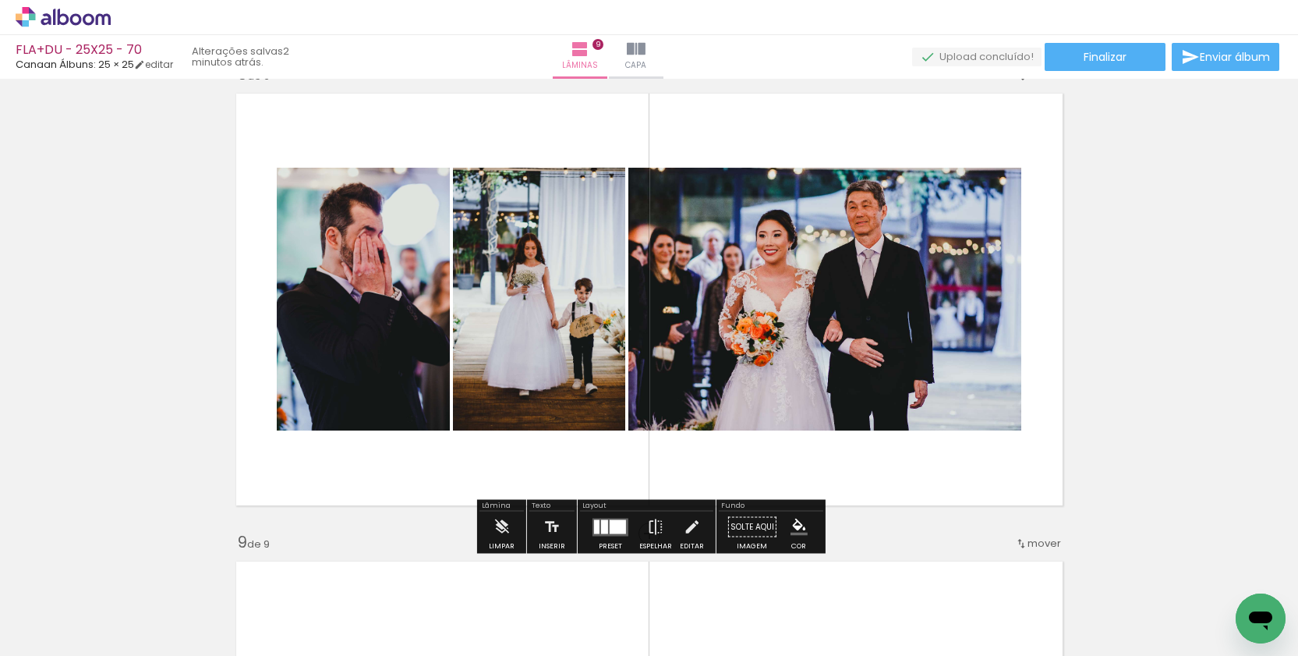
scroll to position [3291, 0]
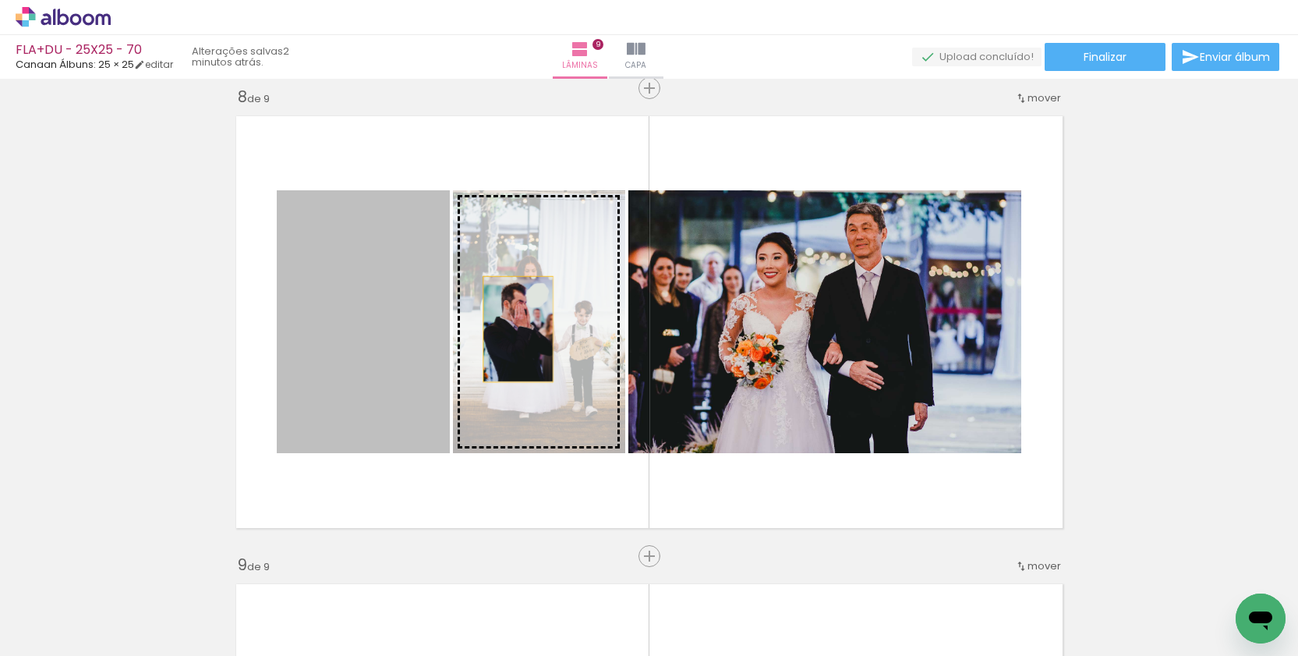
drag, startPoint x: 397, startPoint y: 329, endPoint x: 520, endPoint y: 329, distance: 123.2
click at [0, 0] on slot at bounding box center [0, 0] width 0 height 0
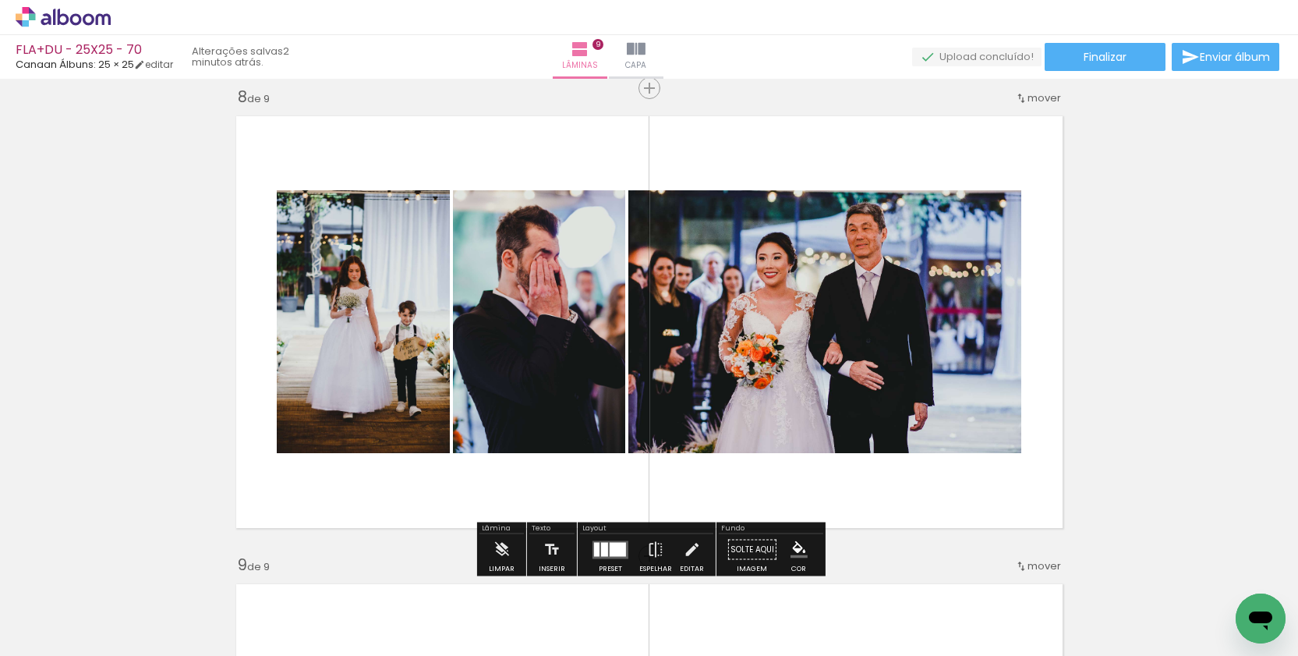
click at [48, 604] on input "Todas as fotos" at bounding box center [43, 608] width 59 height 13
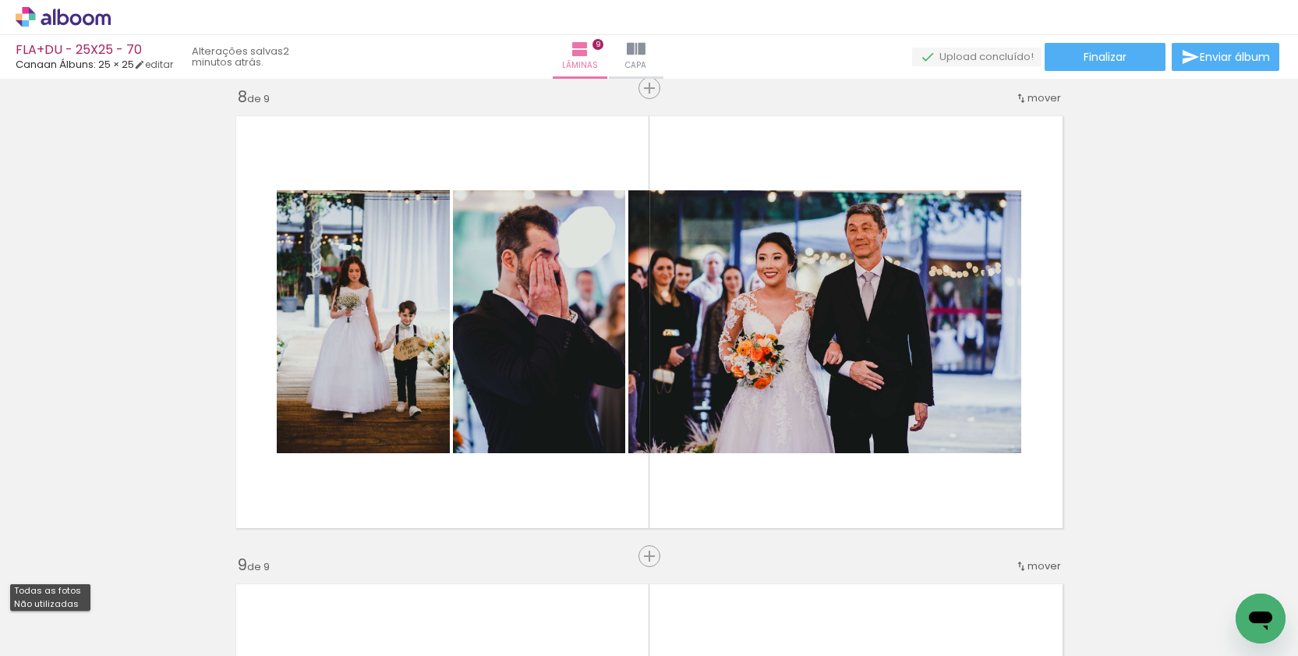
click at [0, 0] on slot "Não utilizadas" at bounding box center [0, 0] width 0 height 0
type input "Não utilizadas"
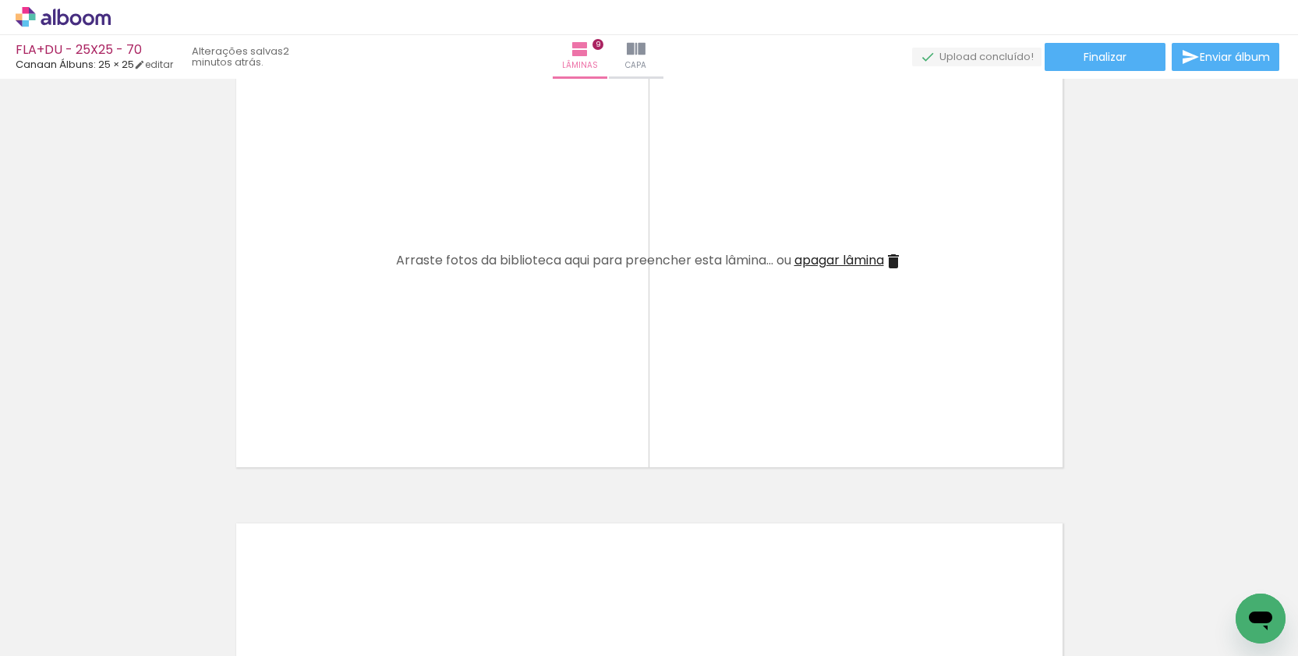
scroll to position [3829, 0]
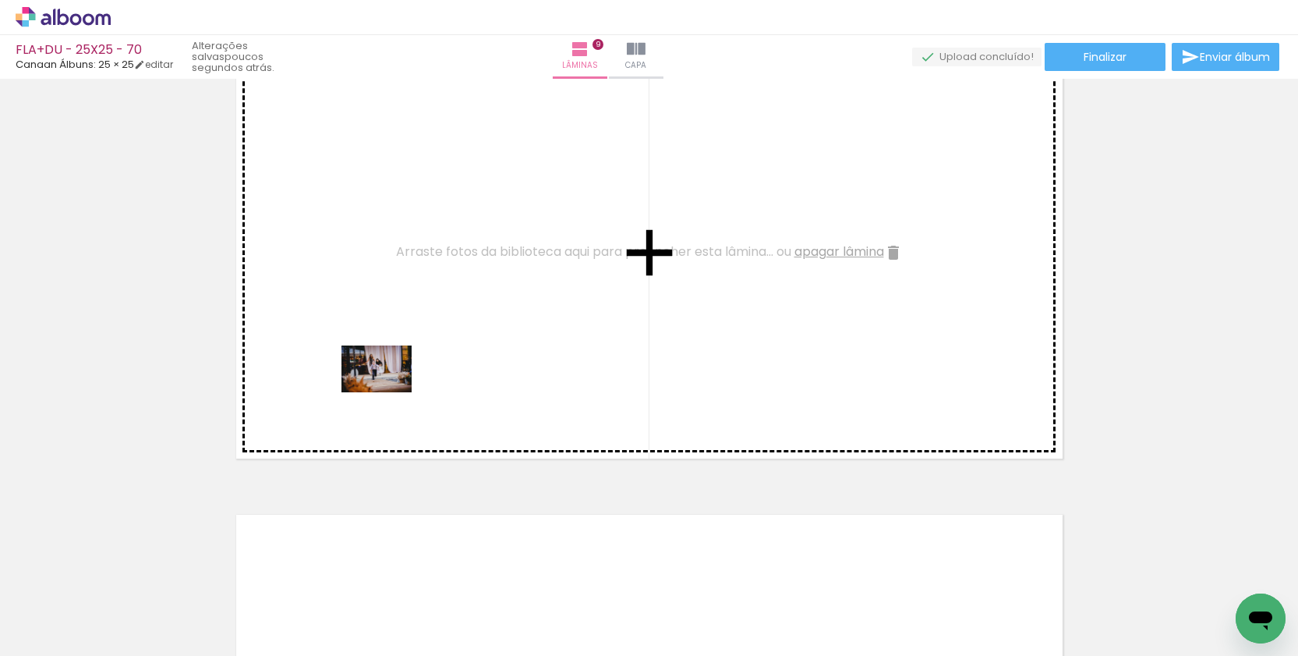
drag, startPoint x: 257, startPoint y: 614, endPoint x: 388, endPoint y: 392, distance: 257.7
click at [388, 392] on quentale-workspace at bounding box center [649, 328] width 1298 height 656
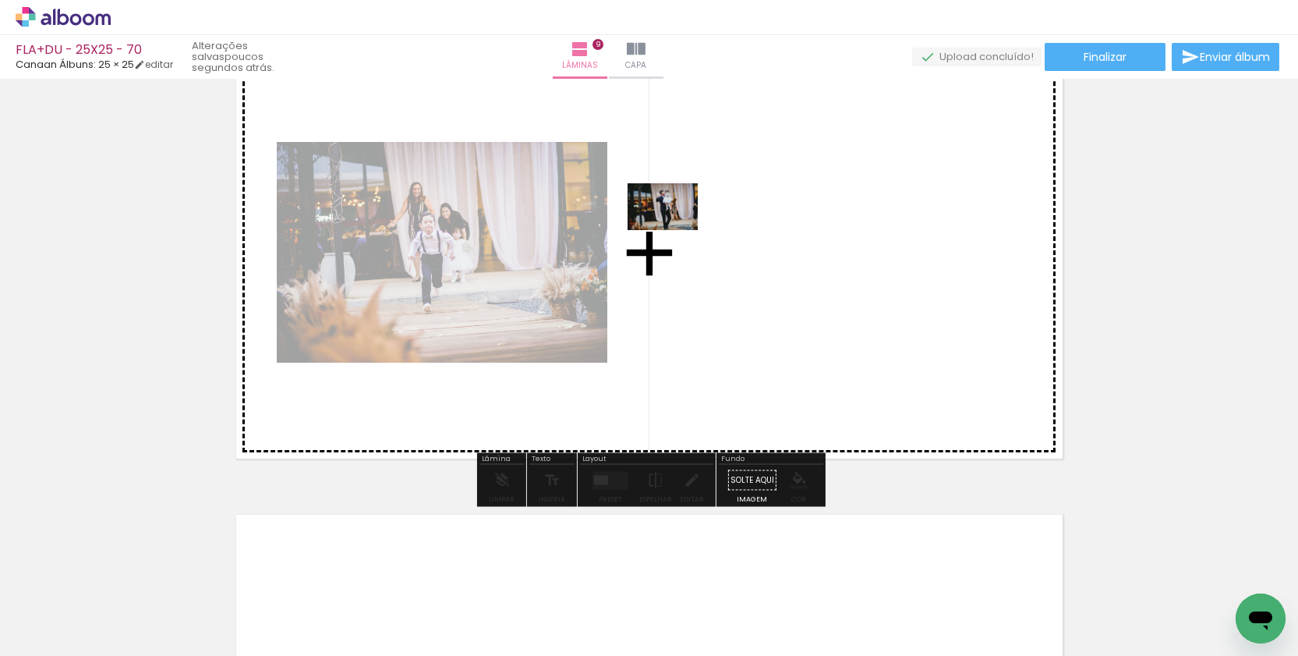
drag, startPoint x: 260, startPoint y: 608, endPoint x: 674, endPoint y: 230, distance: 561.3
click at [674, 230] on quentale-workspace at bounding box center [649, 328] width 1298 height 656
